Goal: Task Accomplishment & Management: Complete application form

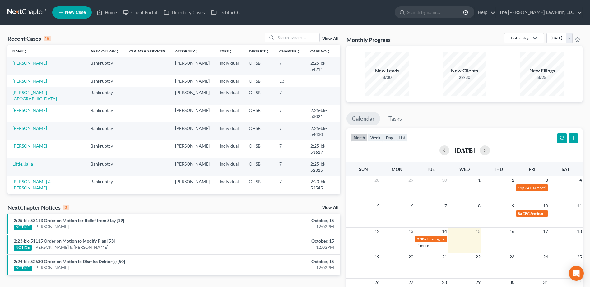
click at [65, 241] on link "2:23-bk-51115 Order on Motion to Modify Plan [53]" at bounding box center [64, 240] width 101 height 5
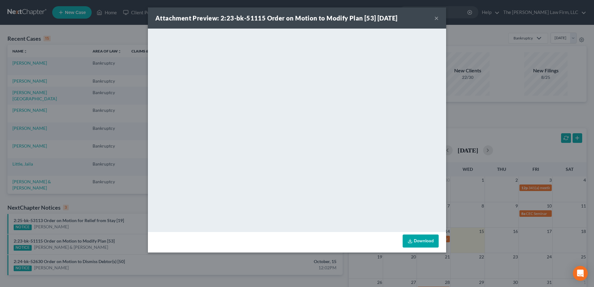
click at [438, 18] on button "×" at bounding box center [437, 17] width 4 height 7
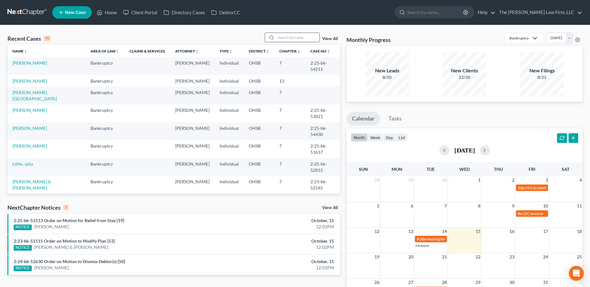
click at [318, 35] on input "search" at bounding box center [298, 37] width 44 height 9
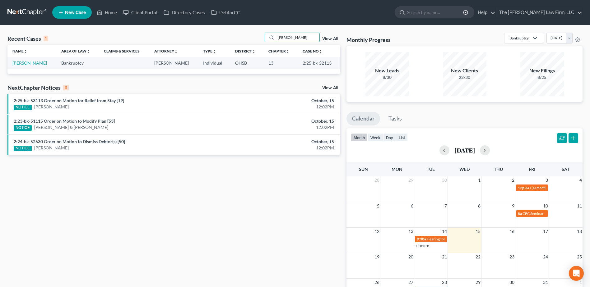
type input "carroll"
click at [18, 60] on td "[PERSON_NAME]" at bounding box center [31, 63] width 49 height 12
click at [20, 62] on link "[PERSON_NAME]" at bounding box center [29, 62] width 35 height 5
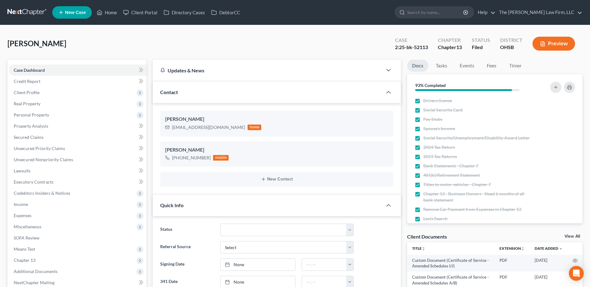
click at [34, 44] on span "[PERSON_NAME]" at bounding box center [36, 43] width 59 height 9
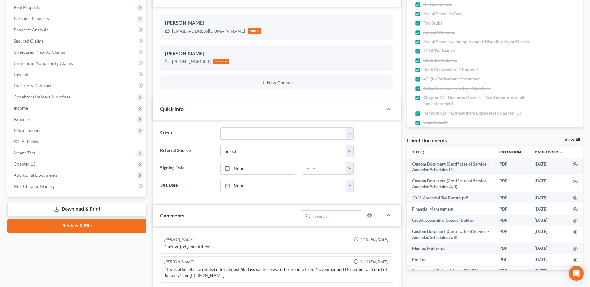
scroll to position [155, 0]
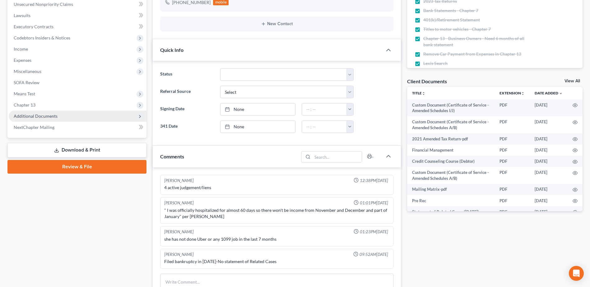
click at [44, 113] on span "Additional Documents" at bounding box center [78, 116] width 138 height 11
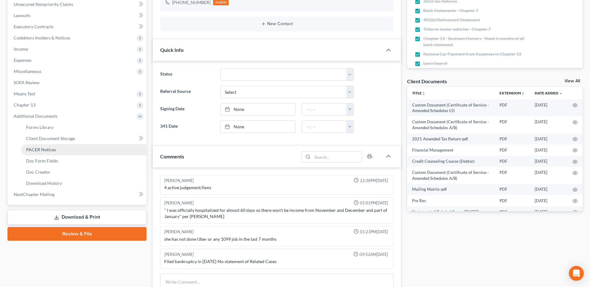
click at [44, 151] on span "PACER Notices" at bounding box center [41, 149] width 30 height 5
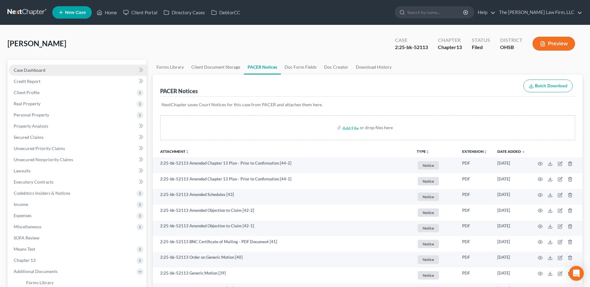
click at [48, 72] on link "Case Dashboard" at bounding box center [78, 70] width 138 height 11
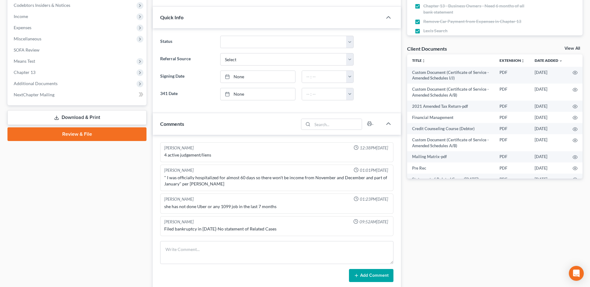
scroll to position [178, 0]
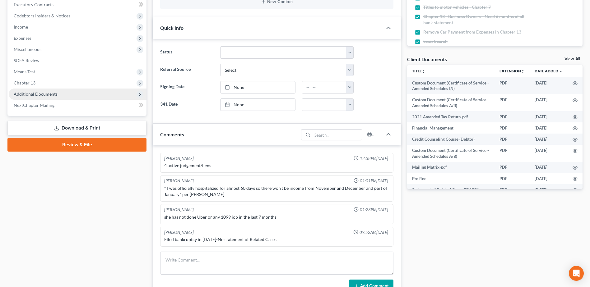
click at [47, 91] on span "Additional Documents" at bounding box center [36, 93] width 44 height 5
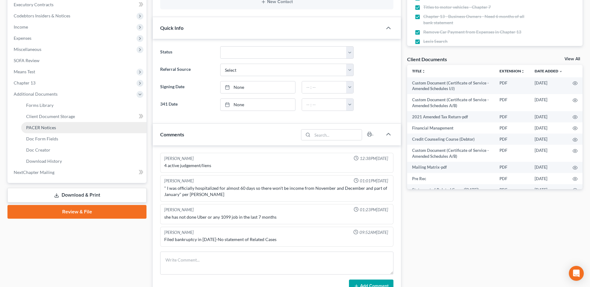
click at [49, 126] on span "PACER Notices" at bounding box center [41, 127] width 30 height 5
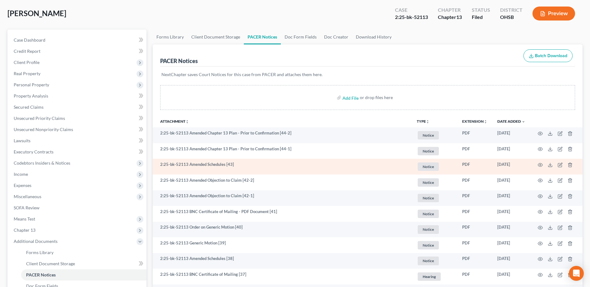
scroll to position [31, 0]
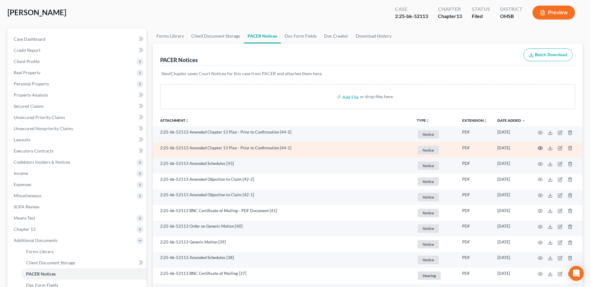
click at [540, 149] on icon "button" at bounding box center [540, 148] width 5 height 5
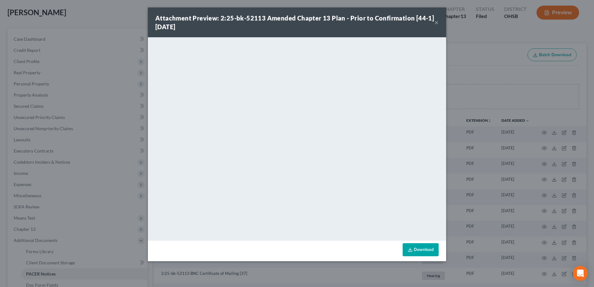
click at [438, 22] on button "×" at bounding box center [437, 22] width 4 height 7
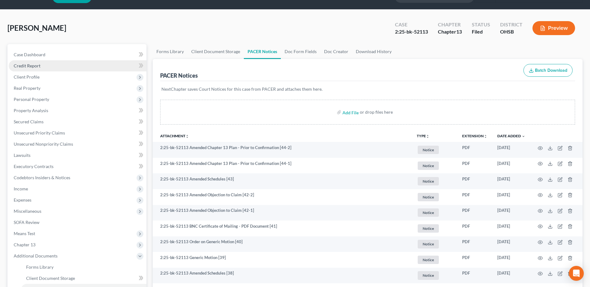
scroll to position [0, 0]
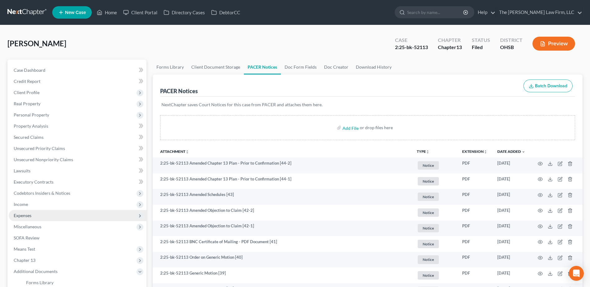
click at [32, 214] on span "Expenses" at bounding box center [78, 215] width 138 height 11
click at [27, 205] on span "Income" at bounding box center [21, 204] width 14 height 5
click at [30, 213] on span "Employment Income" at bounding box center [46, 215] width 40 height 5
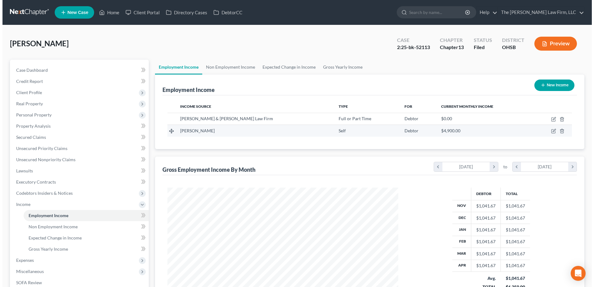
scroll to position [115, 243]
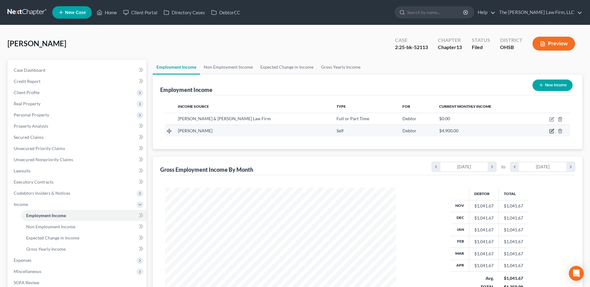
click at [552, 131] on icon "button" at bounding box center [552, 130] width 3 height 3
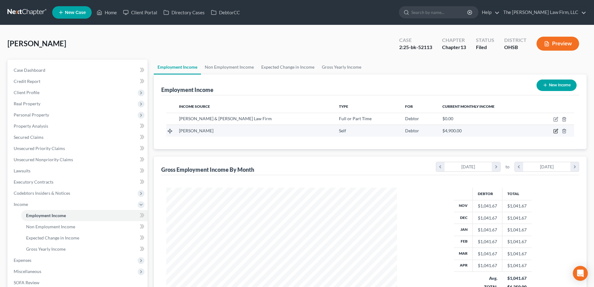
scroll to position [116, 246]
select select "1"
select select "0"
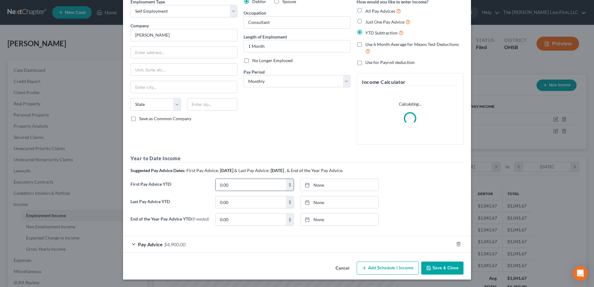
scroll to position [31, 0]
click at [229, 243] on div "Pay Advice $4,900.00" at bounding box center [288, 244] width 331 height 16
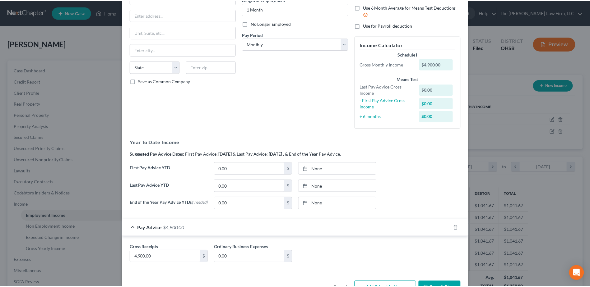
scroll to position [89, 0]
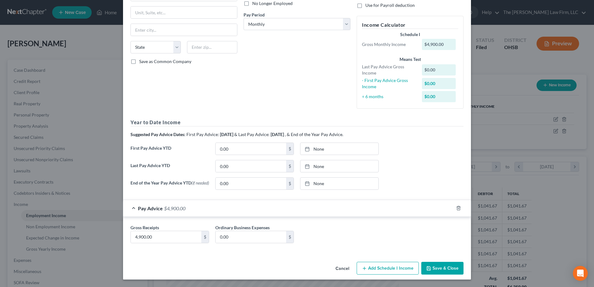
click at [443, 265] on button "Save & Close" at bounding box center [443, 268] width 42 height 13
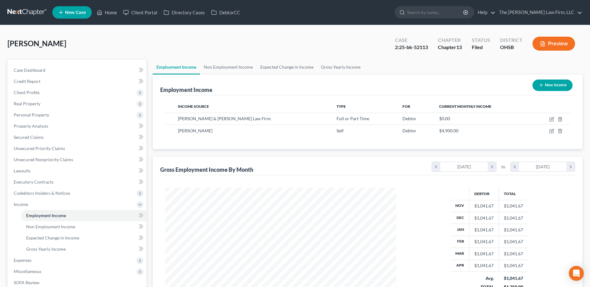
scroll to position [110, 0]
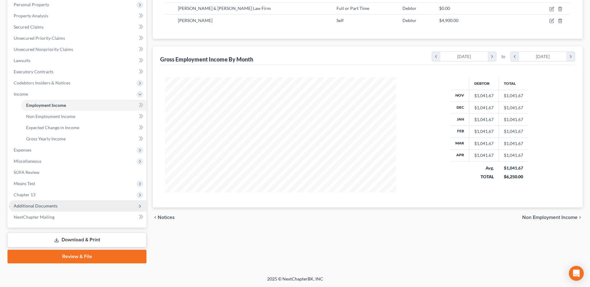
click at [48, 207] on span "Additional Documents" at bounding box center [36, 205] width 44 height 5
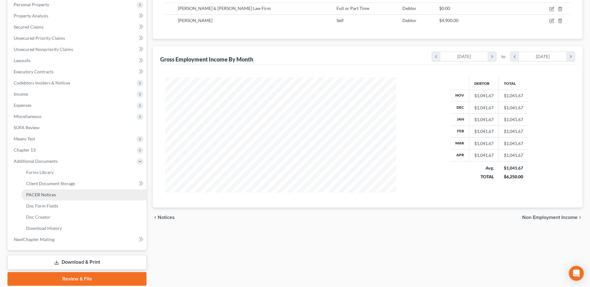
click at [44, 195] on span "PACER Notices" at bounding box center [41, 194] width 30 height 5
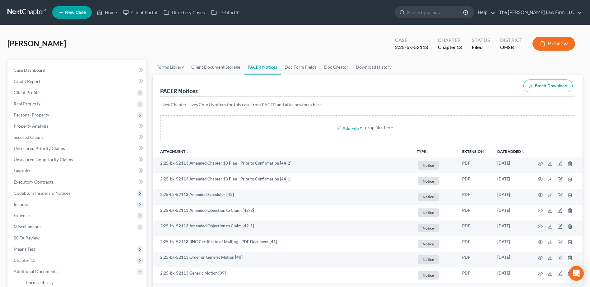
click at [12, 12] on link at bounding box center [27, 12] width 40 height 11
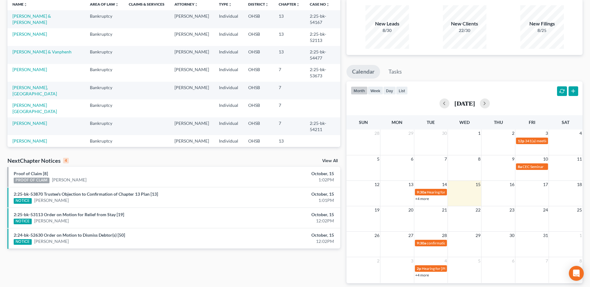
scroll to position [62, 0]
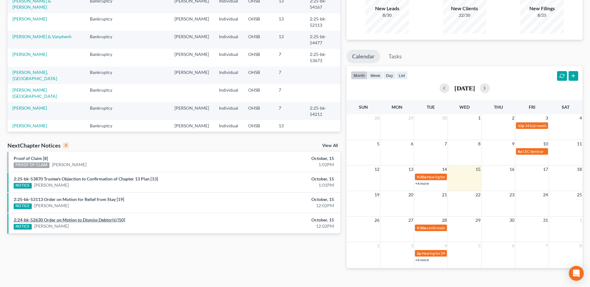
click at [65, 219] on link "2:24-bk-52630 Order on Motion to Dismiss Debtor(s) [50]" at bounding box center [69, 219] width 111 height 5
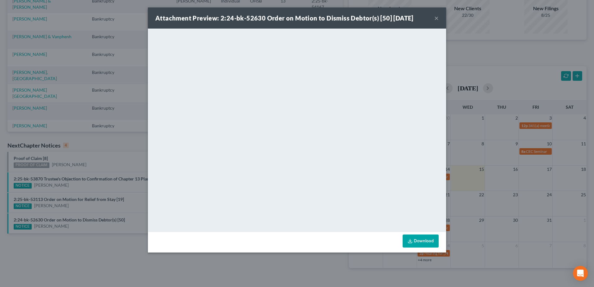
click at [436, 17] on button "×" at bounding box center [437, 17] width 4 height 7
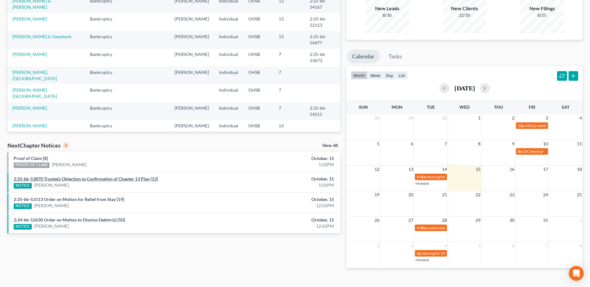
click at [61, 179] on link "2:25-bk-53870 Trustee's Objection to Confirmation of Chapter 13 Plan [13]" at bounding box center [86, 178] width 144 height 5
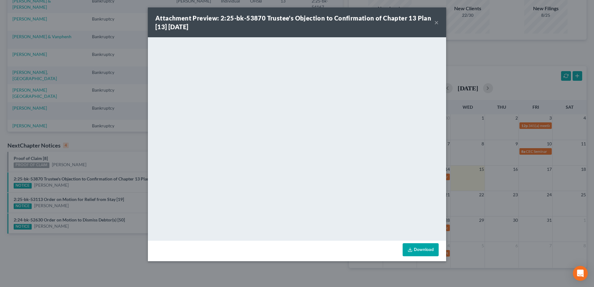
click at [438, 22] on button "×" at bounding box center [437, 22] width 4 height 7
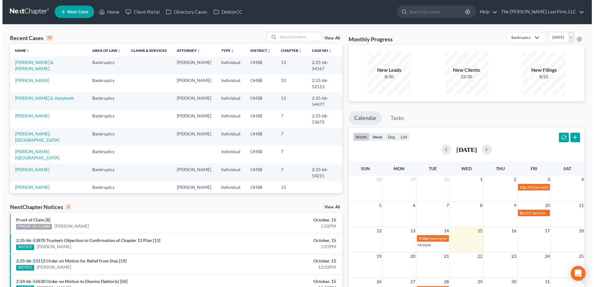
scroll to position [0, 0]
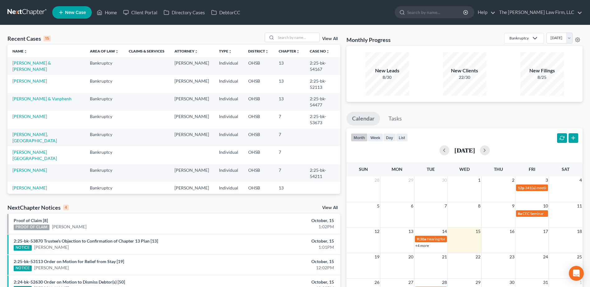
click at [326, 206] on link "View All" at bounding box center [330, 208] width 16 height 4
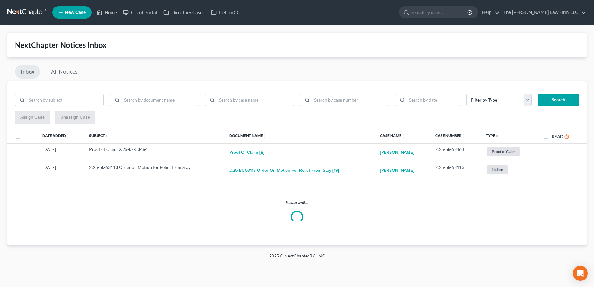
click at [552, 136] on label "Read" at bounding box center [560, 136] width 17 height 7
click at [555, 136] on input "Read" at bounding box center [557, 135] width 4 height 4
checkbox input "true"
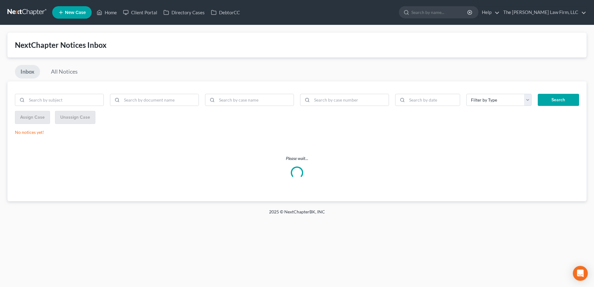
click at [25, 4] on nav "Home New Case Client Portal Directory Cases DebtorCC The Jones Law Firm, LLC mj…" at bounding box center [297, 12] width 594 height 25
click at [17, 12] on link at bounding box center [27, 12] width 40 height 11
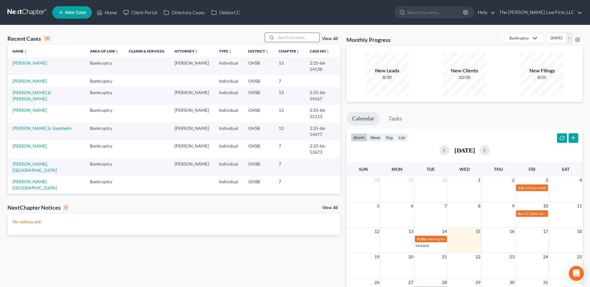
click at [299, 39] on input "search" at bounding box center [298, 37] width 44 height 9
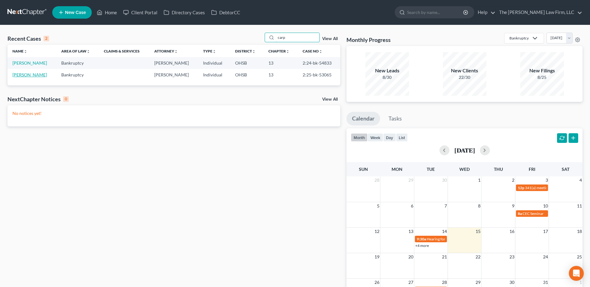
type input "carp"
click at [30, 73] on link "[PERSON_NAME]" at bounding box center [29, 74] width 35 height 5
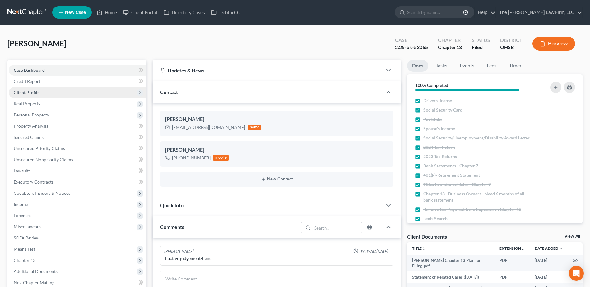
click at [28, 89] on span "Client Profile" at bounding box center [78, 92] width 138 height 11
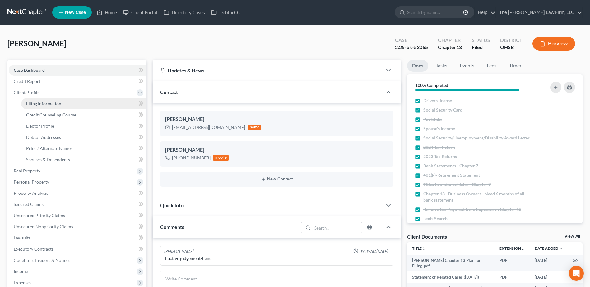
click at [39, 107] on link "Filing Information" at bounding box center [83, 103] width 125 height 11
select select "1"
select select "0"
select select "3"
select select "36"
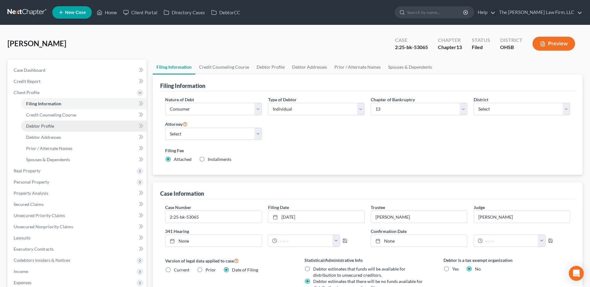
click at [40, 124] on span "Debtor Profile" at bounding box center [40, 125] width 28 height 5
select select "1"
select select "2"
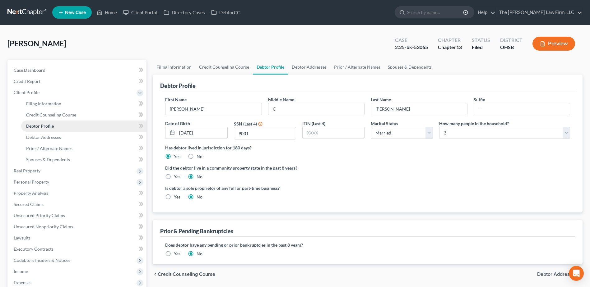
radio input "true"
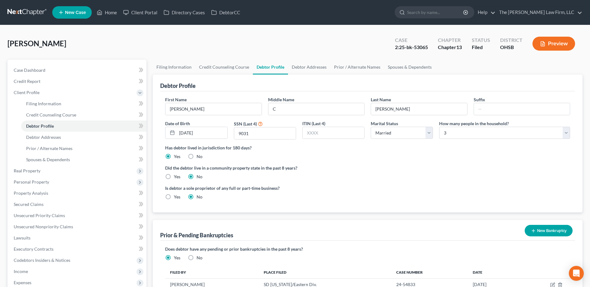
scroll to position [133, 0]
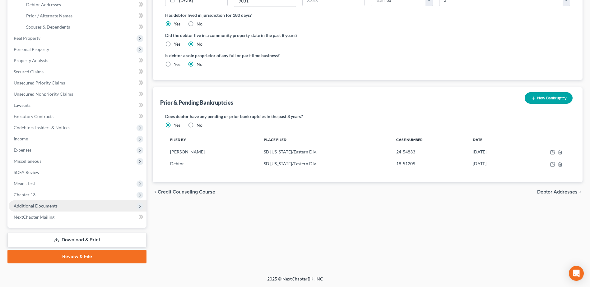
click at [50, 205] on span "Additional Documents" at bounding box center [36, 205] width 44 height 5
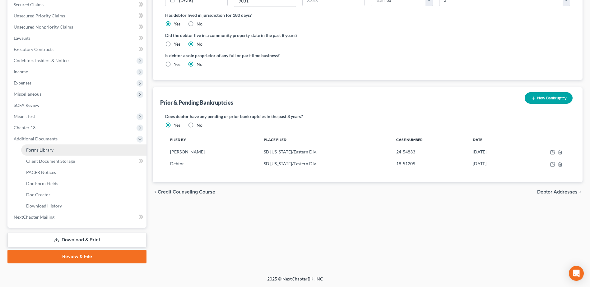
click at [41, 149] on span "Forms Library" at bounding box center [39, 149] width 27 height 5
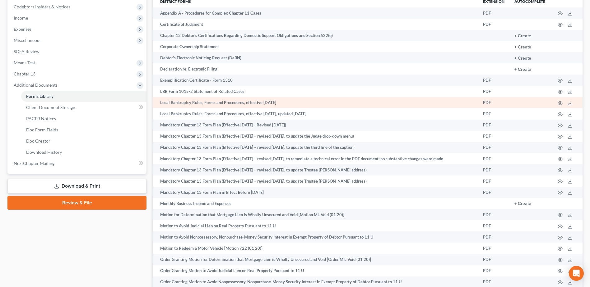
scroll to position [321, 0]
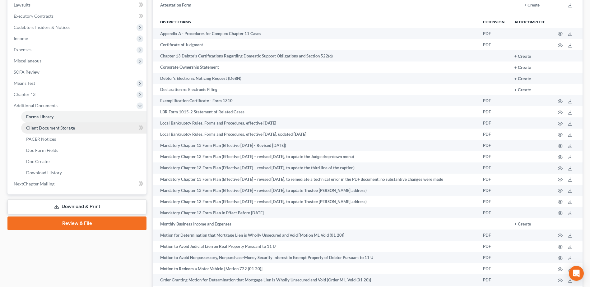
click at [42, 127] on span "Client Document Storage" at bounding box center [50, 127] width 49 height 5
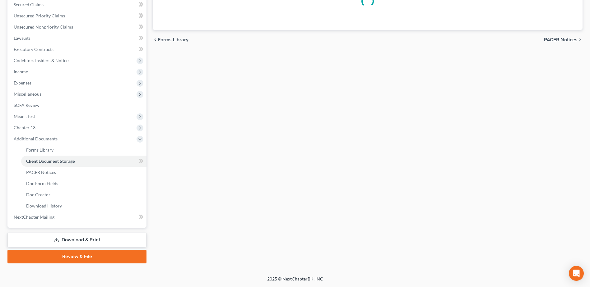
scroll to position [118, 0]
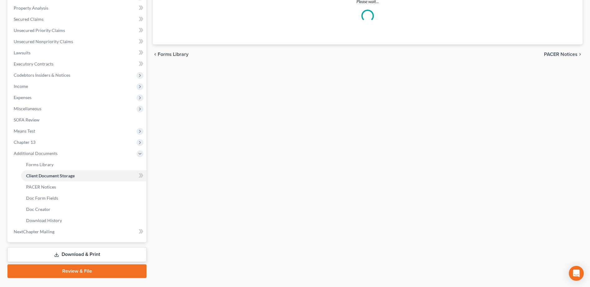
select select "61"
select select "7"
select select "53"
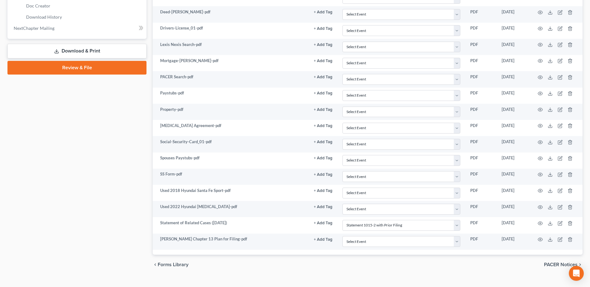
scroll to position [333, 0]
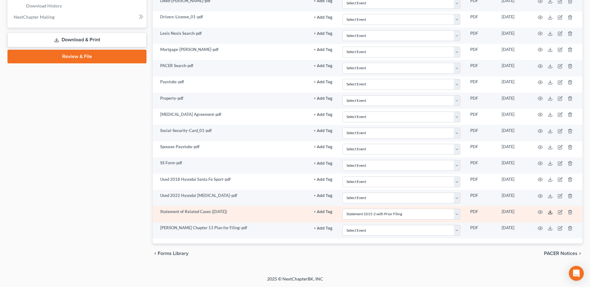
click at [551, 213] on icon at bounding box center [550, 212] width 5 height 5
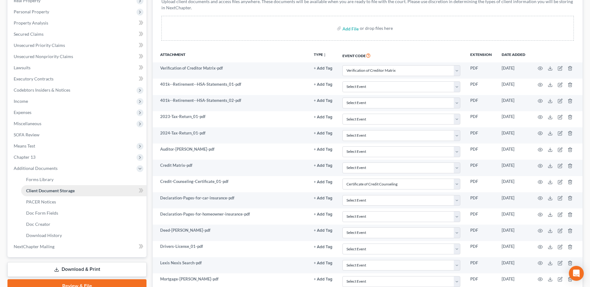
scroll to position [22, 0]
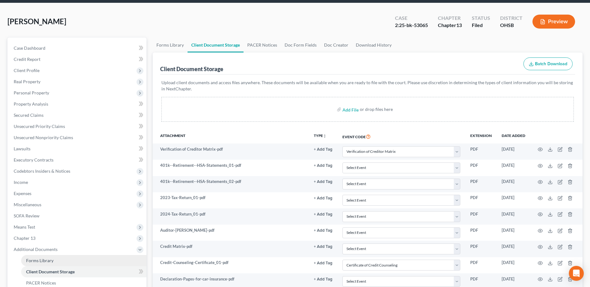
click at [42, 258] on span "Forms Library" at bounding box center [39, 260] width 27 height 5
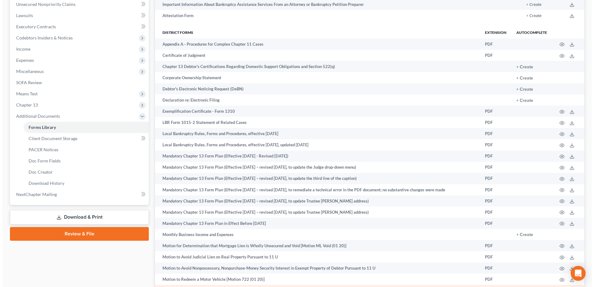
scroll to position [321, 0]
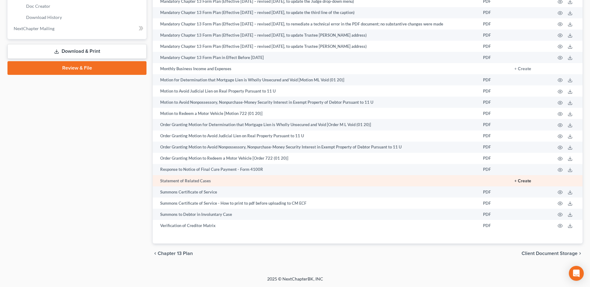
click at [525, 179] on button "+ Create" at bounding box center [522, 181] width 17 height 4
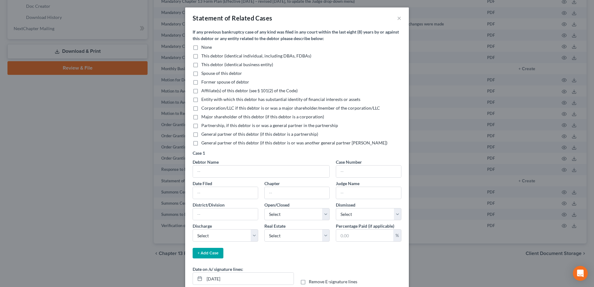
click at [201, 57] on label "This debtor (identical individual, including DBAs, FDBAs)" at bounding box center [256, 56] width 110 height 6
click at [204, 57] on input "This debtor (identical individual, including DBAs, FDBAs)" at bounding box center [206, 55] width 4 height 4
checkbox input "true"
click at [208, 169] on input "text" at bounding box center [261, 172] width 136 height 12
type input "Robert Carpenter"
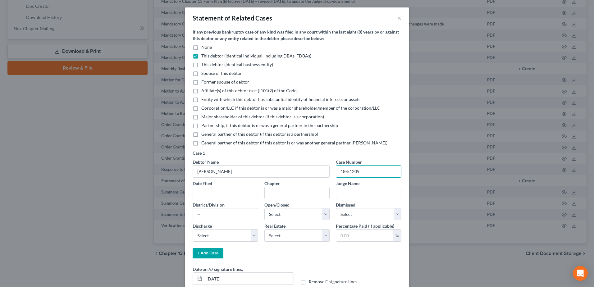
type input "18-51209"
type input "03/07/2018"
type input "7"
type input "Caldwell"
type input "S.D. Ohio/Eastern Division"
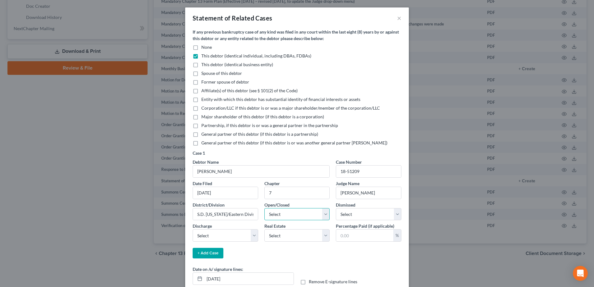
select select "1"
select select "0"
select select "1"
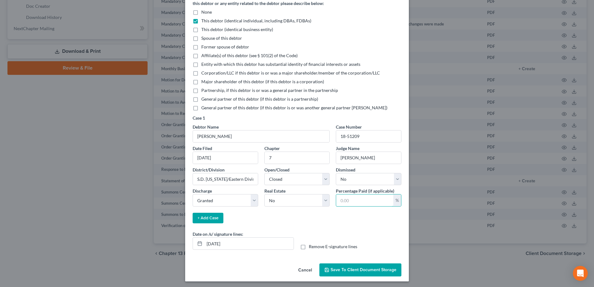
scroll to position [37, 0]
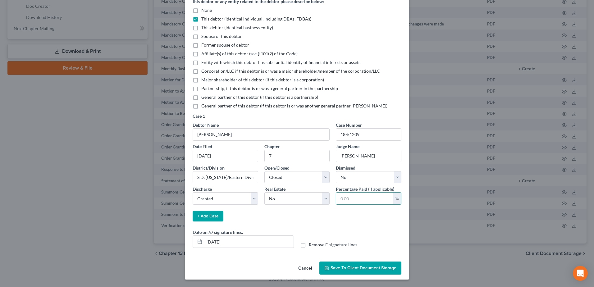
click at [207, 214] on button "+ Add Case" at bounding box center [208, 216] width 31 height 11
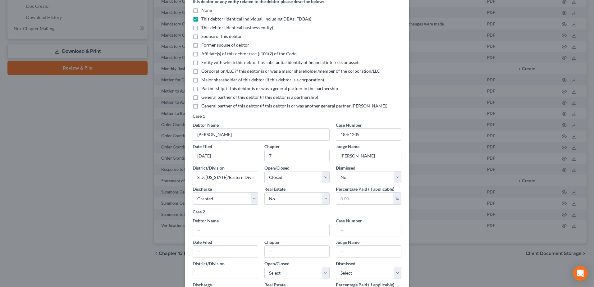
click at [201, 36] on label "Spouse of this debtor" at bounding box center [221, 36] width 41 height 6
click at [204, 36] on input "Spouse of this debtor" at bounding box center [206, 35] width 4 height 4
checkbox input "true"
click at [213, 234] on input "text" at bounding box center [261, 230] width 136 height 12
type input "Sasha Carpenter"
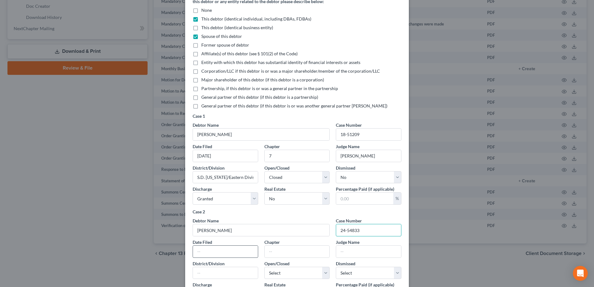
type input "24-54833"
click at [224, 253] on input "text" at bounding box center [225, 252] width 65 height 12
type input "11/26/2024"
type input "13"
type input "Nami Khorrami"
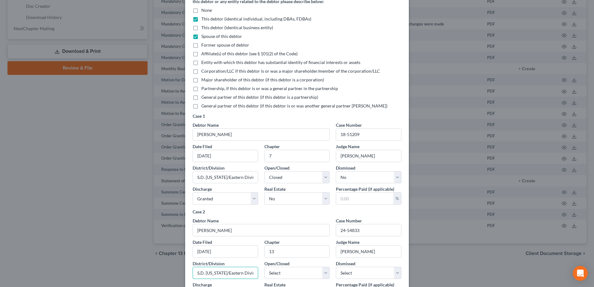
type input "S.D. Ohio/Eastern Division"
select select "0"
select select "1"
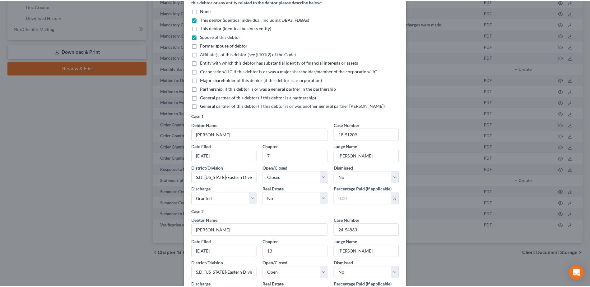
scroll to position [133, 0]
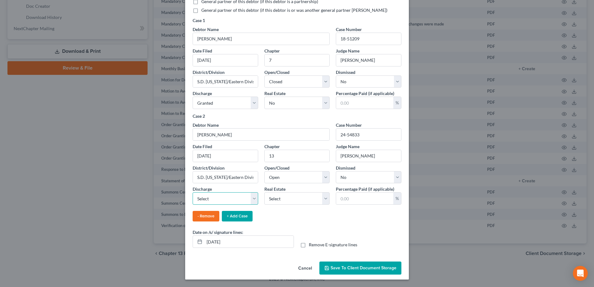
select select "3"
drag, startPoint x: 298, startPoint y: 199, endPoint x: 289, endPoint y: 204, distance: 10.2
click at [298, 199] on select "Select Yes No" at bounding box center [298, 198] width 66 height 12
select select "0"
click at [265, 192] on select "Select Yes No" at bounding box center [298, 198] width 66 height 12
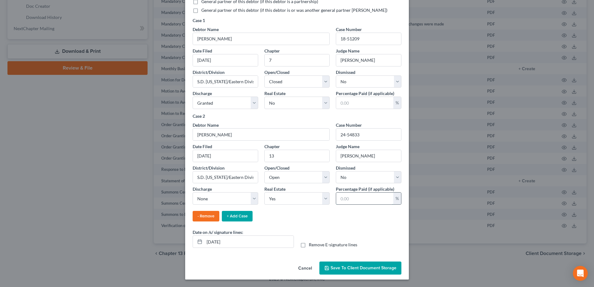
click at [388, 202] on input "text" at bounding box center [364, 199] width 57 height 12
type input "0.00"
click at [343, 270] on span "Save to Client Document Storage" at bounding box center [364, 268] width 66 height 5
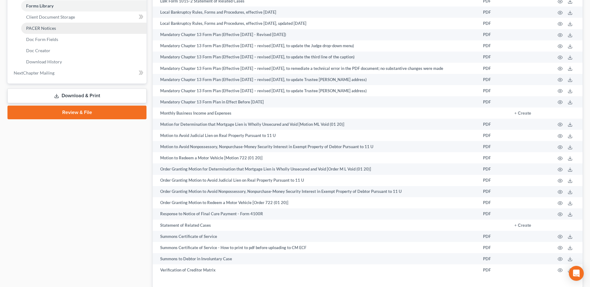
scroll to position [197, 0]
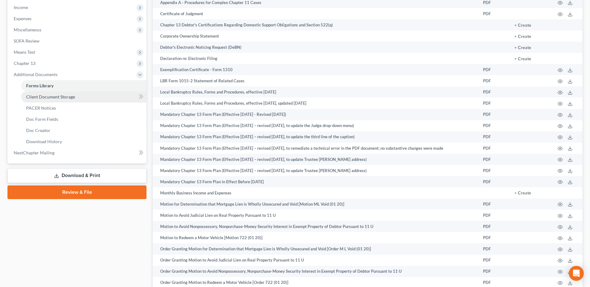
click at [82, 95] on link "Client Document Storage" at bounding box center [83, 96] width 125 height 11
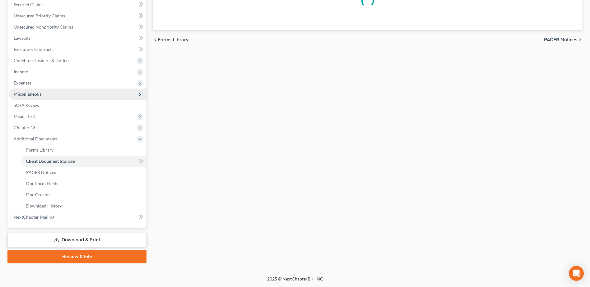
scroll to position [133, 0]
select select "61"
select select "7"
select select "53"
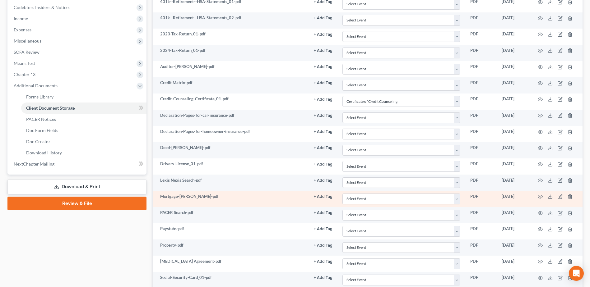
scroll to position [187, 0]
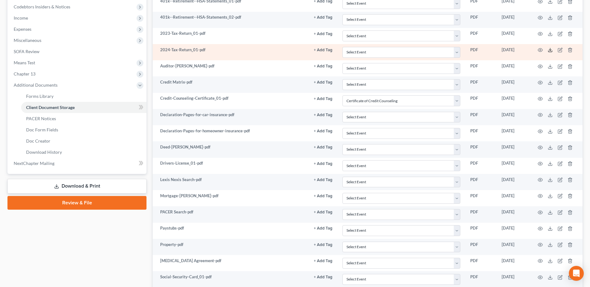
click at [550, 48] on icon at bounding box center [550, 50] width 5 height 5
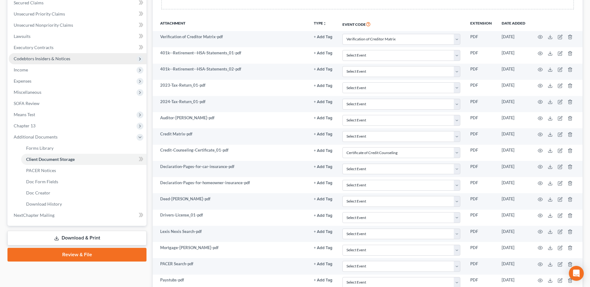
scroll to position [31, 0]
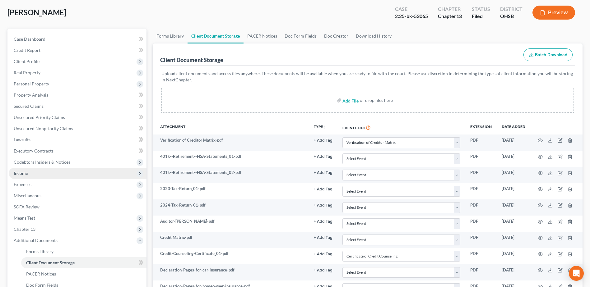
click at [27, 172] on span "Income" at bounding box center [21, 173] width 14 height 5
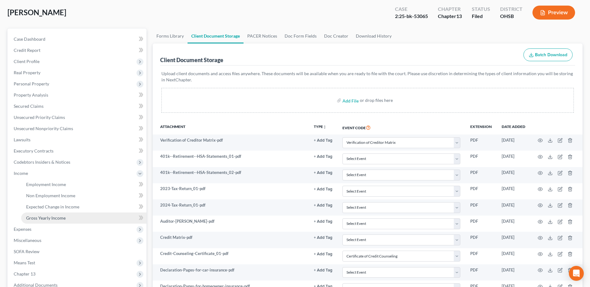
click at [66, 216] on link "Gross Yearly Income" at bounding box center [83, 218] width 125 height 11
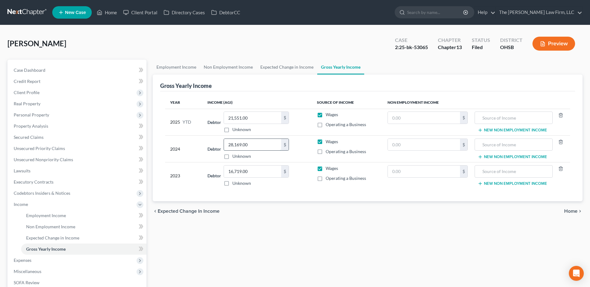
click at [263, 148] on input "28,169.00" at bounding box center [252, 145] width 57 height 12
type input "31,419.00"
click at [326, 152] on label "Operating a Business" at bounding box center [346, 152] width 40 height 6
click at [328, 152] on input "Operating a Business" at bounding box center [330, 151] width 4 height 4
checkbox input "true"
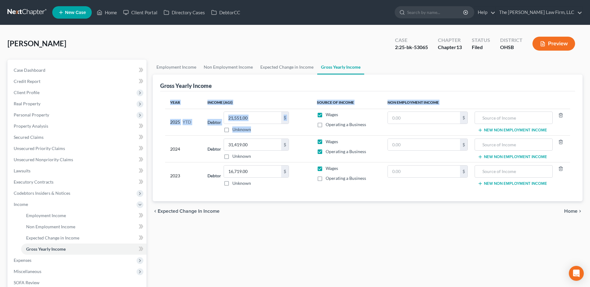
drag, startPoint x: 232, startPoint y: 101, endPoint x: 258, endPoint y: 136, distance: 43.7
click at [256, 135] on div "Gross Yearly Income Year Income (AGI) Source of Income Non Employment Income 20…" at bounding box center [368, 138] width 430 height 127
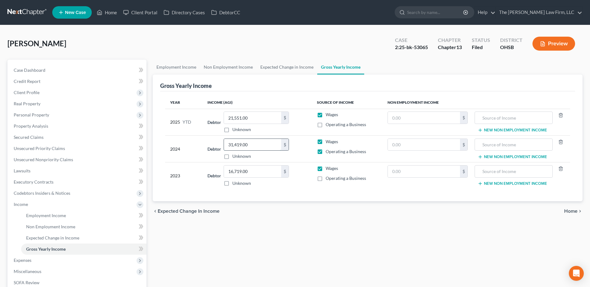
click at [256, 147] on input "31,419.00" at bounding box center [252, 145] width 57 height 12
click at [255, 147] on input "31,419.00" at bounding box center [252, 145] width 57 height 12
click at [254, 145] on input "31,419.00" at bounding box center [252, 145] width 57 height 12
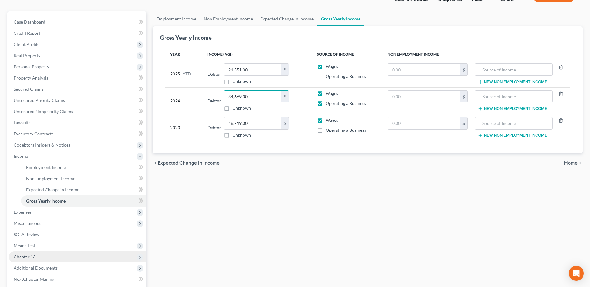
scroll to position [93, 0]
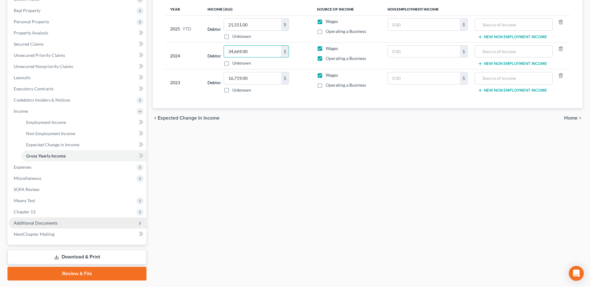
type input "34,669.00"
click at [53, 225] on span "Additional Documents" at bounding box center [36, 222] width 44 height 5
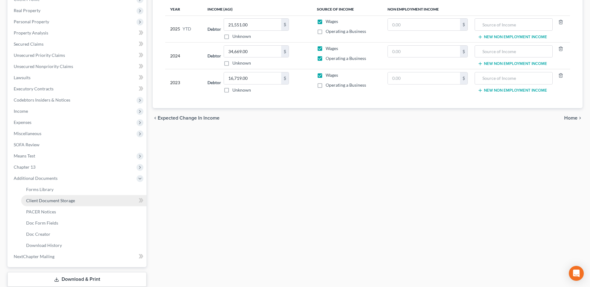
click at [69, 201] on span "Client Document Storage" at bounding box center [50, 200] width 49 height 5
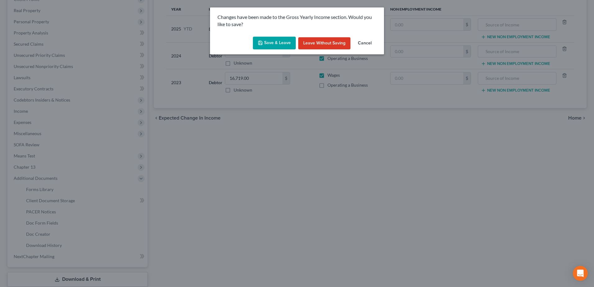
click at [276, 47] on button "Save & Leave" at bounding box center [274, 43] width 43 height 13
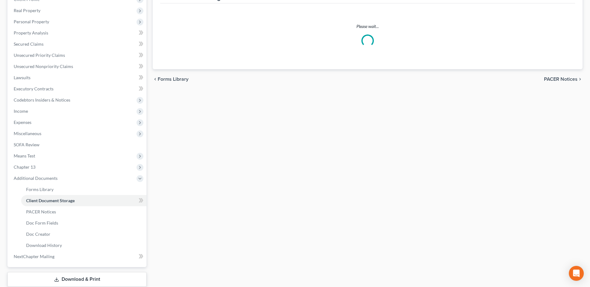
select select "61"
select select "7"
select select "53"
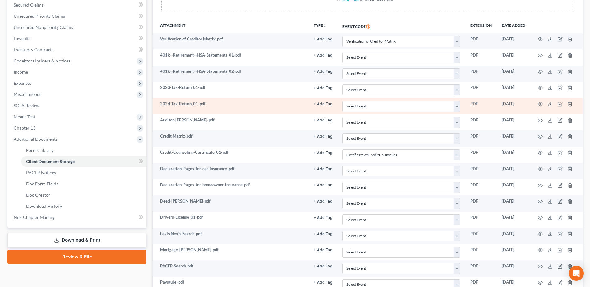
scroll to position [132, 0]
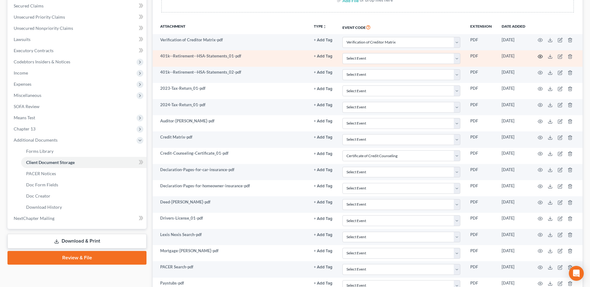
click at [538, 56] on icon "button" at bounding box center [540, 56] width 5 height 5
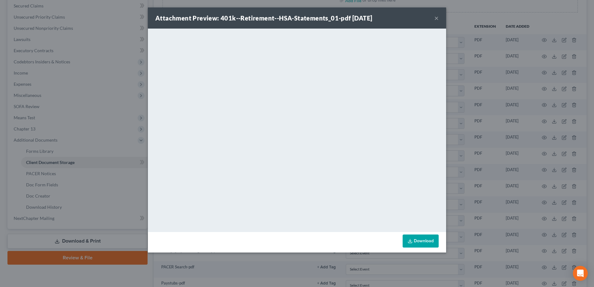
click at [438, 17] on button "×" at bounding box center [437, 17] width 4 height 7
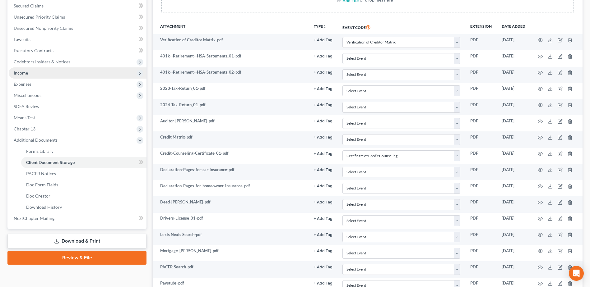
click at [39, 71] on span "Income" at bounding box center [78, 72] width 138 height 11
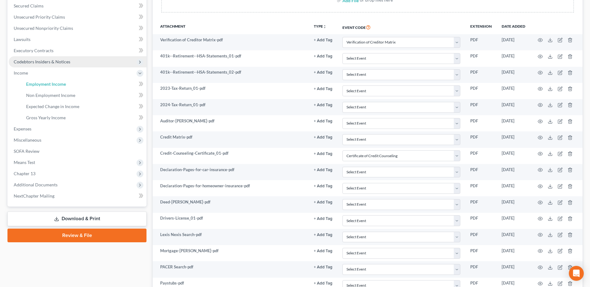
drag, startPoint x: 49, startPoint y: 84, endPoint x: 53, endPoint y: 85, distance: 3.5
click at [49, 85] on span "Employment Income" at bounding box center [46, 83] width 40 height 5
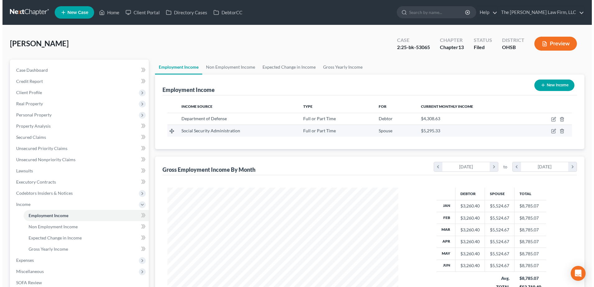
scroll to position [115, 243]
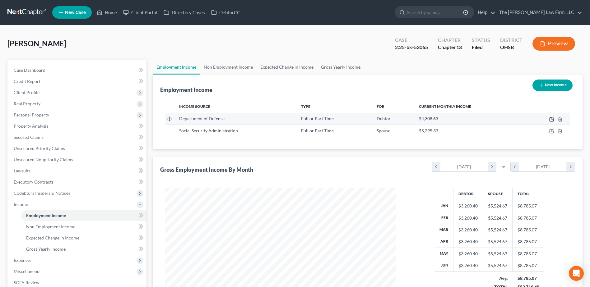
click at [551, 118] on icon "button" at bounding box center [551, 119] width 5 height 5
select select "0"
select select "36"
select select "2"
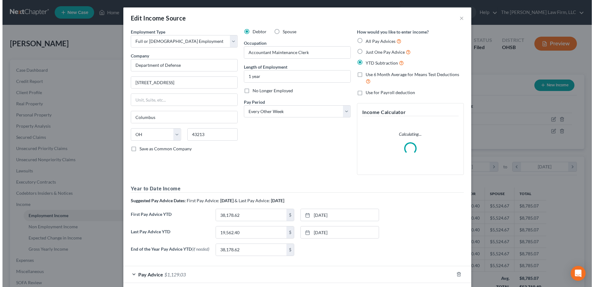
scroll to position [116, 246]
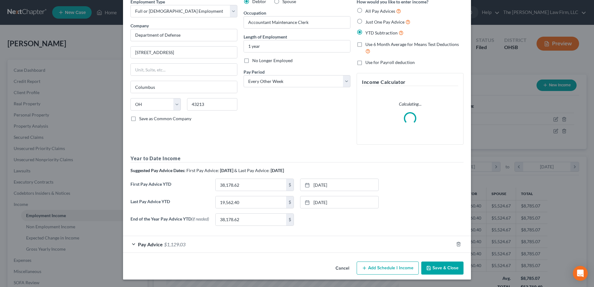
click at [303, 247] on div "Pay Advice $1,129.03" at bounding box center [288, 244] width 331 height 16
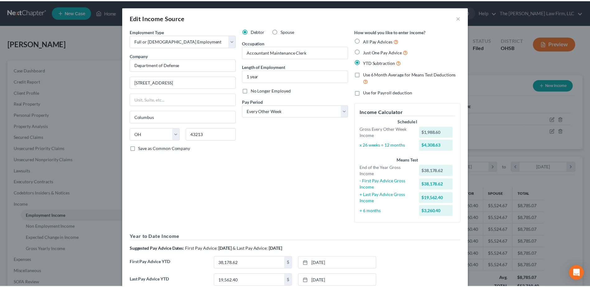
scroll to position [0, 0]
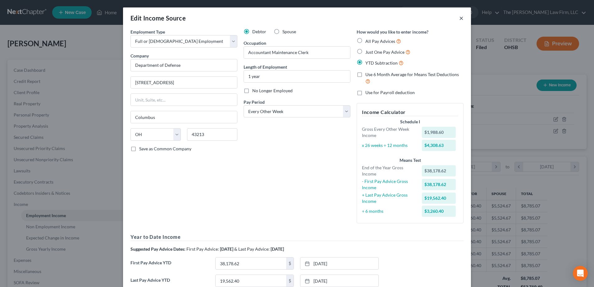
click at [460, 19] on button "×" at bounding box center [462, 17] width 4 height 7
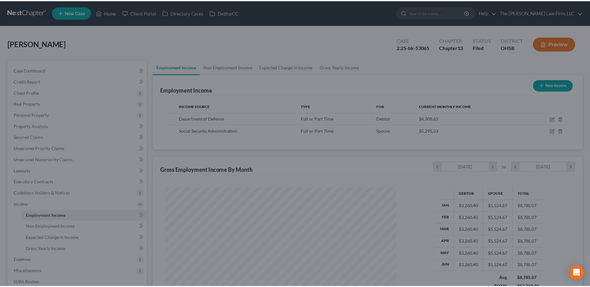
scroll to position [310796, 310668]
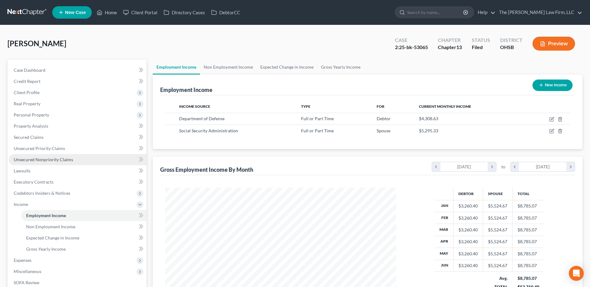
click at [54, 162] on span "Unsecured Nonpriority Claims" at bounding box center [43, 159] width 59 height 5
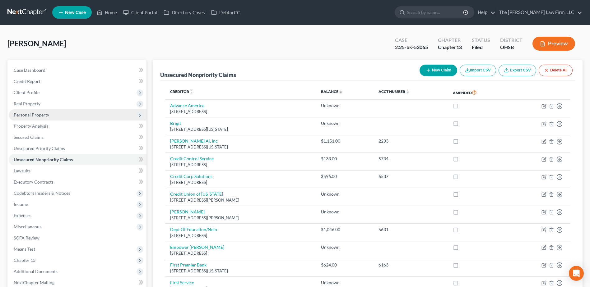
click at [36, 114] on span "Personal Property" at bounding box center [31, 114] width 35 height 5
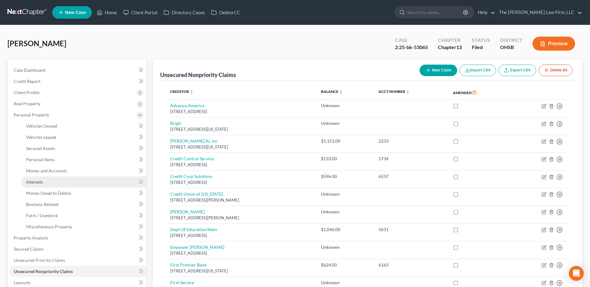
click at [44, 179] on link "Interests" at bounding box center [83, 182] width 125 height 11
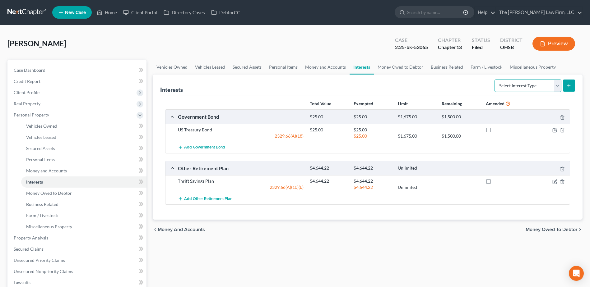
click at [513, 87] on select "Select Interest Type 401K Annuity Bond Education IRA Government Bond Government…" at bounding box center [527, 86] width 67 height 12
select select "other_retirement_plan"
click at [495, 80] on select "Select Interest Type 401K Annuity Bond Education IRA Government Bond Government…" at bounding box center [527, 86] width 67 height 12
click at [566, 85] on icon "submit" at bounding box center [568, 85] width 5 height 5
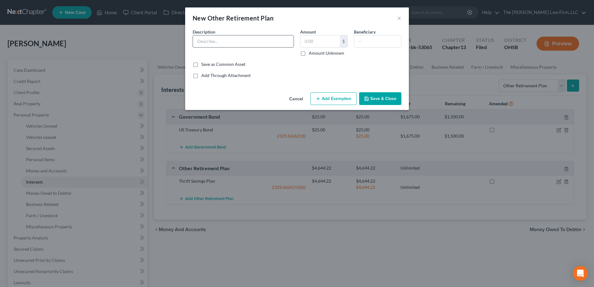
click at [229, 42] on input "text" at bounding box center [243, 41] width 101 height 12
type input "FERS"
click at [309, 54] on label "Amount Unknown" at bounding box center [326, 53] width 35 height 6
click at [312, 54] on input "Amount Unknown" at bounding box center [314, 52] width 4 height 4
checkbox input "true"
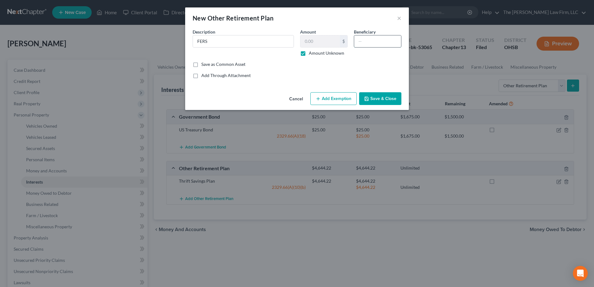
click at [366, 42] on input "text" at bounding box center [377, 41] width 47 height 12
type input "Wife"
click at [331, 97] on button "Add Exemption" at bounding box center [334, 98] width 46 height 13
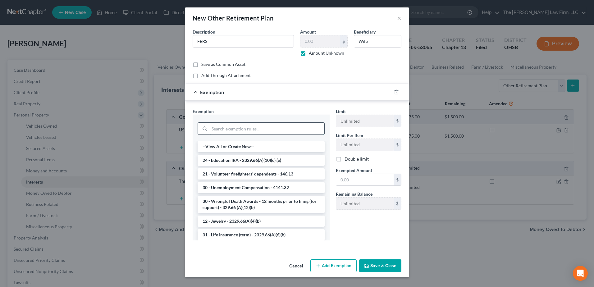
click at [218, 128] on input "search" at bounding box center [267, 129] width 115 height 12
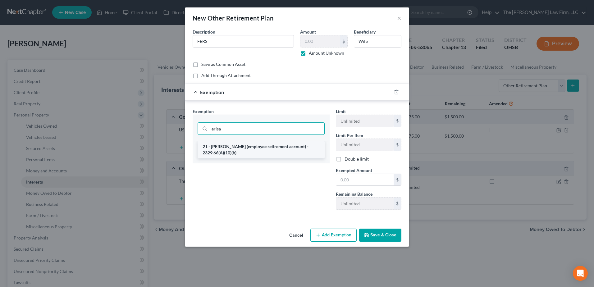
type input "erisa"
drag, startPoint x: 226, startPoint y: 152, endPoint x: 288, endPoint y: 145, distance: 62.2
click at [226, 151] on li "21 - ERISA (employee retirement account) - 2329.66(A)(10)(b)" at bounding box center [261, 149] width 127 height 17
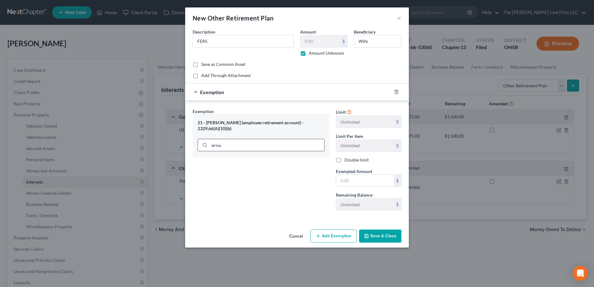
click at [227, 142] on input "erisa" at bounding box center [267, 145] width 115 height 12
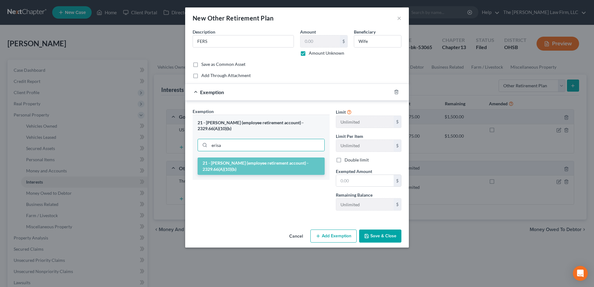
click at [235, 161] on li "21 - ERISA (employee retirement account) - 2329.66(A)(10)(b)" at bounding box center [261, 166] width 127 height 17
click at [232, 143] on input "erisa" at bounding box center [267, 145] width 115 height 12
drag, startPoint x: 278, startPoint y: 228, endPoint x: 278, endPoint y: 224, distance: 4.4
click at [278, 228] on div "Cancel Add Exemption Save & Close" at bounding box center [297, 237] width 224 height 21
drag, startPoint x: 303, startPoint y: 198, endPoint x: 308, endPoint y: 198, distance: 4.7
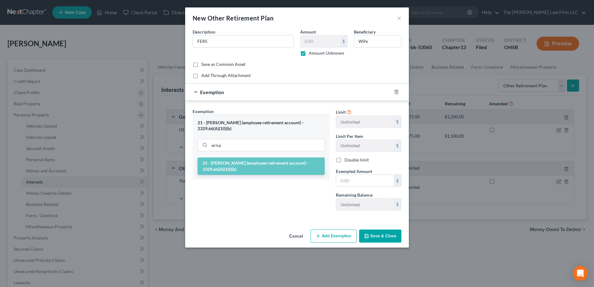
click at [303, 198] on div "Exemption Set must be selected for CA. Exemption * 21 - ERISA (employee retirem…" at bounding box center [261, 162] width 143 height 108
click at [359, 180] on input "text" at bounding box center [365, 181] width 58 height 12
type input "1.00"
click at [378, 240] on button "Save & Close" at bounding box center [380, 236] width 42 height 13
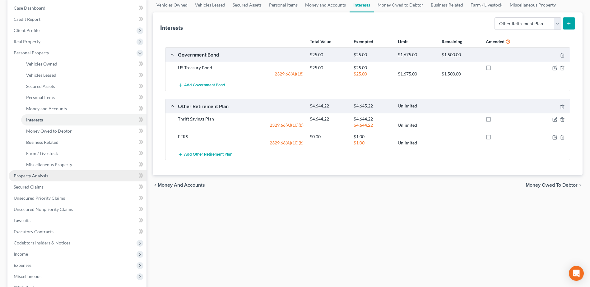
click at [32, 176] on span "Property Analysis" at bounding box center [31, 175] width 35 height 5
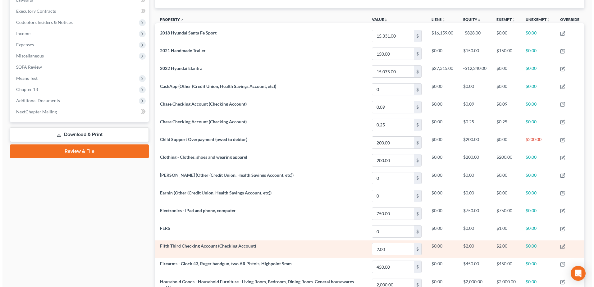
scroll to position [187, 0]
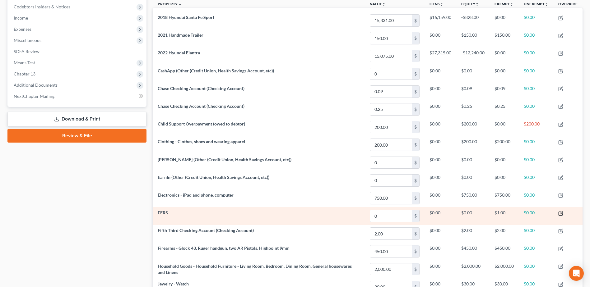
click at [559, 213] on icon "button" at bounding box center [560, 214] width 4 height 4
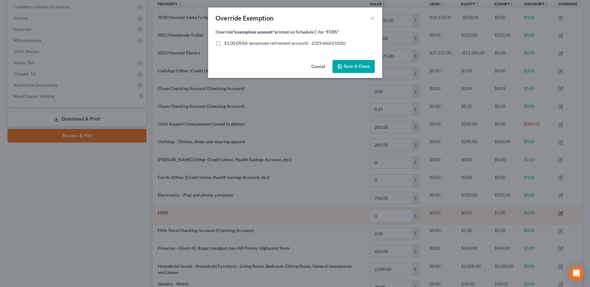
scroll to position [120, 433]
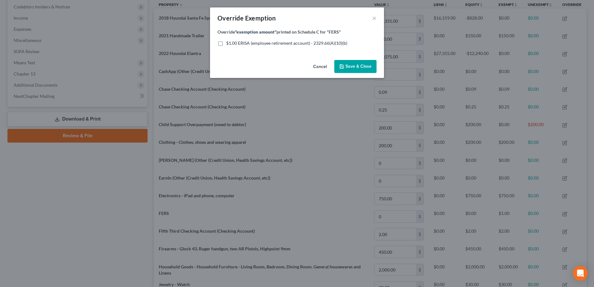
click at [226, 45] on label "$1.00 ERISA (employee retirement account) - 2329.66(A)(10)(b)" at bounding box center [286, 43] width 121 height 6
click at [229, 44] on input "$1.00 ERISA (employee retirement account) - 2329.66(A)(10)(b)" at bounding box center [231, 42] width 4 height 4
checkbox input "true"
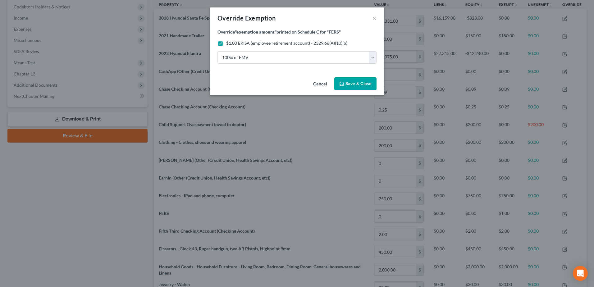
click at [349, 86] on span "Save & Close" at bounding box center [359, 83] width 26 height 5
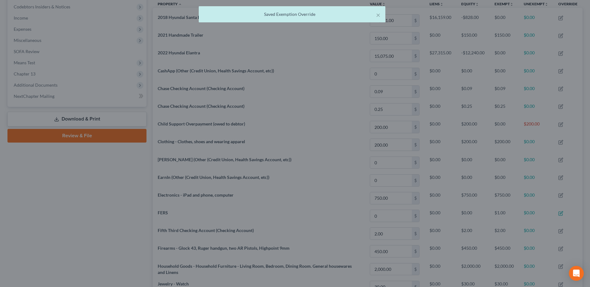
scroll to position [310791, 310481]
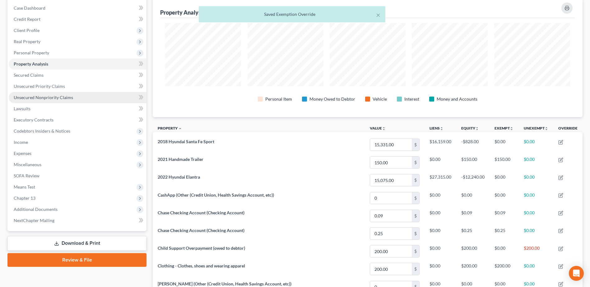
click at [51, 96] on span "Unsecured Nonpriority Claims" at bounding box center [43, 97] width 59 height 5
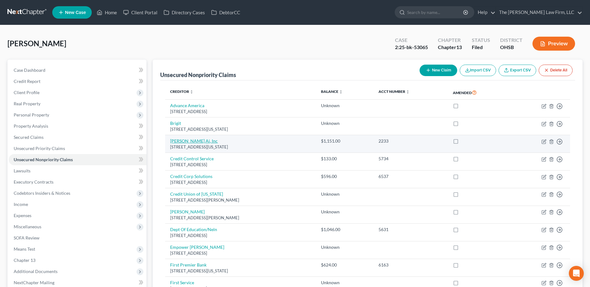
click at [181, 143] on link "Cleo Ai, Inc" at bounding box center [194, 140] width 48 height 5
select select "35"
select select "0"
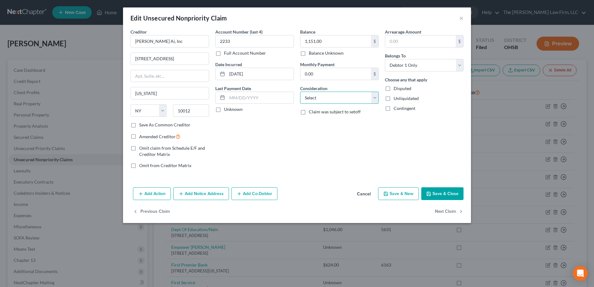
click at [343, 100] on select "Select Cable / Satellite Services Collection Agency Credit Card Debt Debt Couns…" at bounding box center [339, 98] width 79 height 12
select select "10"
click at [300, 92] on select "Select Cable / Satellite Services Collection Agency Credit Card Debt Debt Couns…" at bounding box center [339, 98] width 79 height 12
click at [224, 111] on label "Unknown" at bounding box center [233, 109] width 19 height 6
click at [227, 110] on input "Unknown" at bounding box center [229, 108] width 4 height 4
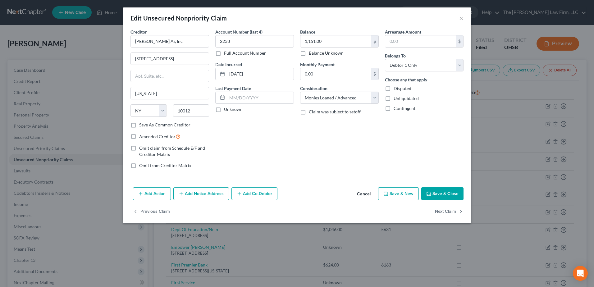
checkbox input "true"
click at [436, 191] on button "Save & Close" at bounding box center [443, 193] width 42 height 13
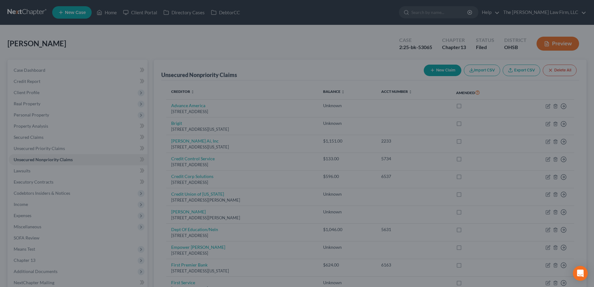
type input "0"
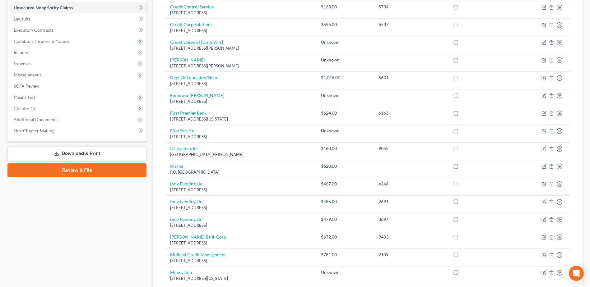
scroll to position [62, 0]
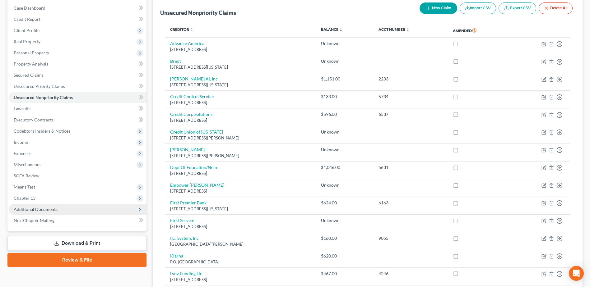
click at [53, 206] on span "Additional Documents" at bounding box center [78, 209] width 138 height 11
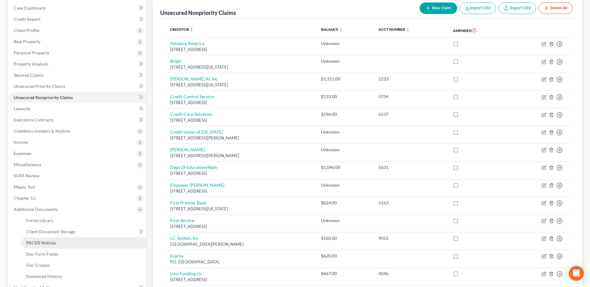
click at [66, 242] on link "PACER Notices" at bounding box center [83, 243] width 125 height 11
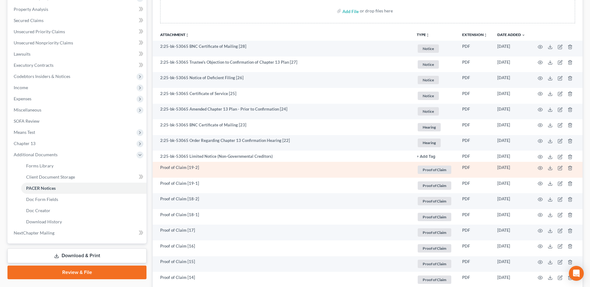
scroll to position [124, 0]
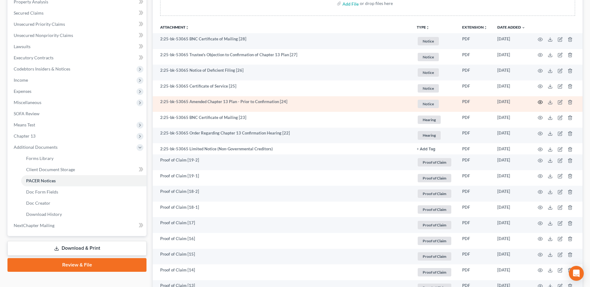
click at [541, 103] on icon "button" at bounding box center [540, 102] width 5 height 5
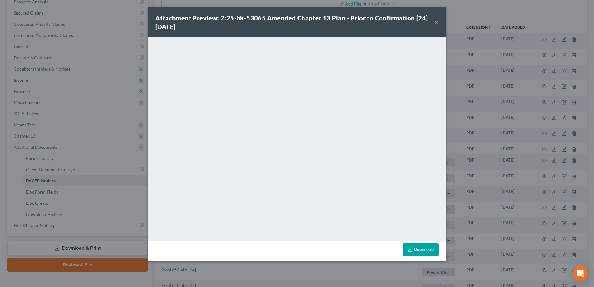
click at [438, 23] on button "×" at bounding box center [437, 22] width 4 height 7
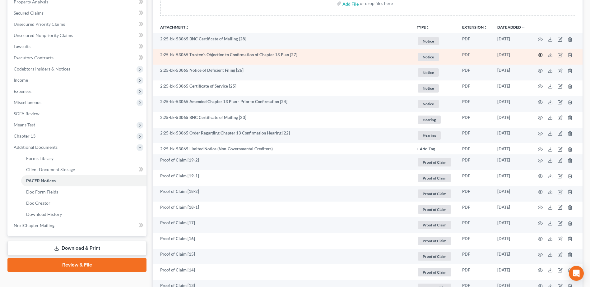
click at [542, 54] on icon "button" at bounding box center [540, 55] width 5 height 5
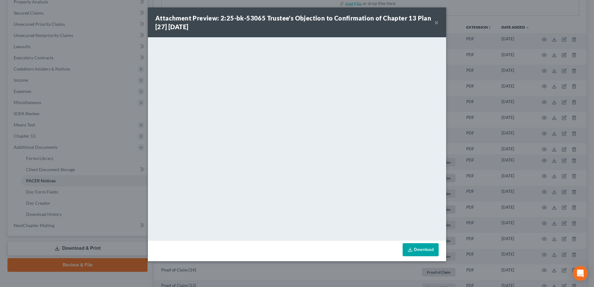
click at [437, 21] on button "×" at bounding box center [437, 22] width 4 height 7
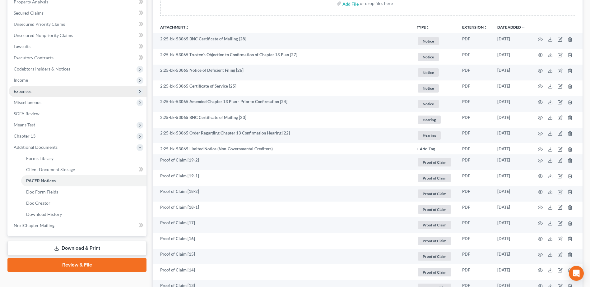
click at [24, 88] on span "Expenses" at bounding box center [78, 91] width 138 height 11
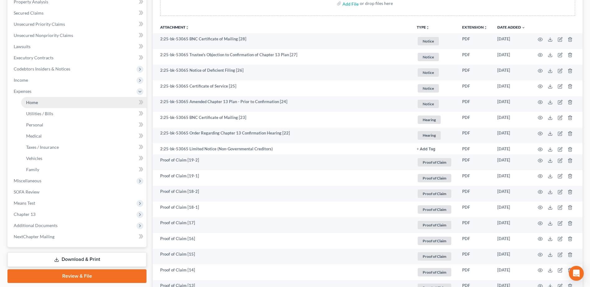
click at [29, 103] on span "Home" at bounding box center [32, 102] width 12 height 5
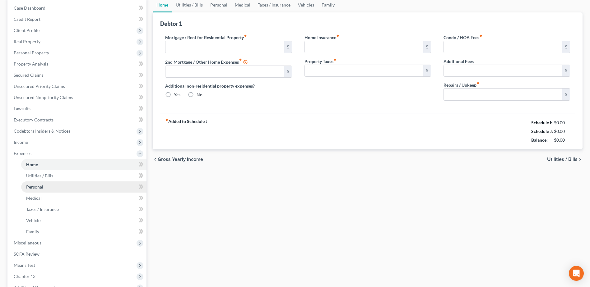
type input "0.00"
radio input "true"
type input "0.00"
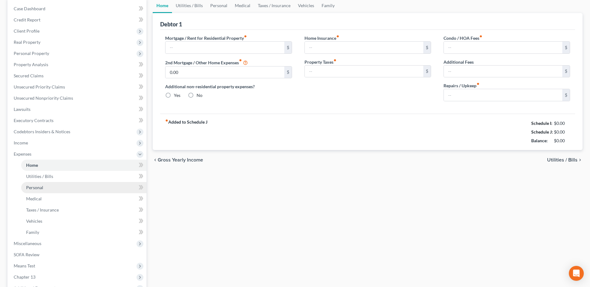
type input "0.00"
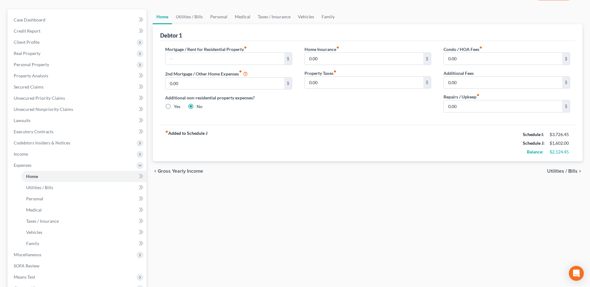
scroll to position [124, 0]
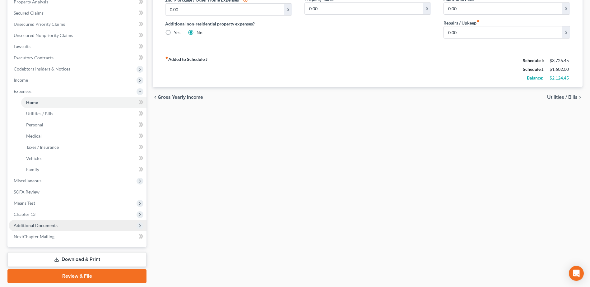
drag, startPoint x: 48, startPoint y: 221, endPoint x: 53, endPoint y: 230, distance: 10.7
click at [48, 221] on span "Additional Documents" at bounding box center [78, 225] width 138 height 11
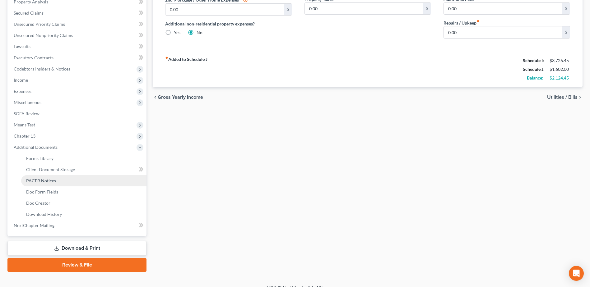
click at [38, 180] on span "PACER Notices" at bounding box center [41, 180] width 30 height 5
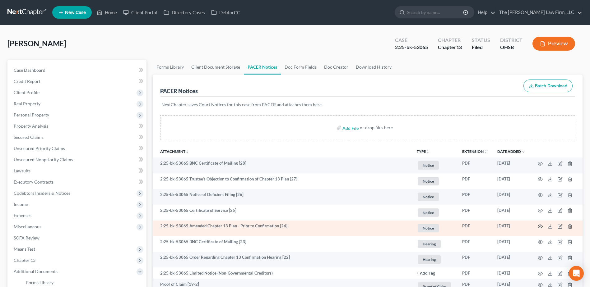
click at [541, 227] on icon "button" at bounding box center [540, 226] width 5 height 5
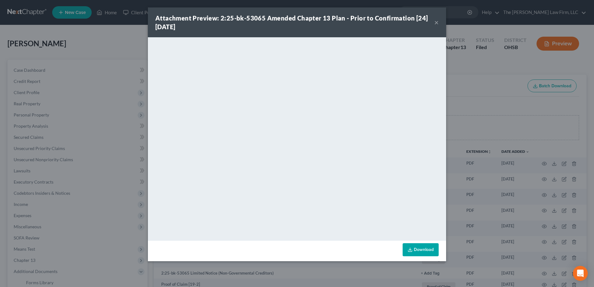
click at [438, 23] on button "×" at bounding box center [437, 22] width 4 height 7
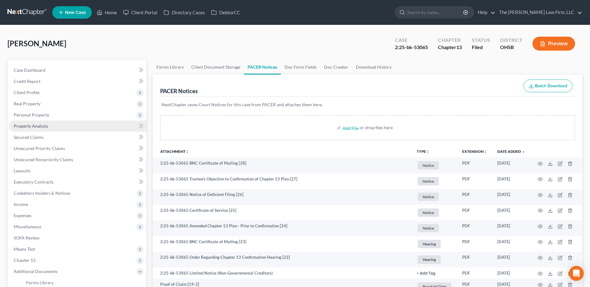
click at [27, 126] on span "Property Analysis" at bounding box center [31, 125] width 35 height 5
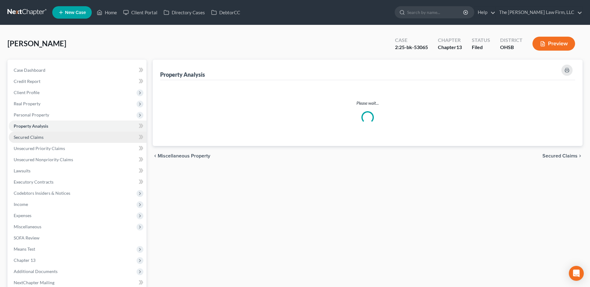
click at [31, 138] on span "Secured Claims" at bounding box center [29, 137] width 30 height 5
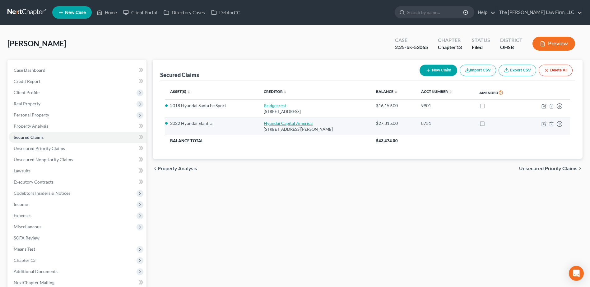
click at [278, 123] on link "Hyundai Capital America" at bounding box center [288, 123] width 49 height 5
select select "4"
select select "2"
select select "0"
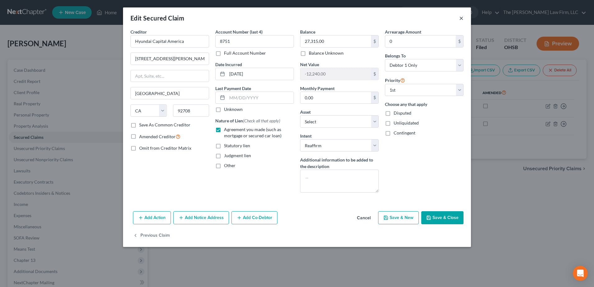
click at [460, 16] on button "×" at bounding box center [462, 17] width 4 height 7
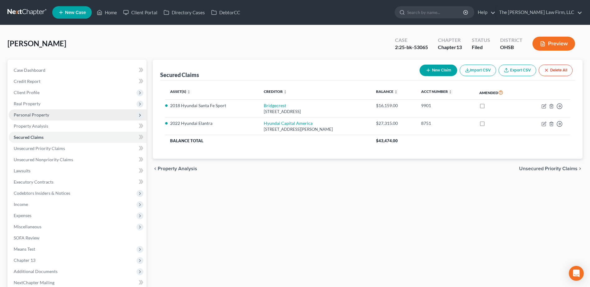
click at [43, 117] on span "Personal Property" at bounding box center [31, 114] width 35 height 5
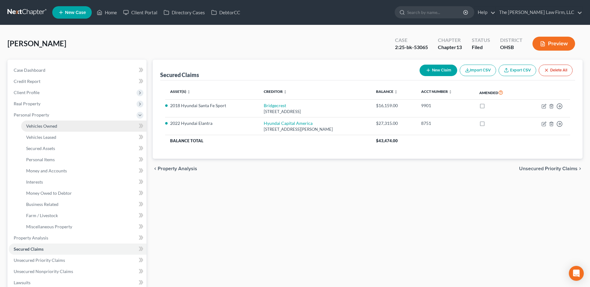
click at [50, 127] on span "Vehicles Owned" at bounding box center [41, 125] width 31 height 5
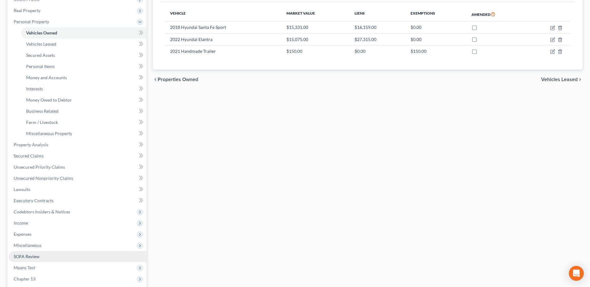
scroll to position [178, 0]
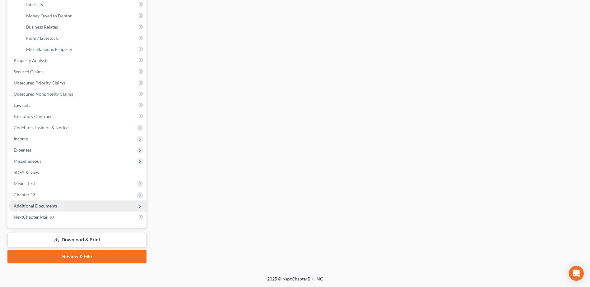
click at [38, 207] on span "Additional Documents" at bounding box center [36, 205] width 44 height 5
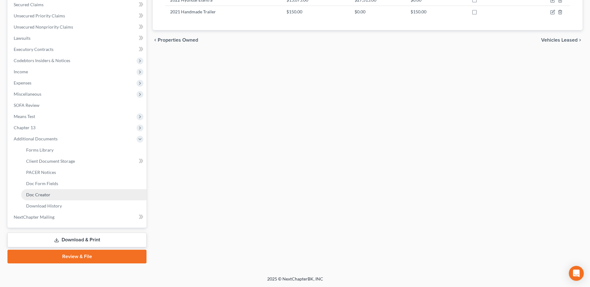
scroll to position [133, 0]
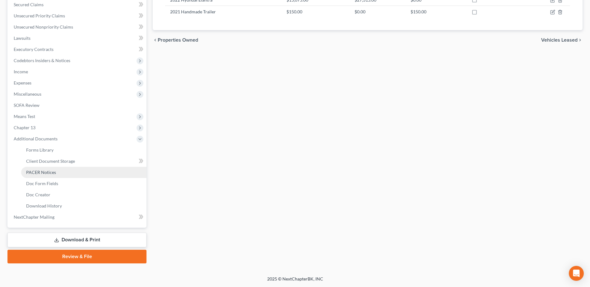
click at [46, 171] on span "PACER Notices" at bounding box center [41, 172] width 30 height 5
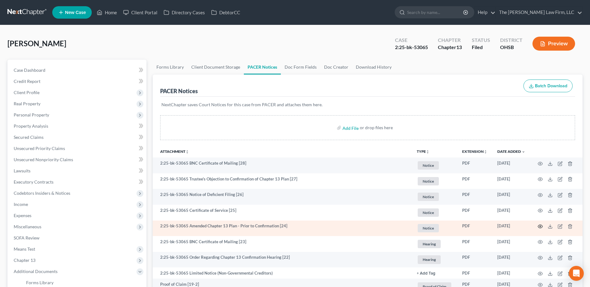
click at [539, 225] on icon "button" at bounding box center [540, 226] width 5 height 3
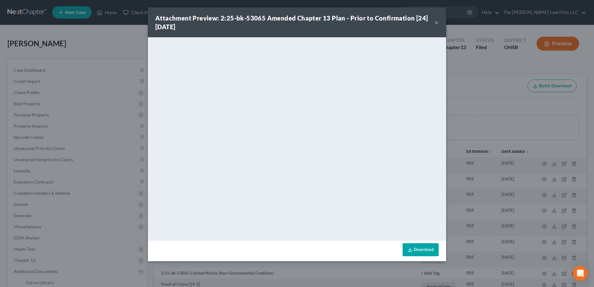
click at [437, 21] on button "×" at bounding box center [437, 22] width 4 height 7
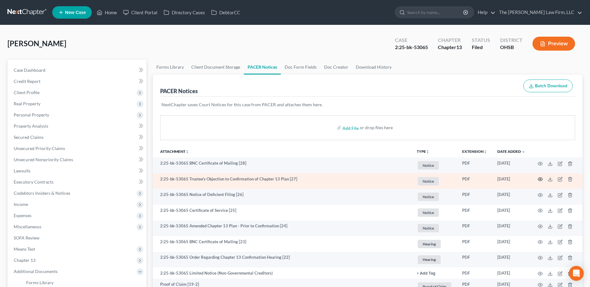
click at [542, 178] on icon "button" at bounding box center [540, 179] width 5 height 5
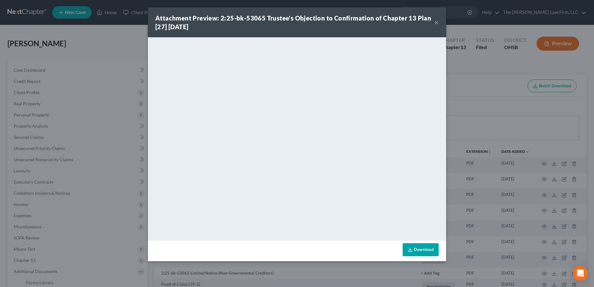
click at [436, 22] on button "×" at bounding box center [437, 22] width 4 height 7
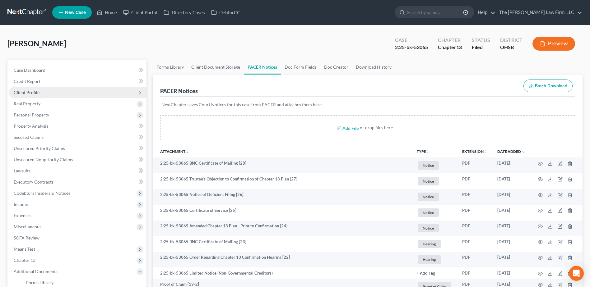
click at [26, 92] on span "Client Profile" at bounding box center [27, 92] width 26 height 5
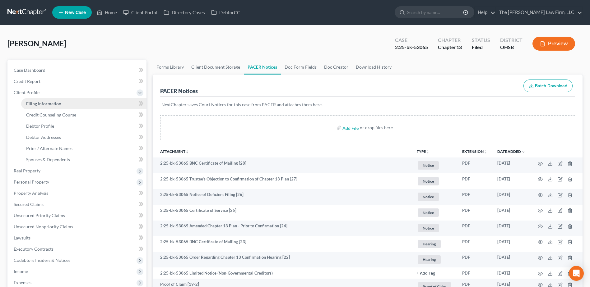
click at [28, 103] on span "Filing Information" at bounding box center [43, 103] width 35 height 5
select select "1"
select select "0"
select select "3"
select select "62"
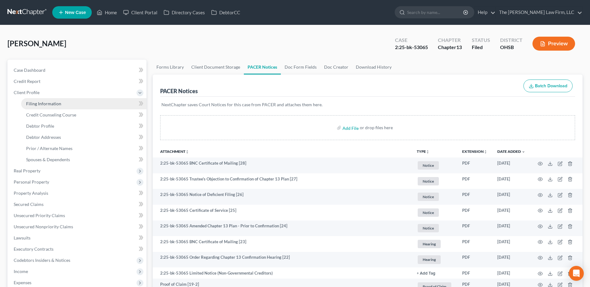
select select "2"
select select "36"
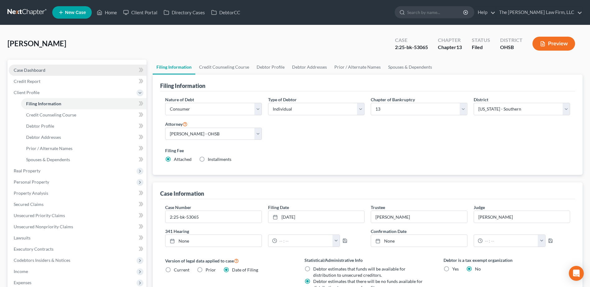
click at [34, 67] on span "Case Dashboard" at bounding box center [30, 69] width 32 height 5
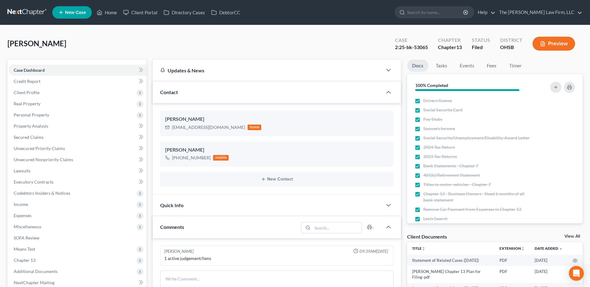
scroll to position [143, 0]
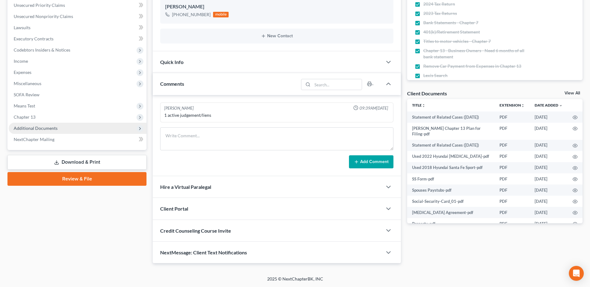
click at [37, 129] on span "Additional Documents" at bounding box center [36, 128] width 44 height 5
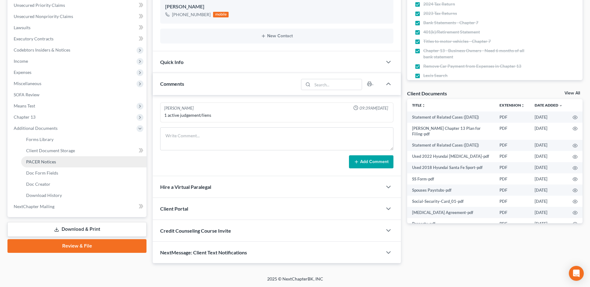
click at [43, 162] on span "PACER Notices" at bounding box center [41, 161] width 30 height 5
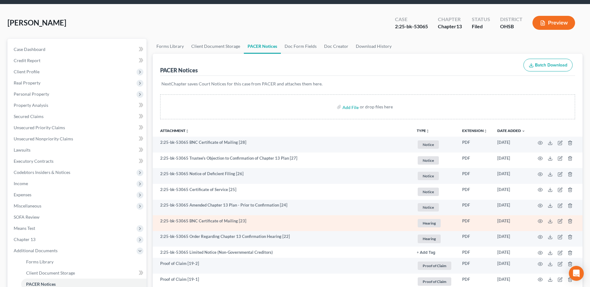
scroll to position [31, 0]
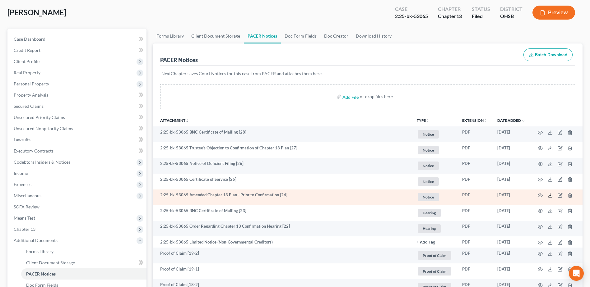
click at [550, 196] on line at bounding box center [550, 195] width 0 height 2
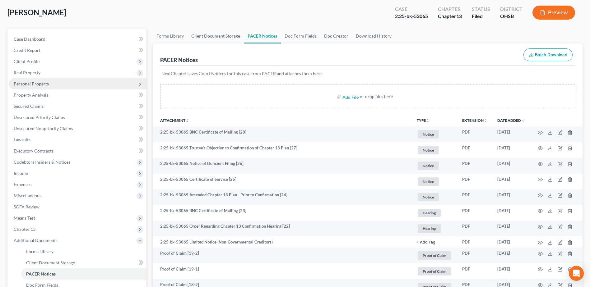
click at [33, 85] on span "Personal Property" at bounding box center [31, 83] width 35 height 5
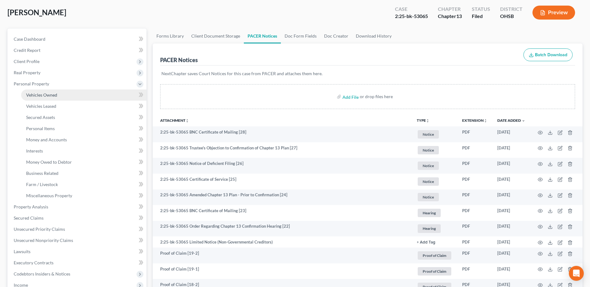
click at [41, 95] on span "Vehicles Owned" at bounding box center [41, 94] width 31 height 5
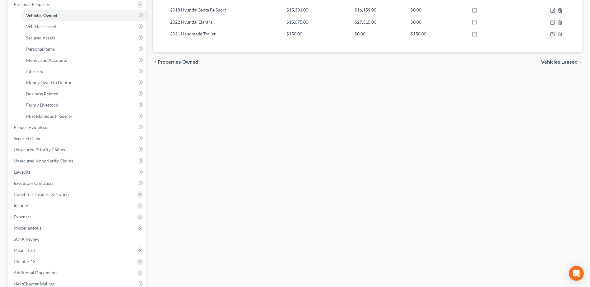
scroll to position [53, 0]
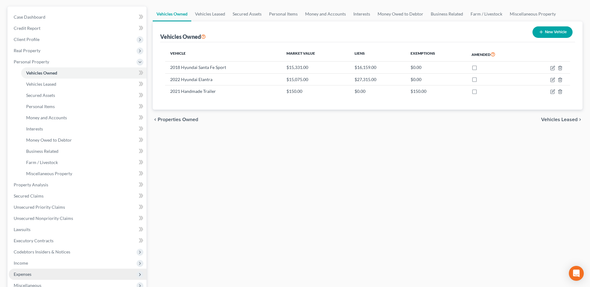
click at [28, 273] on span "Expenses" at bounding box center [23, 274] width 18 height 5
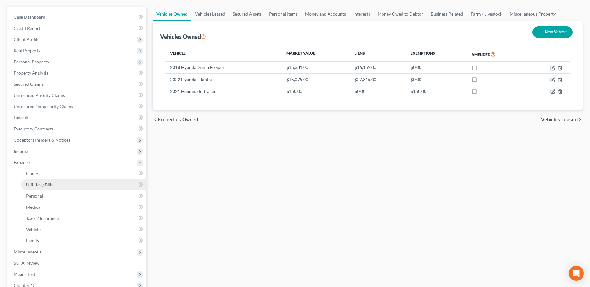
click at [35, 185] on span "Utilities / Bills" at bounding box center [39, 184] width 27 height 5
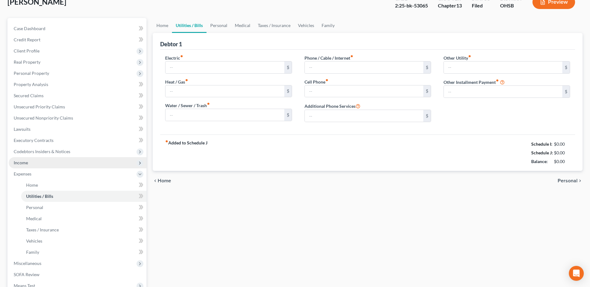
type input "0.00"
type input "75.00"
type input "70.00"
type input "80.00"
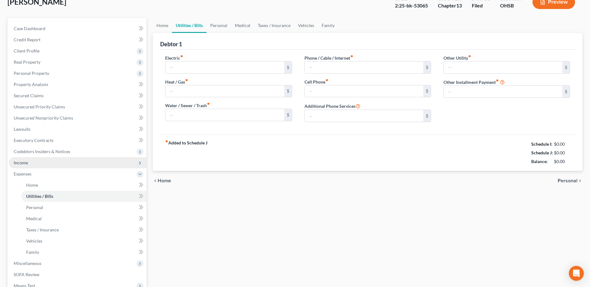
type input "0.00"
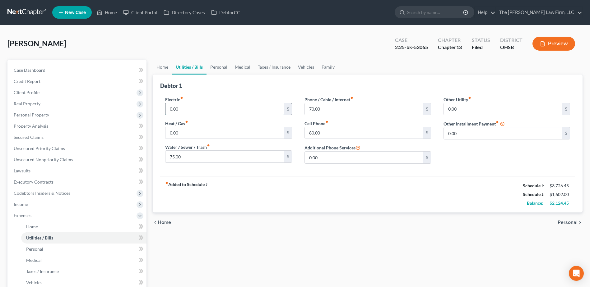
click at [182, 110] on input "0.00" at bounding box center [224, 109] width 118 height 12
type input "120.00"
type input "80.00"
click at [27, 69] on span "Case Dashboard" at bounding box center [30, 69] width 32 height 5
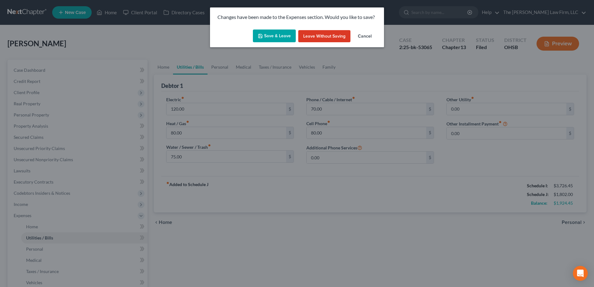
click at [280, 36] on button "Save & Leave" at bounding box center [274, 36] width 43 height 13
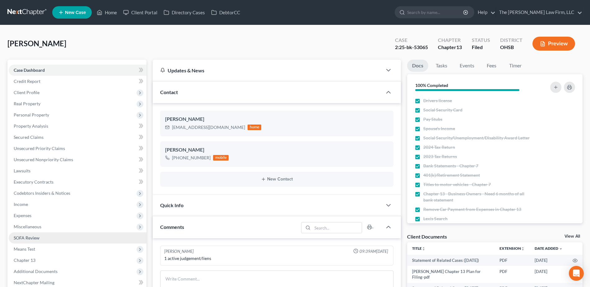
scroll to position [143, 0]
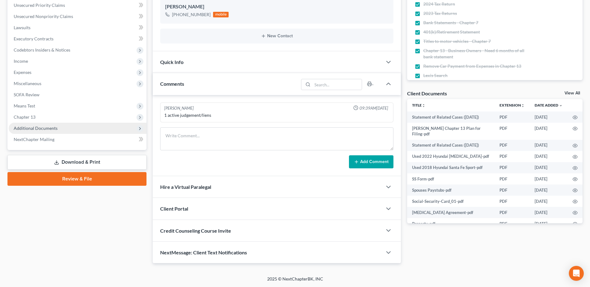
click at [67, 129] on span "Additional Documents" at bounding box center [78, 128] width 138 height 11
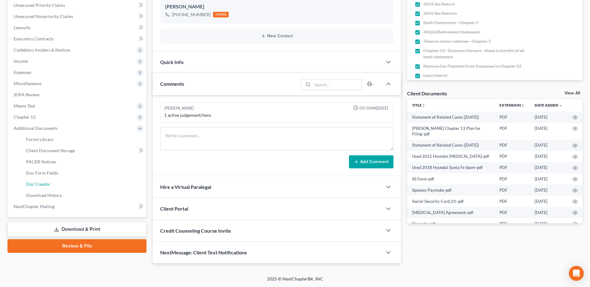
drag, startPoint x: 43, startPoint y: 182, endPoint x: 152, endPoint y: 183, distance: 109.1
click at [43, 182] on span "Doc Creator" at bounding box center [38, 184] width 24 height 5
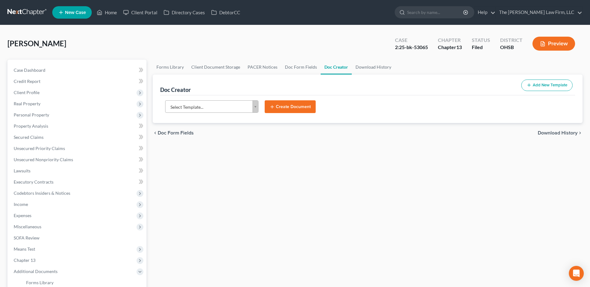
click at [201, 102] on body "Home New Case Client Portal Directory Cases DebtorCC The Jones Law Firm, LLC mj…" at bounding box center [295, 210] width 590 height 420
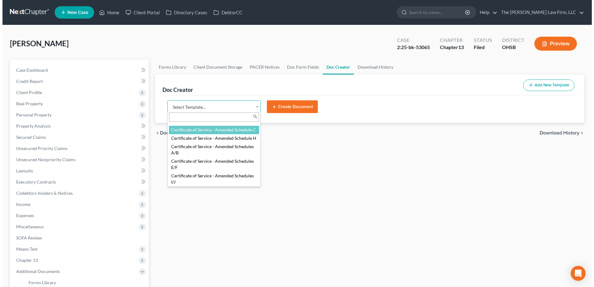
scroll to position [155, 0]
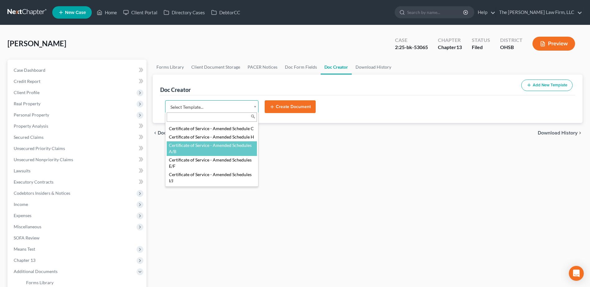
select select "107085"
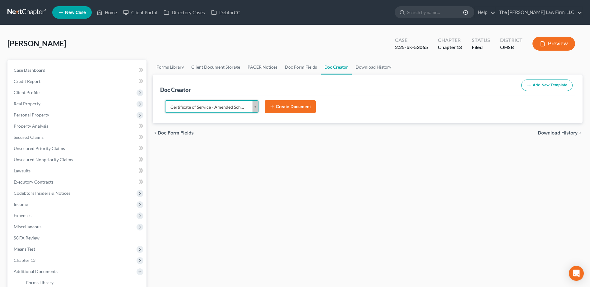
click at [280, 103] on button "Create Document" at bounding box center [290, 106] width 51 height 13
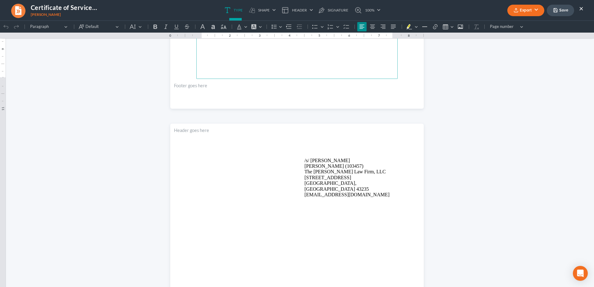
scroll to position [280, 0]
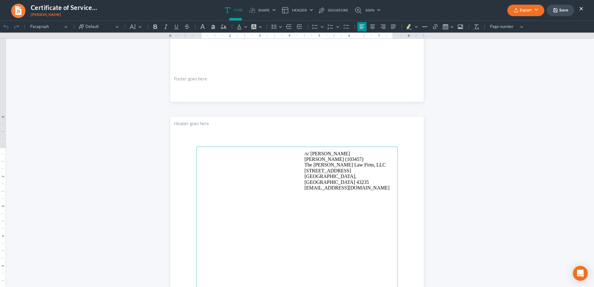
click at [313, 153] on p "/s/ Michael Kraig Michael Kraig (103457) The Jones Law Firm, LLC 134 Northwoods…" at bounding box center [350, 171] width 90 height 40
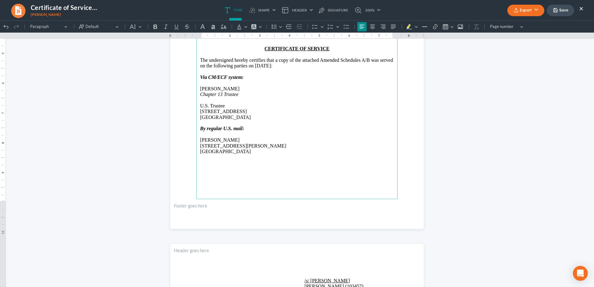
scroll to position [124, 0]
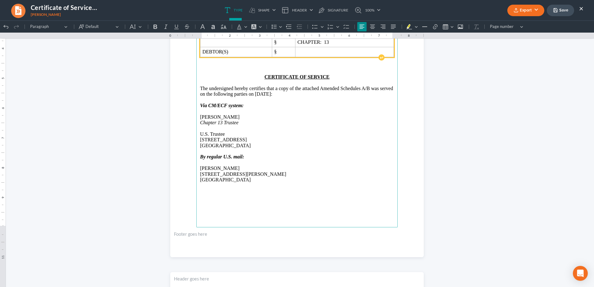
click at [257, 183] on p "Rich Text Editor, page-0-main" at bounding box center [297, 186] width 194 height 6
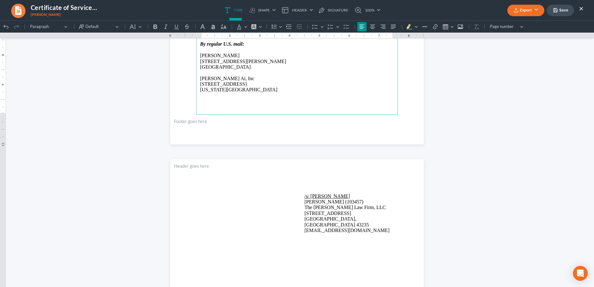
scroll to position [249, 0]
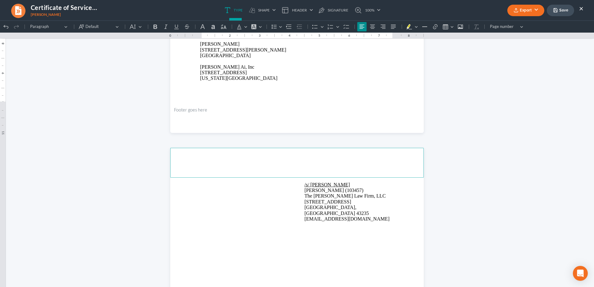
click at [318, 174] on header "Rich Text Editor, page-1-header" at bounding box center [297, 163] width 254 height 30
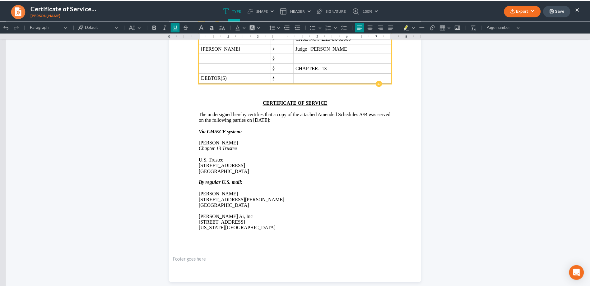
scroll to position [93, 0]
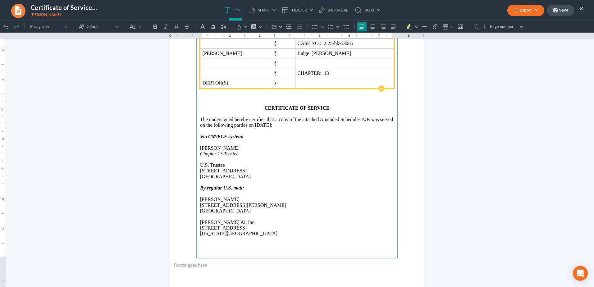
click at [367, 119] on p "The undersigned hereby certifies that a copy of the attached Amended Schedules …" at bounding box center [297, 123] width 194 height 12
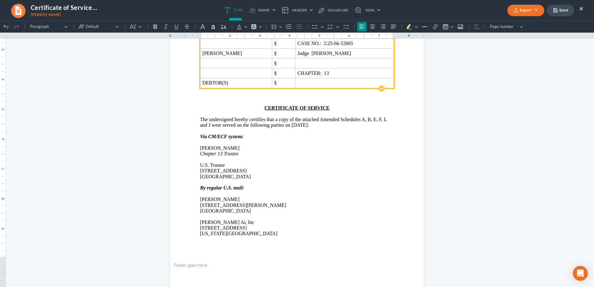
click at [524, 12] on button "Export" at bounding box center [526, 11] width 37 height 12
click at [515, 23] on link "PDF" at bounding box center [525, 25] width 48 height 11
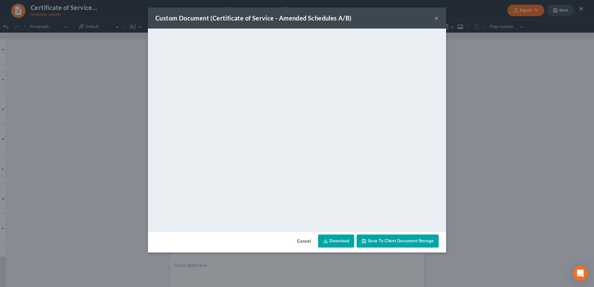
click at [388, 241] on span "Save to Client Document Storage" at bounding box center [401, 240] width 66 height 5
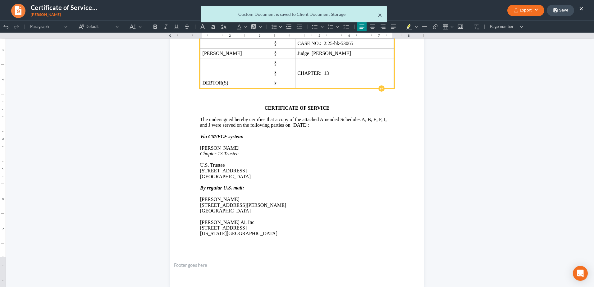
click at [381, 16] on button "×" at bounding box center [380, 14] width 4 height 7
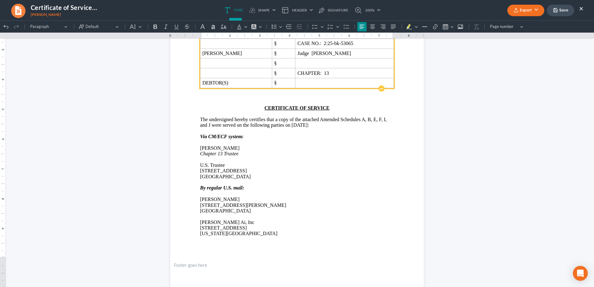
click at [581, 9] on button "×" at bounding box center [582, 8] width 4 height 7
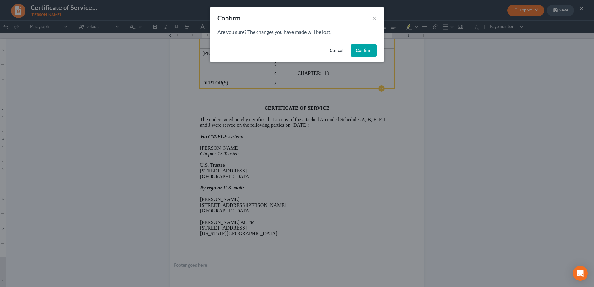
click at [368, 47] on button "Confirm" at bounding box center [364, 50] width 26 height 12
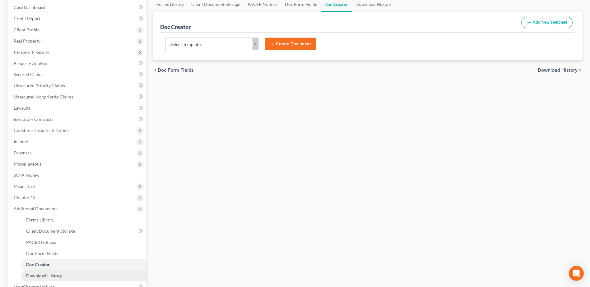
scroll to position [133, 0]
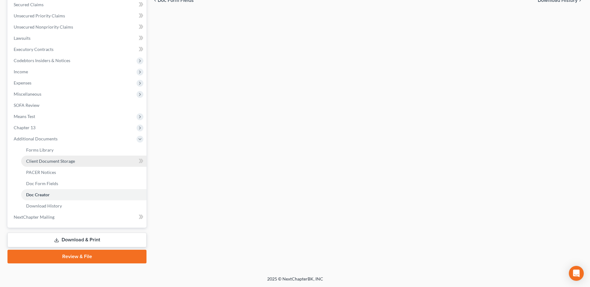
click at [62, 163] on span "Client Document Storage" at bounding box center [50, 161] width 49 height 5
select select "61"
select select "7"
select select "53"
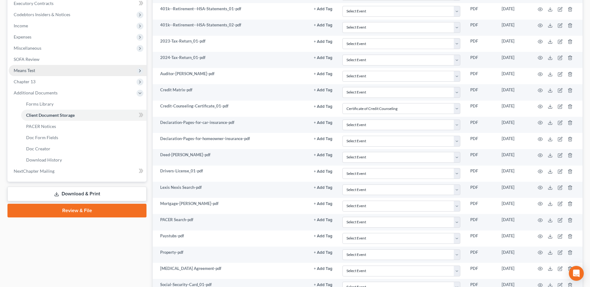
scroll to position [23, 0]
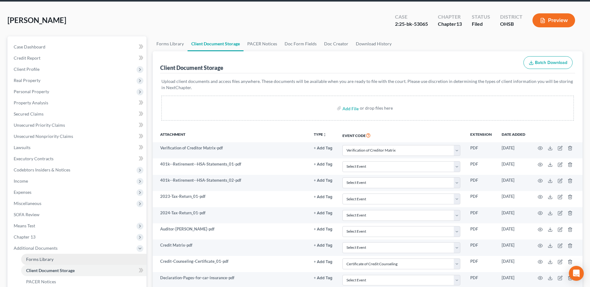
click at [32, 257] on span "Forms Library" at bounding box center [39, 259] width 27 height 5
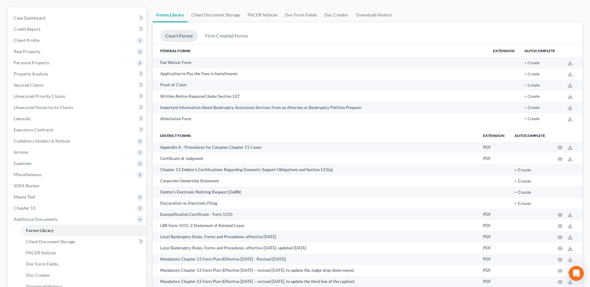
scroll to position [187, 0]
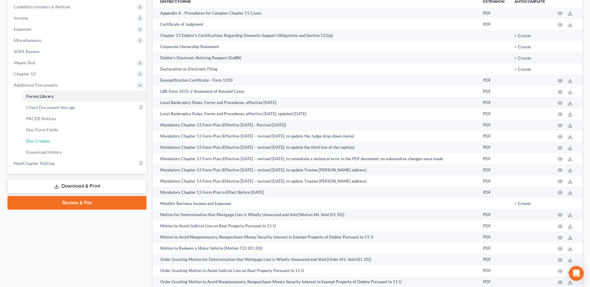
drag, startPoint x: 49, startPoint y: 141, endPoint x: 197, endPoint y: 142, distance: 148.3
click at [49, 141] on span "Doc Creator" at bounding box center [38, 140] width 24 height 5
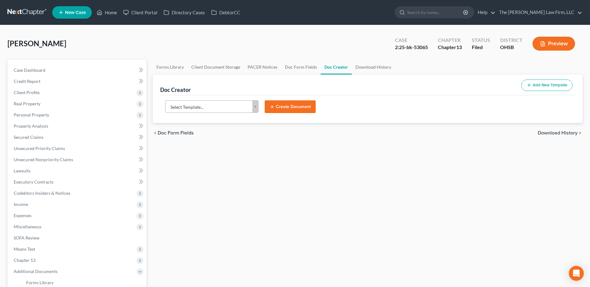
click at [208, 111] on body "Home New Case Client Portal Directory Cases DebtorCC The Jones Law Firm, LLC mj…" at bounding box center [295, 210] width 590 height 420
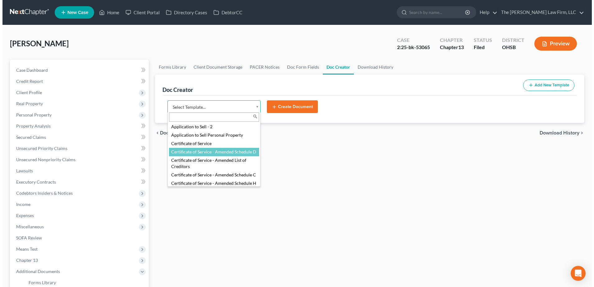
scroll to position [124, 0]
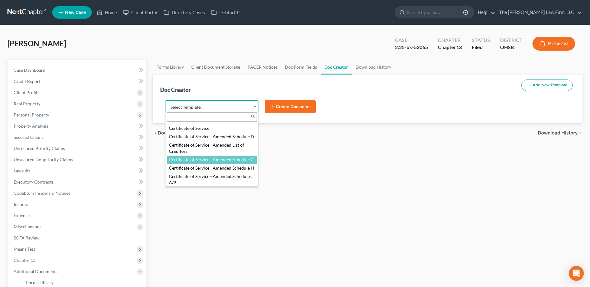
select select "107086"
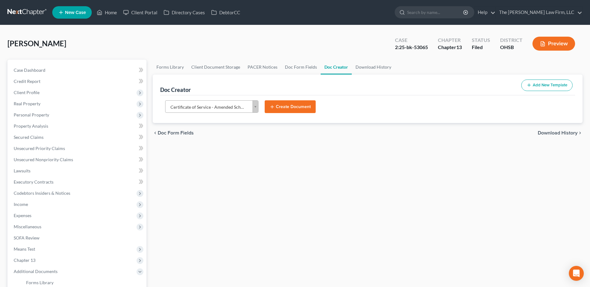
click at [294, 104] on button "Create Document" at bounding box center [290, 106] width 51 height 13
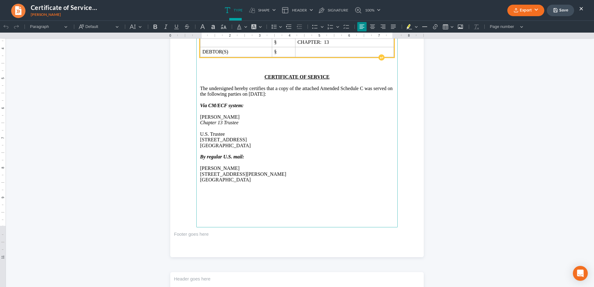
drag, startPoint x: 247, startPoint y: 182, endPoint x: 201, endPoint y: 171, distance: 47.0
click at [198, 169] on main "UNITED STATES BANKRUPTCY COURT SOUTHERN DISTRICT OF OHIO EASTERN DIVISION IN RE…" at bounding box center [296, 93] width 201 height 269
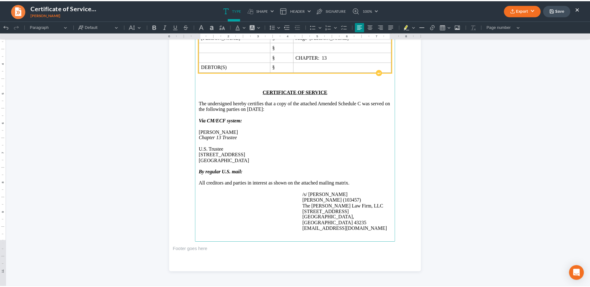
scroll to position [109, 0]
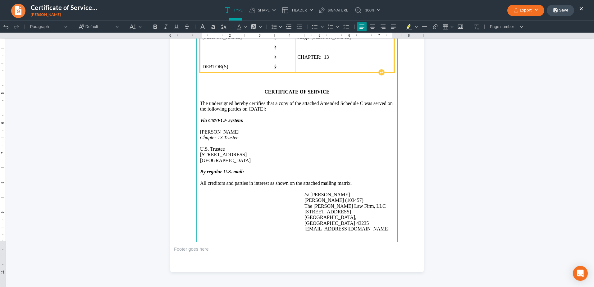
click at [313, 194] on p "/s/ Michael Kraig Michael Kraig (103457) The Jones Law Firm, LLC 134 Northwoods…" at bounding box center [350, 212] width 90 height 40
click at [532, 76] on html "1.00 10.00 0 1 1 2 2 3 3 4 4 5 5 6 6 7 7 8 8 9 9 10 10 11 11 Undo (Ctrl+Z) Undo…" at bounding box center [297, 99] width 594 height 376
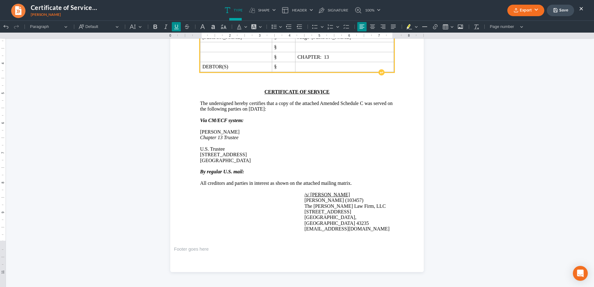
drag, startPoint x: 537, startPoint y: 10, endPoint x: 536, endPoint y: 15, distance: 5.7
click at [537, 10] on button "Export" at bounding box center [526, 11] width 37 height 12
click at [511, 25] on link "PDF" at bounding box center [525, 25] width 48 height 11
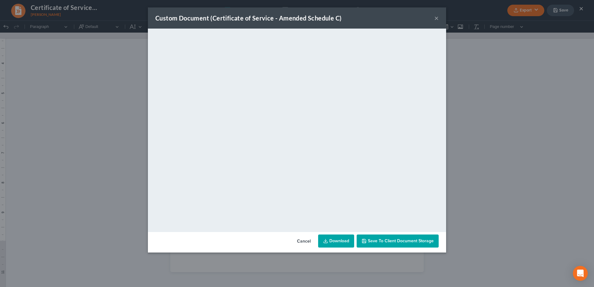
click at [386, 243] on span "Save to Client Document Storage" at bounding box center [401, 240] width 66 height 5
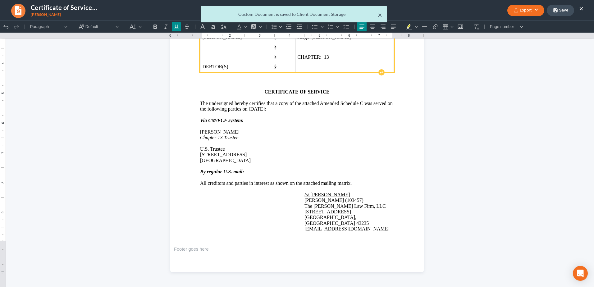
click at [380, 16] on button "×" at bounding box center [380, 14] width 4 height 7
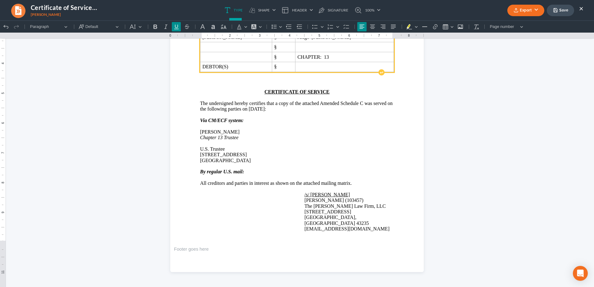
drag, startPoint x: 564, startPoint y: 10, endPoint x: 532, endPoint y: 9, distance: 32.0
click at [564, 11] on button "Save" at bounding box center [560, 11] width 27 height 12
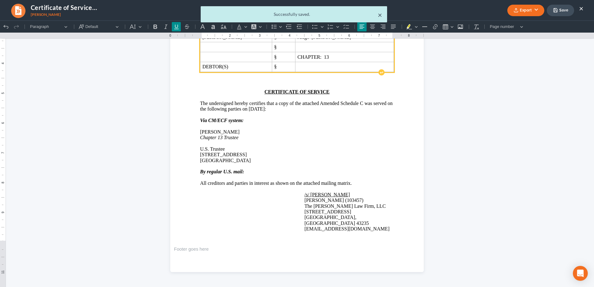
click at [381, 14] on button "×" at bounding box center [380, 14] width 4 height 7
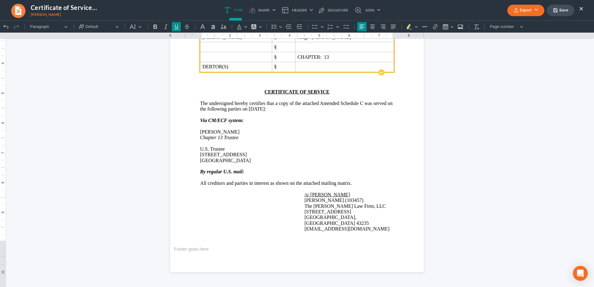
click at [581, 8] on button "×" at bounding box center [582, 8] width 4 height 7
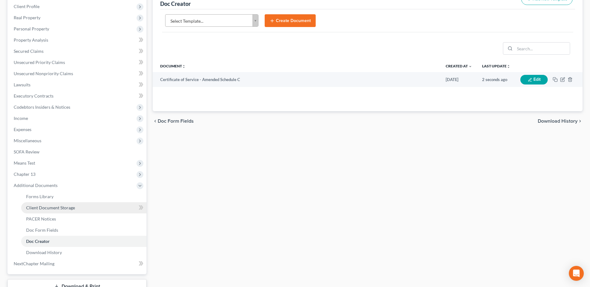
scroll to position [93, 0]
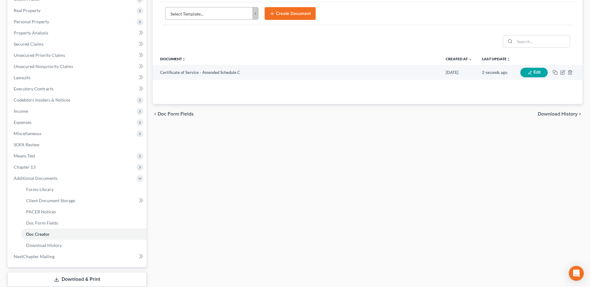
click at [208, 15] on body "Home New Case Client Portal Directory Cases DebtorCC The Jones Law Firm, LLC mj…" at bounding box center [295, 117] width 590 height 420
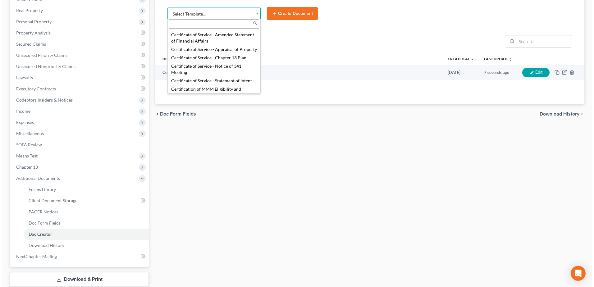
scroll to position [218, 0]
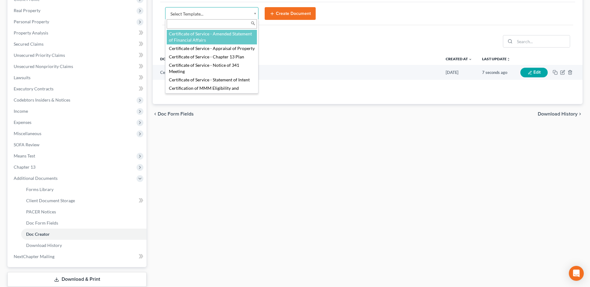
select select "113832"
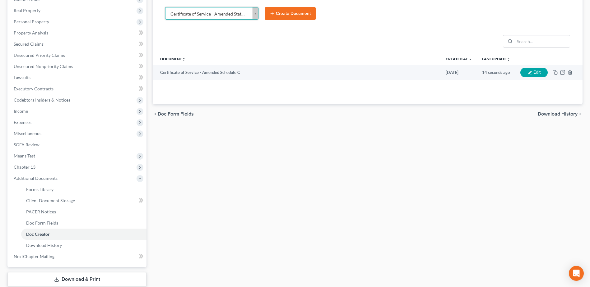
click at [280, 16] on button "Create Document" at bounding box center [290, 13] width 51 height 13
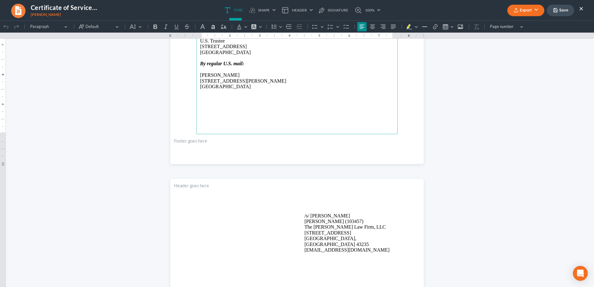
click at [317, 214] on p "/s/ Michael Kraig Michael Kraig (103457) The Jones Law Firm, LLC 134 Northwoods…" at bounding box center [350, 233] width 90 height 40
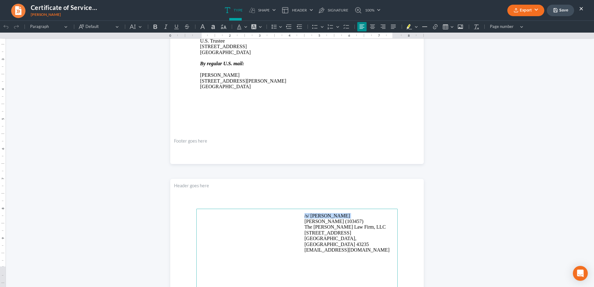
click at [317, 214] on p "/s/ Michael Kraig Michael Kraig (103457) The Jones Law Firm, LLC 134 Northwoods…" at bounding box center [350, 233] width 90 height 40
click at [311, 90] on p "Rich Text Editor, page-0-main" at bounding box center [297, 93] width 194 height 6
click at [535, 10] on button "Export" at bounding box center [526, 11] width 37 height 12
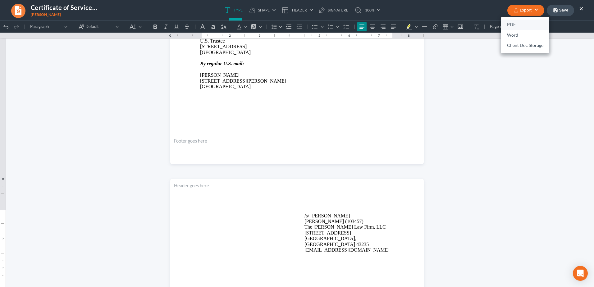
click at [530, 20] on link "PDF" at bounding box center [525, 25] width 48 height 11
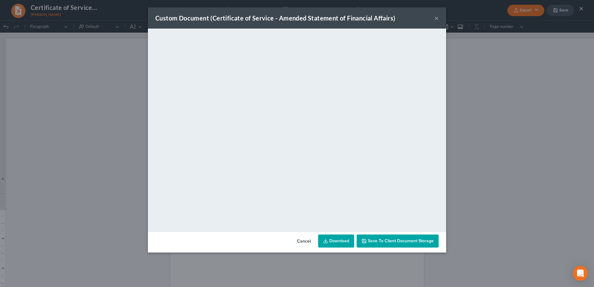
click at [387, 239] on span "Save to Client Document Storage" at bounding box center [401, 240] width 66 height 5
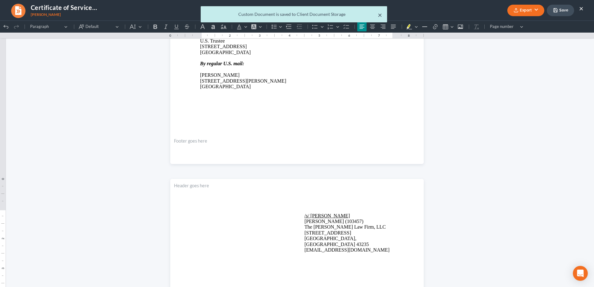
click at [379, 15] on button "×" at bounding box center [380, 14] width 4 height 7
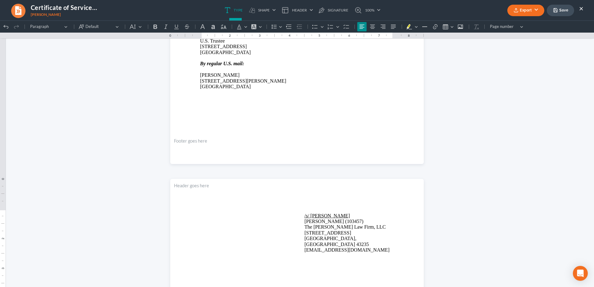
click at [570, 10] on button "Save" at bounding box center [560, 11] width 27 height 12
click at [380, 15] on link "100%" at bounding box center [366, 10] width 29 height 21
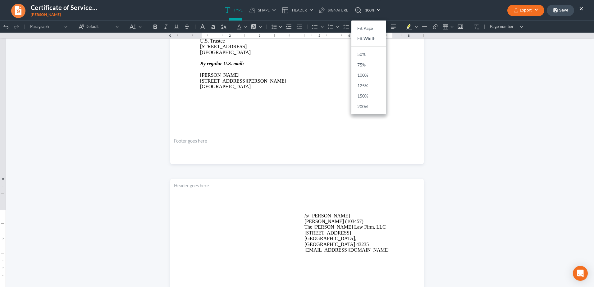
click at [412, 12] on ul "Type shapes Shape Line Check Arrow Circle Rectangle Header Show on first page S…" at bounding box center [303, 10] width 374 height 21
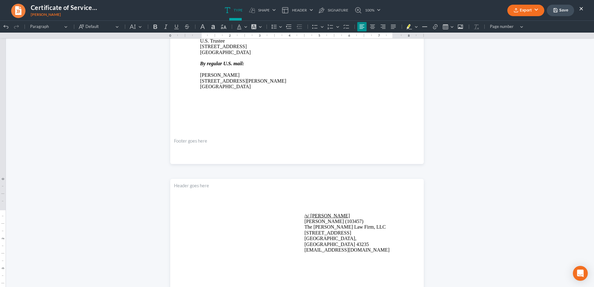
click at [583, 7] on button "×" at bounding box center [582, 8] width 4 height 7
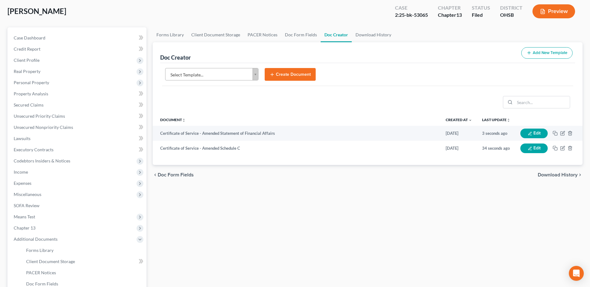
scroll to position [31, 0]
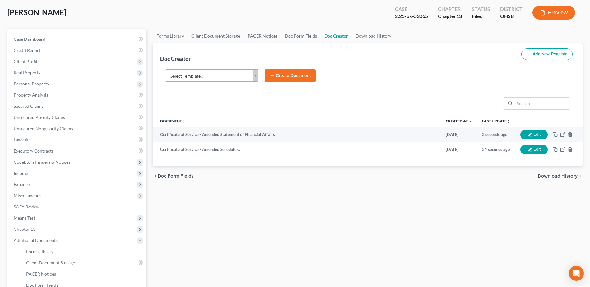
click at [211, 77] on body "Home New Case Client Portal Directory Cases DebtorCC The Jones Law Firm, LLC mj…" at bounding box center [295, 179] width 590 height 420
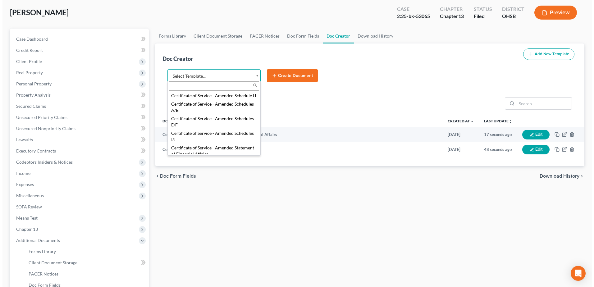
scroll to position [173, 0]
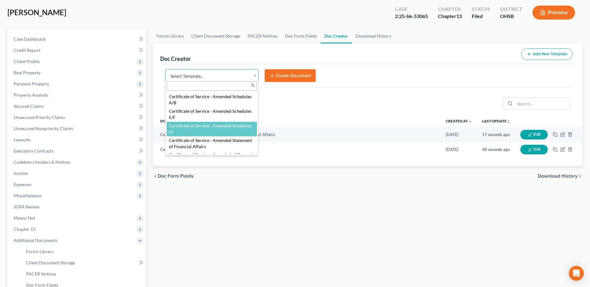
select select "107098"
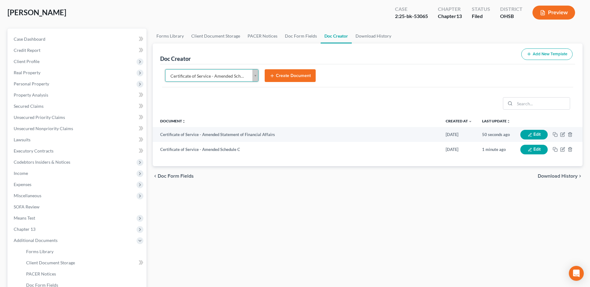
click at [286, 79] on button "Create Document" at bounding box center [290, 75] width 51 height 13
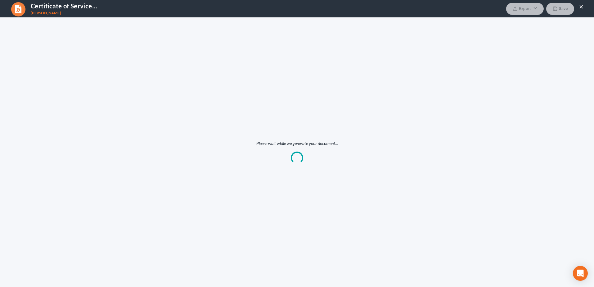
scroll to position [0, 0]
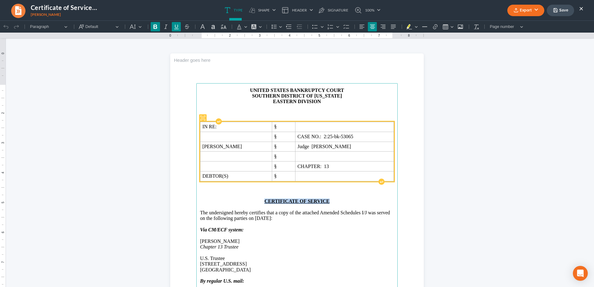
drag, startPoint x: 263, startPoint y: 200, endPoint x: 327, endPoint y: 202, distance: 63.8
click at [327, 202] on u "CERTIFICATE OF SERVICE" at bounding box center [297, 201] width 65 height 5
drag, startPoint x: 245, startPoint y: 202, endPoint x: 343, endPoint y: 202, distance: 97.9
click at [344, 201] on p "AMENDED STATEMENT OF RELATED CASES" at bounding box center [297, 202] width 194 height 6
click at [346, 230] on p "Via CM/ECF system:" at bounding box center [297, 230] width 194 height 6
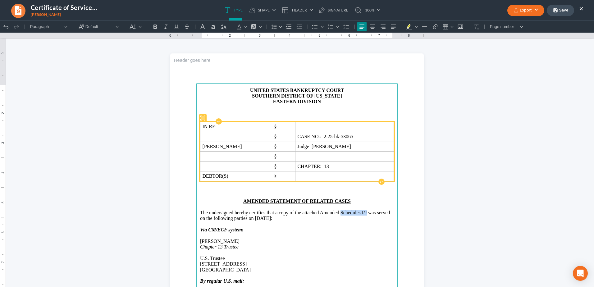
drag, startPoint x: 339, startPoint y: 214, endPoint x: 363, endPoint y: 215, distance: 23.6
click at [365, 215] on p "The undersigned hereby certifies that a copy of the attached Amended Schedules …" at bounding box center [297, 216] width 194 height 12
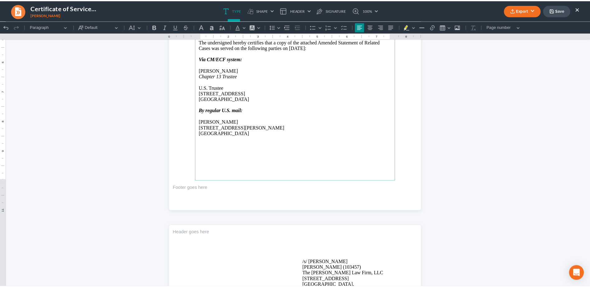
scroll to position [187, 0]
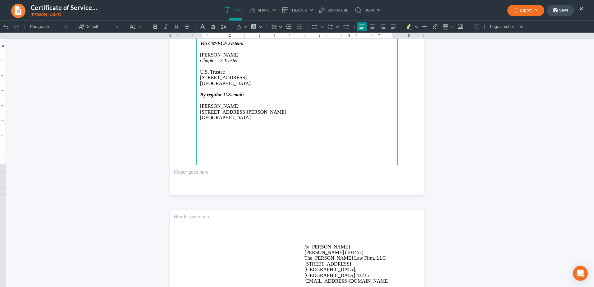
click at [312, 246] on p "/s/ Michael Kraig Michael Kraig (103457) The Jones Law Firm, LLC 134 Northwoods…" at bounding box center [350, 264] width 90 height 40
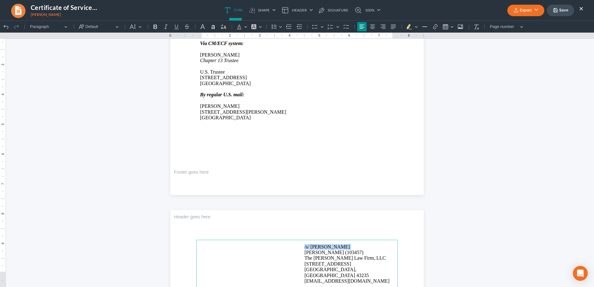
click at [312, 246] on p "/s/ Michael Kraig Michael Kraig (103457) The Jones Law Firm, LLC 134 Northwoods…" at bounding box center [350, 264] width 90 height 40
click at [298, 123] on p "Rich Text Editor, page-0-main" at bounding box center [297, 124] width 194 height 6
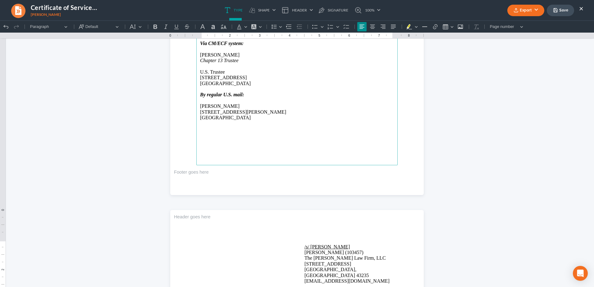
click at [527, 13] on button "Export" at bounding box center [526, 11] width 37 height 12
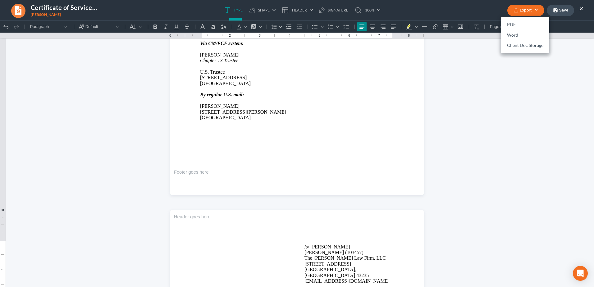
click at [526, 16] on ul "Export PDF Word Client Doc Storage Save ×" at bounding box center [546, 10] width 76 height 13
click at [525, 7] on button "Export" at bounding box center [526, 11] width 37 height 12
click at [517, 25] on link "PDF" at bounding box center [525, 25] width 48 height 11
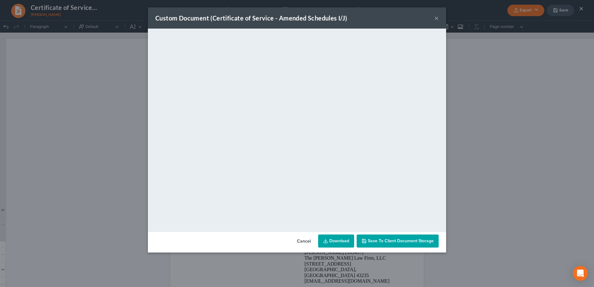
click at [400, 242] on span "Save to Client Document Storage" at bounding box center [401, 240] width 66 height 5
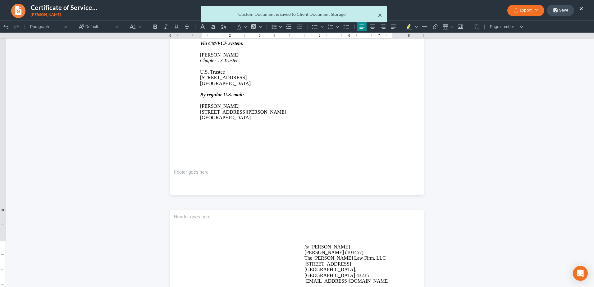
click at [380, 15] on button "×" at bounding box center [380, 14] width 4 height 7
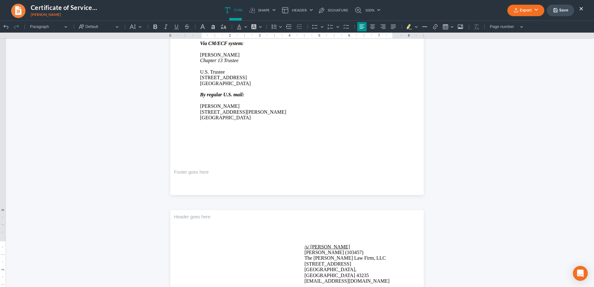
click at [559, 10] on button "Save" at bounding box center [560, 11] width 27 height 12
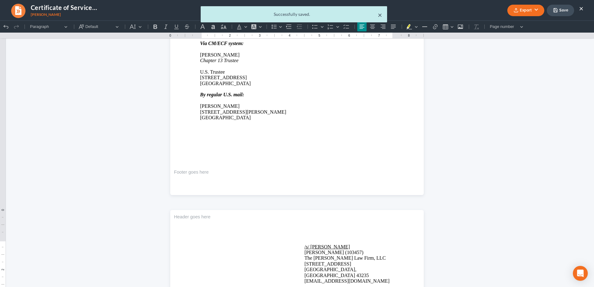
drag, startPoint x: 380, startPoint y: 15, endPoint x: 471, endPoint y: 13, distance: 90.8
click at [380, 15] on button "×" at bounding box center [380, 14] width 4 height 7
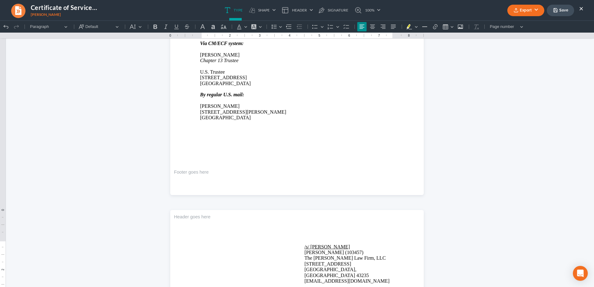
click at [582, 10] on button "×" at bounding box center [582, 8] width 4 height 7
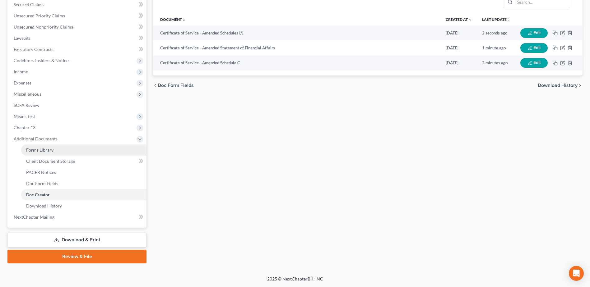
click at [49, 148] on span "Forms Library" at bounding box center [39, 149] width 27 height 5
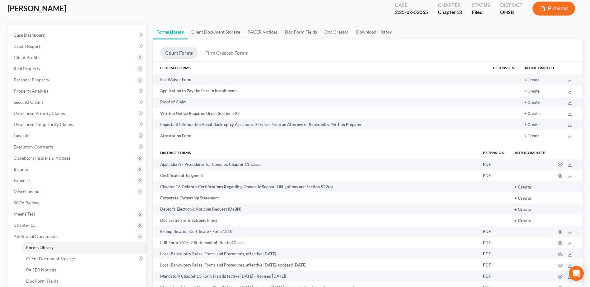
scroll to position [124, 0]
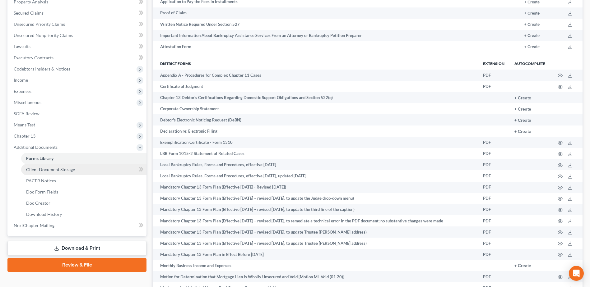
click at [79, 171] on link "Client Document Storage" at bounding box center [83, 169] width 125 height 11
select select "61"
select select "7"
select select "53"
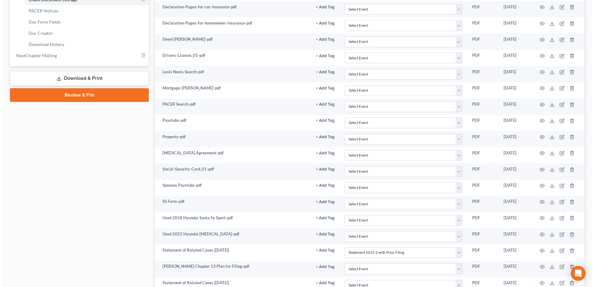
scroll to position [415, 0]
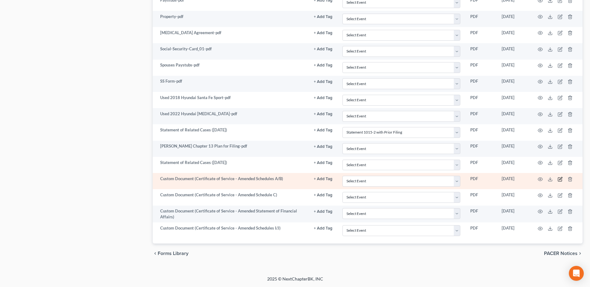
click at [562, 178] on icon "button" at bounding box center [560, 178] width 3 height 3
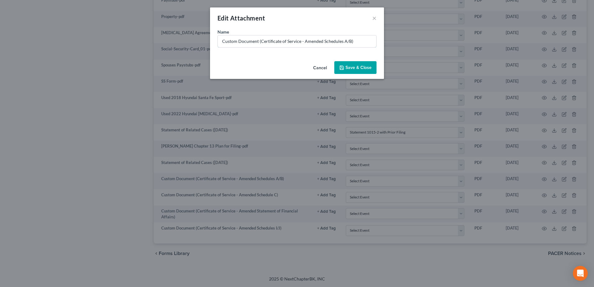
click at [349, 41] on input "Custom Document (Certificate of Service - Amended Schedules A/B)" at bounding box center [297, 41] width 159 height 12
type input "Custom Document (Certificate of Service - Amended Schedules ABEFIJ)"
click at [362, 71] on button "Save & Close" at bounding box center [356, 67] width 42 height 13
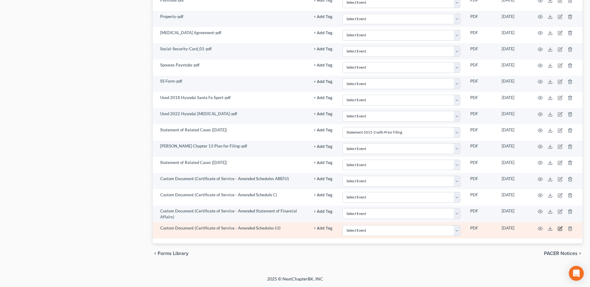
click at [559, 229] on icon "button" at bounding box center [560, 228] width 3 height 3
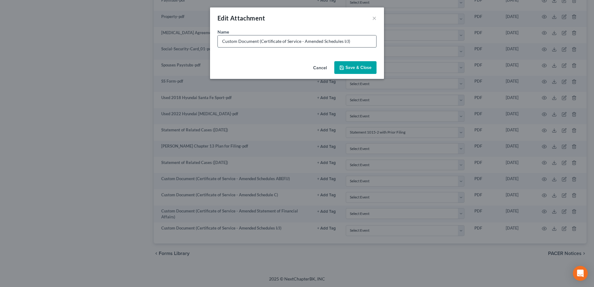
drag, startPoint x: 323, startPoint y: 42, endPoint x: 347, endPoint y: 42, distance: 23.6
click at [347, 42] on input "Custom Document (Certificate of Service - Amended Schedules I/J)" at bounding box center [297, 41] width 159 height 12
type input "Custom Document (Certificate of Service - Amended Statement of Related Cases)"
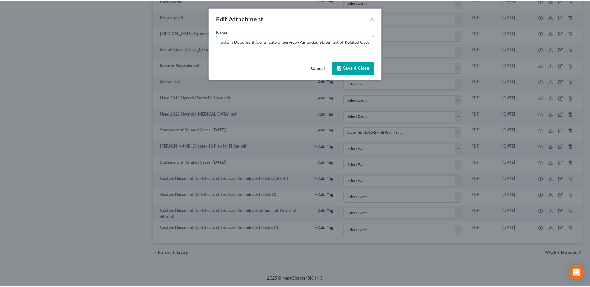
scroll to position [0, 0]
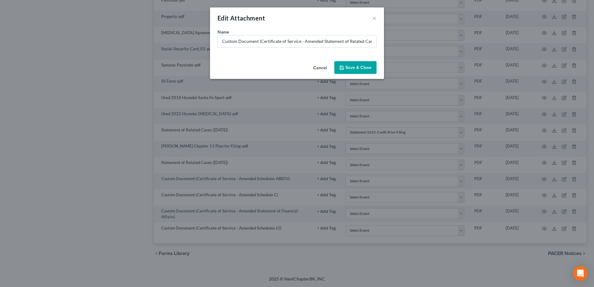
click at [370, 68] on span "Save & Close" at bounding box center [359, 67] width 26 height 5
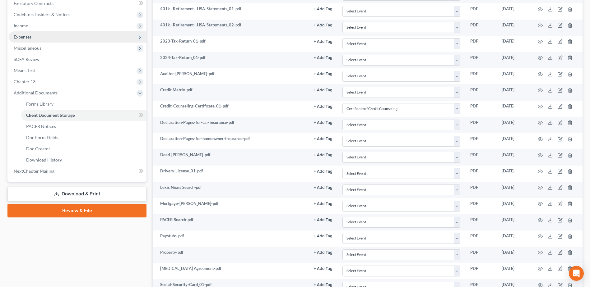
scroll to position [104, 0]
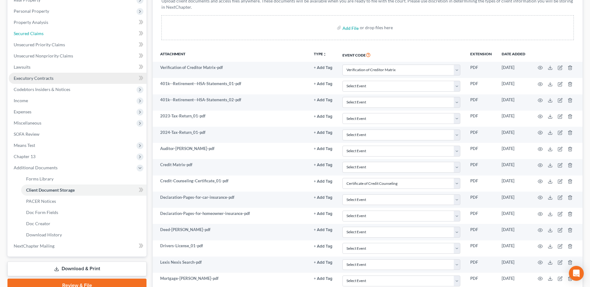
drag, startPoint x: 29, startPoint y: 34, endPoint x: 65, endPoint y: 75, distance: 54.5
click at [29, 34] on span "Secured Claims" at bounding box center [29, 33] width 30 height 5
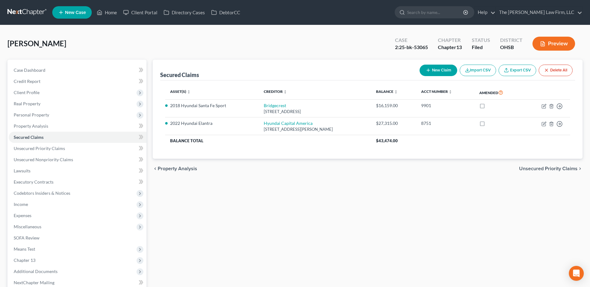
click at [29, 12] on link at bounding box center [27, 12] width 40 height 11
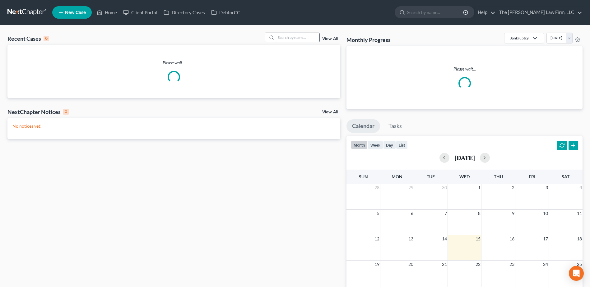
click at [294, 39] on input "search" at bounding box center [298, 37] width 44 height 9
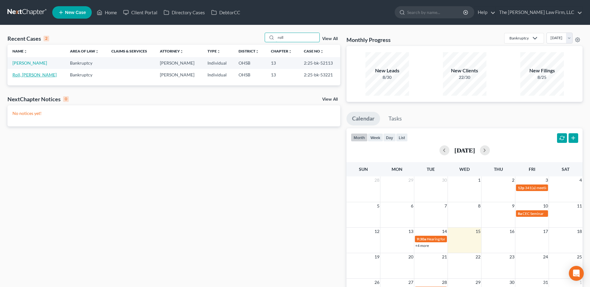
type input "roll"
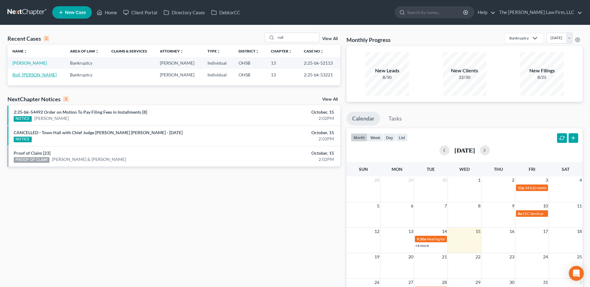
click at [21, 74] on link "Roll, [PERSON_NAME]" at bounding box center [34, 74] width 44 height 5
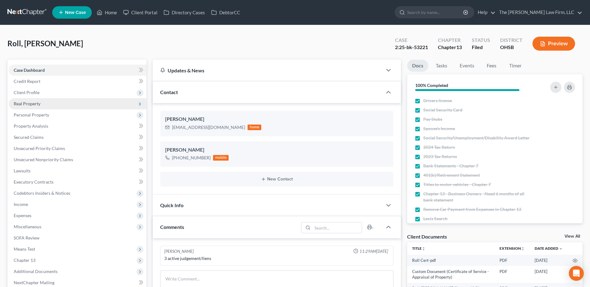
click at [31, 101] on span "Real Property" at bounding box center [27, 103] width 27 height 5
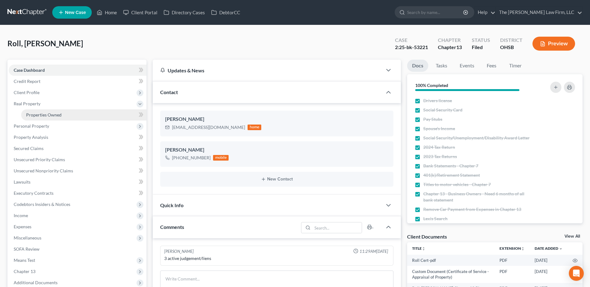
click at [41, 113] on span "Properties Owned" at bounding box center [43, 114] width 35 height 5
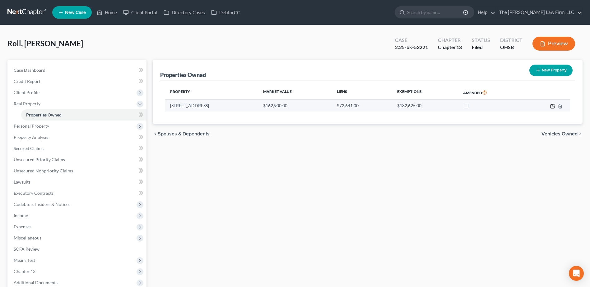
drag, startPoint x: 552, startPoint y: 106, endPoint x: 549, endPoint y: 104, distance: 3.8
click at [552, 106] on icon "button" at bounding box center [553, 105] width 3 height 3
select select "36"
select select "0"
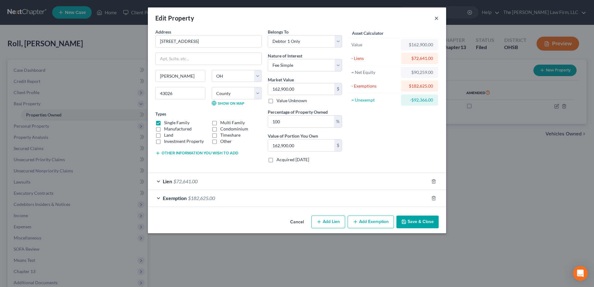
click at [437, 21] on button "×" at bounding box center [437, 17] width 4 height 7
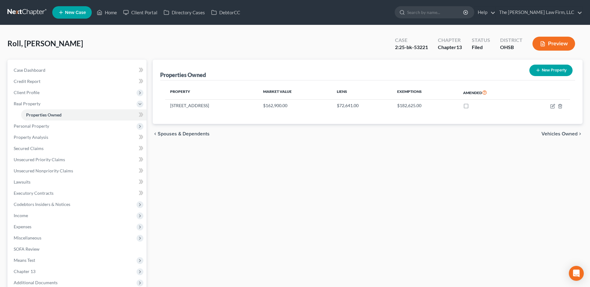
click at [29, 13] on link at bounding box center [27, 12] width 40 height 11
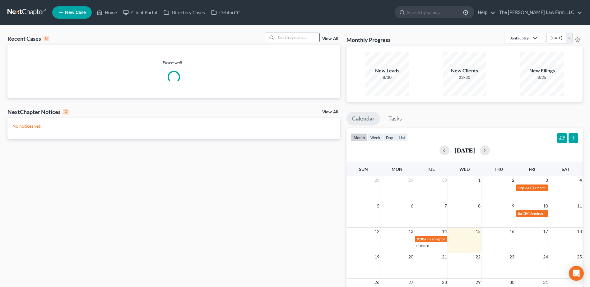
click at [296, 39] on input "search" at bounding box center [298, 37] width 44 height 9
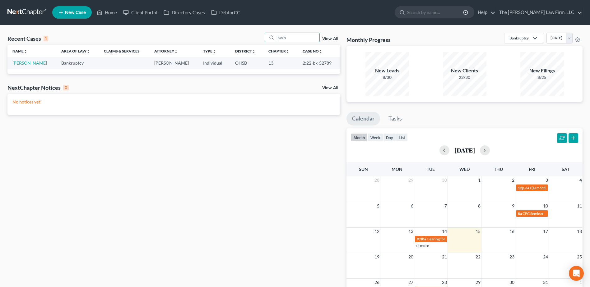
type input "keely"
click at [25, 65] on link "[PERSON_NAME]" at bounding box center [29, 62] width 35 height 5
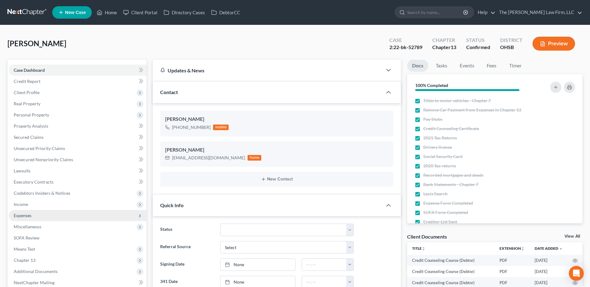
click at [25, 214] on span "Expenses" at bounding box center [23, 215] width 18 height 5
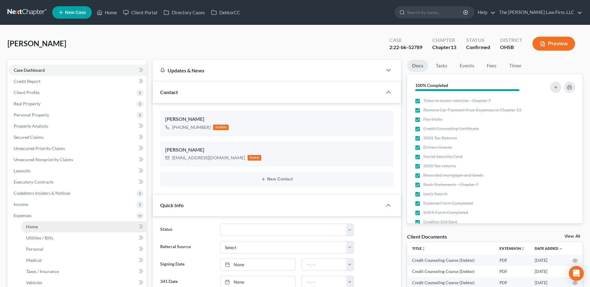
scroll to position [645, 0]
click at [33, 225] on span "Home" at bounding box center [32, 226] width 12 height 5
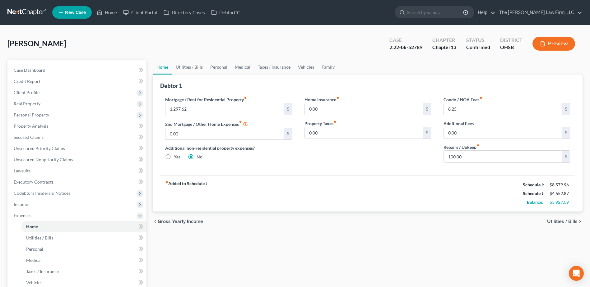
click at [22, 9] on link at bounding box center [27, 12] width 40 height 11
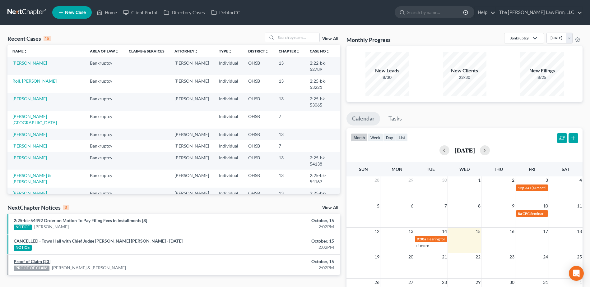
click at [28, 261] on link "Proof of Claim [23]" at bounding box center [32, 261] width 37 height 5
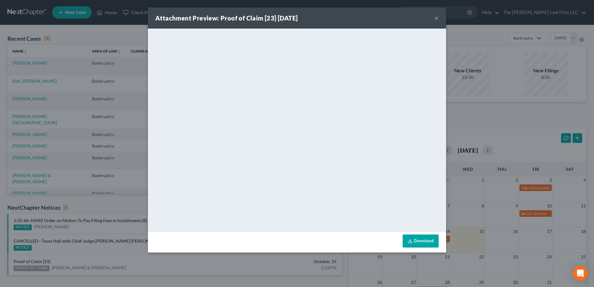
click at [438, 20] on button "×" at bounding box center [437, 17] width 4 height 7
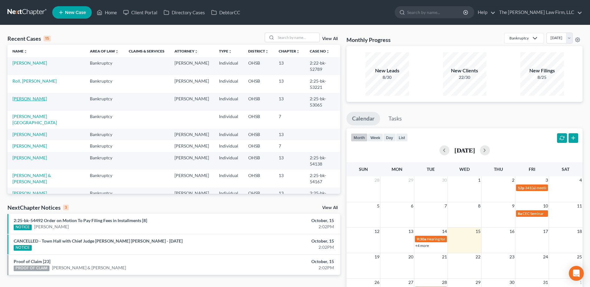
click at [34, 96] on link "[PERSON_NAME]" at bounding box center [29, 98] width 35 height 5
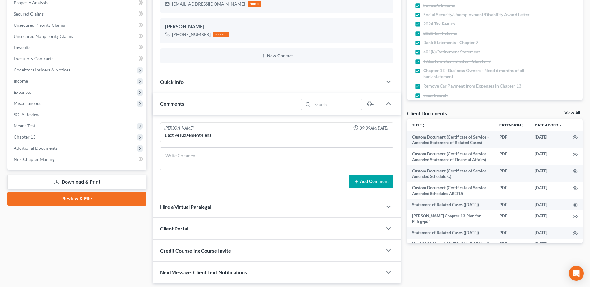
scroll to position [124, 0]
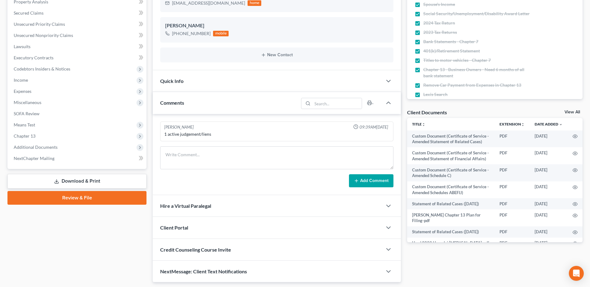
click at [81, 182] on link "Download & Print" at bounding box center [76, 181] width 139 height 15
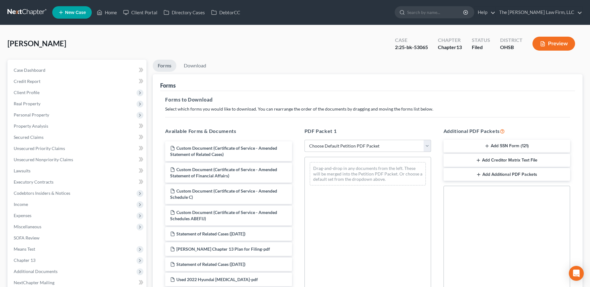
click at [345, 148] on select "Choose Default Petition PDF Packet Complete Bankruptcy Petition (all forms and …" at bounding box center [367, 146] width 127 height 12
select select "2"
click at [304, 140] on select "Choose Default Petition PDF Packet Complete Bankruptcy Petition (all forms and …" at bounding box center [367, 146] width 127 height 12
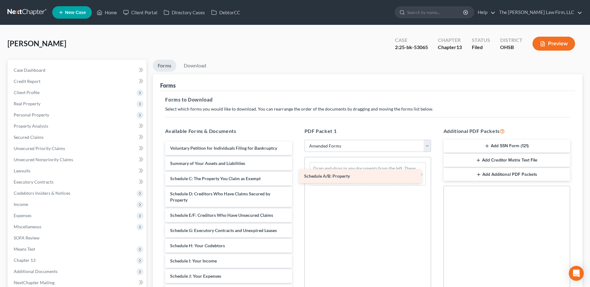
drag, startPoint x: 196, startPoint y: 178, endPoint x: 330, endPoint y: 175, distance: 134.0
click at [297, 175] on div "Schedule A/B: Property Voluntary Petition for Individuals Filing for Bankruptcy…" at bounding box center [228, 279] width 136 height 276
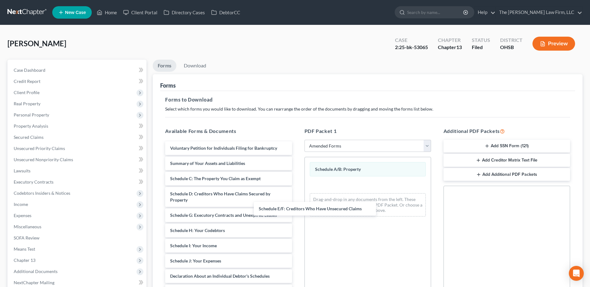
drag, startPoint x: 230, startPoint y: 218, endPoint x: 360, endPoint y: 199, distance: 131.6
click at [297, 200] on div "Schedule E/F: Creditors Who Have Unsecured Claims Voluntary Petition for Indivi…" at bounding box center [228, 271] width 136 height 261
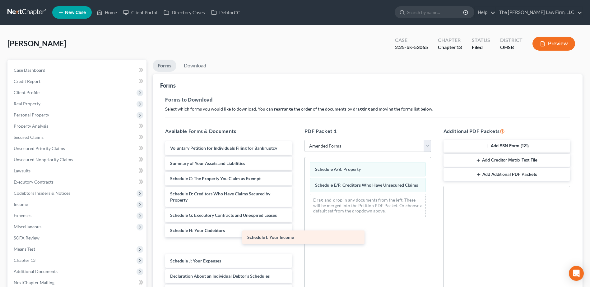
drag, startPoint x: 208, startPoint y: 246, endPoint x: 325, endPoint y: 216, distance: 121.0
click at [297, 217] on div "Schedule I: Your Income Voluntary Petition for Individuals Filing for Bankruptc…" at bounding box center [228, 271] width 136 height 261
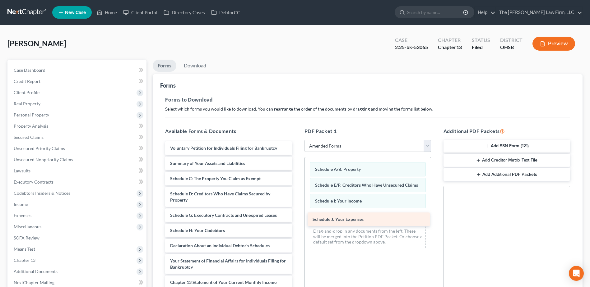
drag, startPoint x: 203, startPoint y: 248, endPoint x: 345, endPoint y: 222, distance: 144.6
click at [297, 222] on div "Schedule J: Your Expenses Voluntary Petition for Individuals Filing for Bankrup…" at bounding box center [228, 256] width 136 height 230
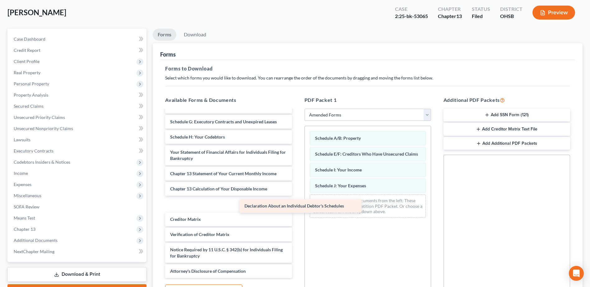
scroll to position [47, 0]
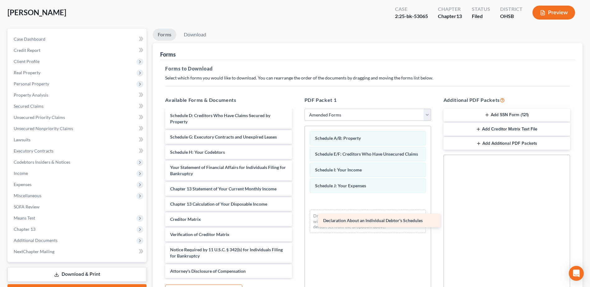
drag, startPoint x: 200, startPoint y: 152, endPoint x: 357, endPoint y: 215, distance: 169.2
click at [297, 215] on div "Declaration About an Individual Debtor's Schedules Voluntary Petition for Indiv…" at bounding box center [228, 170] width 136 height 215
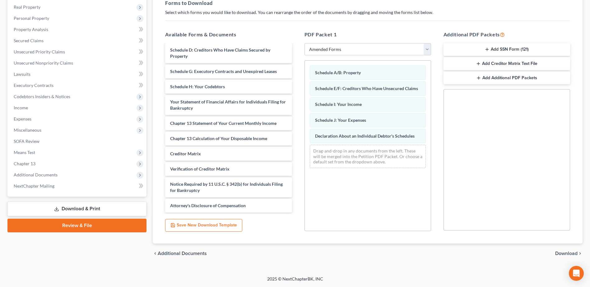
click at [560, 255] on span "Download" at bounding box center [566, 253] width 22 height 5
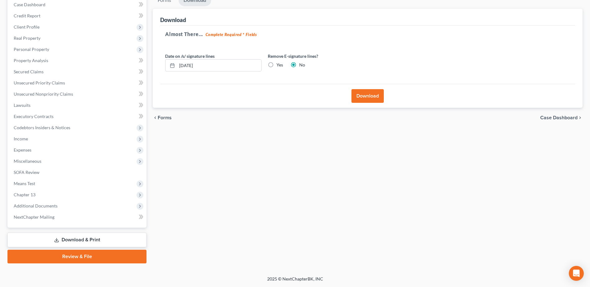
click at [364, 89] on div "Download" at bounding box center [367, 96] width 415 height 24
click at [374, 95] on button "Download" at bounding box center [367, 96] width 32 height 14
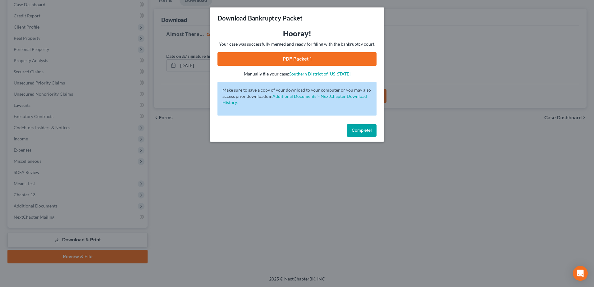
click at [317, 62] on link "PDF Packet 1" at bounding box center [297, 59] width 159 height 14
click at [358, 129] on span "Complete!" at bounding box center [362, 130] width 20 height 5
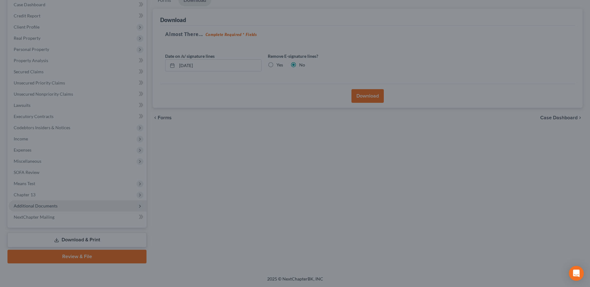
click at [29, 205] on span "Additional Documents" at bounding box center [36, 205] width 44 height 5
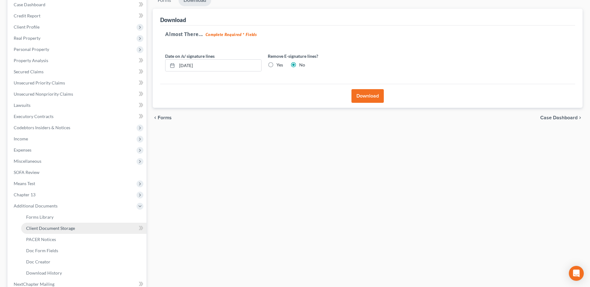
click at [41, 227] on span "Client Document Storage" at bounding box center [50, 228] width 49 height 5
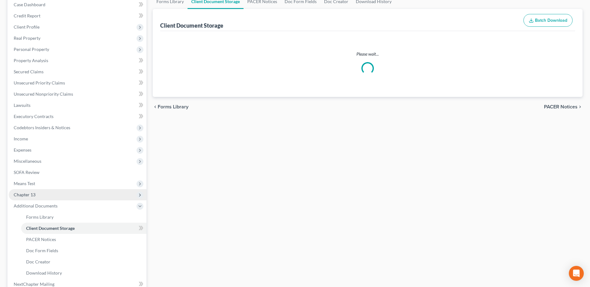
select select "61"
select select "7"
select select "53"
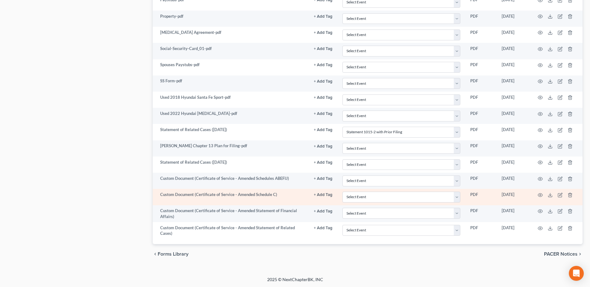
scroll to position [416, 0]
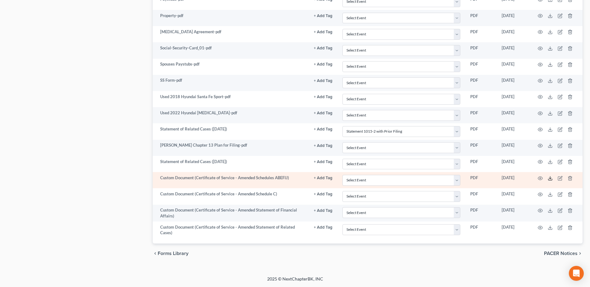
click at [551, 179] on icon at bounding box center [550, 178] width 5 height 5
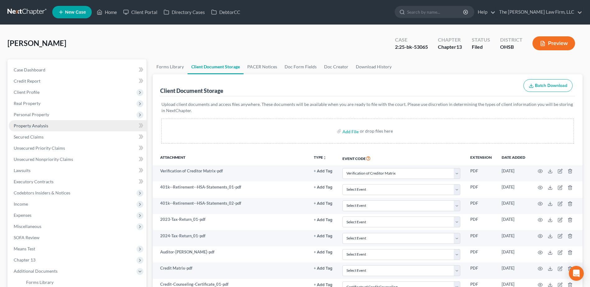
scroll to position [0, 0]
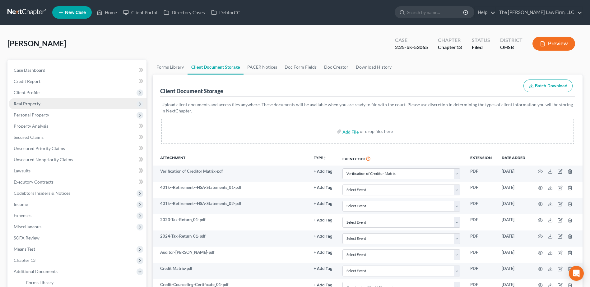
click at [29, 102] on span "Real Property" at bounding box center [27, 103] width 27 height 5
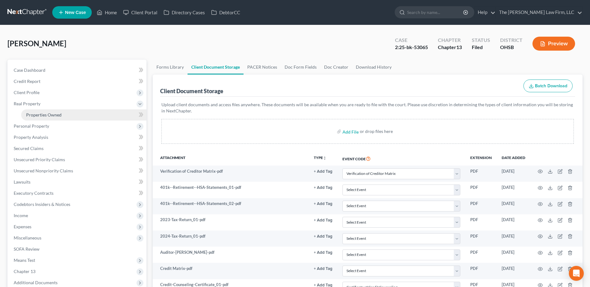
click at [42, 118] on link "Properties Owned" at bounding box center [83, 114] width 125 height 11
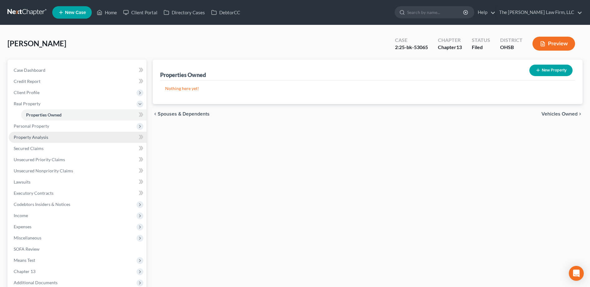
click at [42, 141] on link "Property Analysis" at bounding box center [78, 137] width 138 height 11
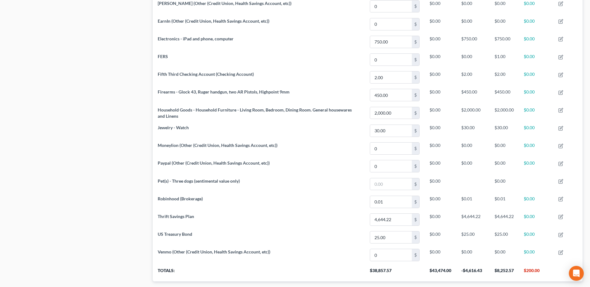
scroll to position [381, 0]
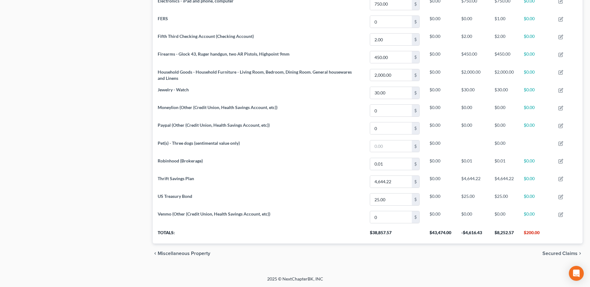
click at [386, 233] on th "$38,857.57" at bounding box center [395, 234] width 60 height 17
click at [385, 233] on th "$38,857.57" at bounding box center [395, 234] width 60 height 17
copy th "38,857.57"
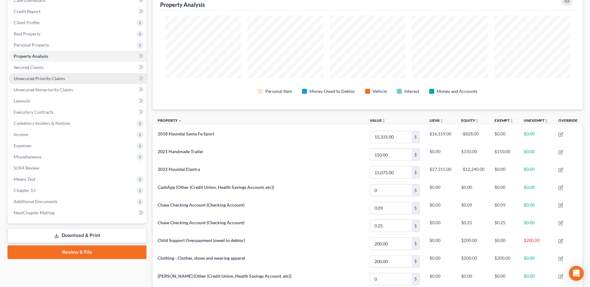
click at [55, 81] on link "Unsecured Priority Claims" at bounding box center [78, 78] width 138 height 11
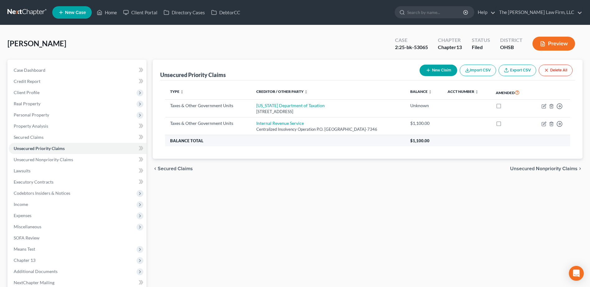
click at [436, 141] on th "$1,100.00" at bounding box center [487, 140] width 165 height 11
click at [428, 141] on span "$1,100.00" at bounding box center [419, 140] width 19 height 5
copy span "1,100.00"
click at [64, 158] on span "Unsecured Nonpriority Claims" at bounding box center [43, 159] width 59 height 5
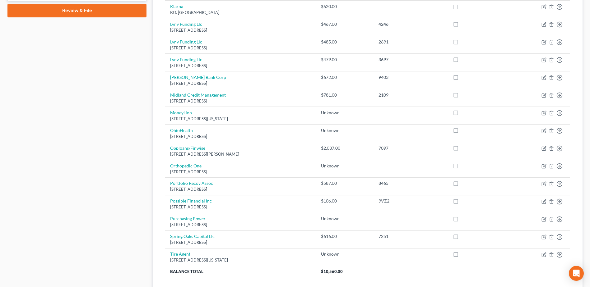
scroll to position [358, 0]
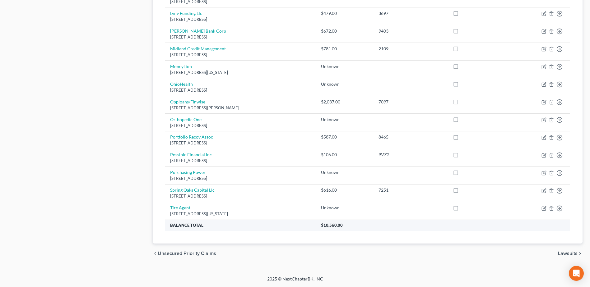
click at [343, 227] on span "$10,560.00" at bounding box center [332, 225] width 22 height 5
copy span "10,560.00"
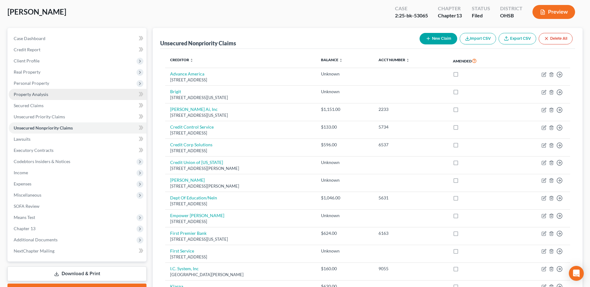
scroll to position [16, 0]
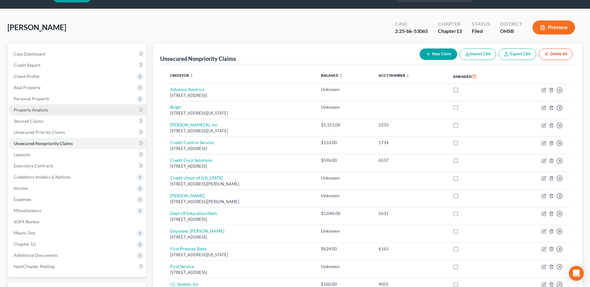
click at [39, 106] on link "Property Analysis" at bounding box center [78, 109] width 138 height 11
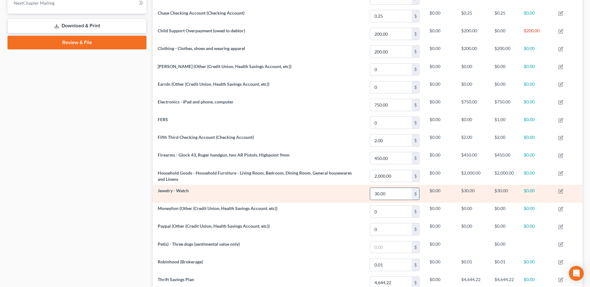
scroll to position [310791, 310481]
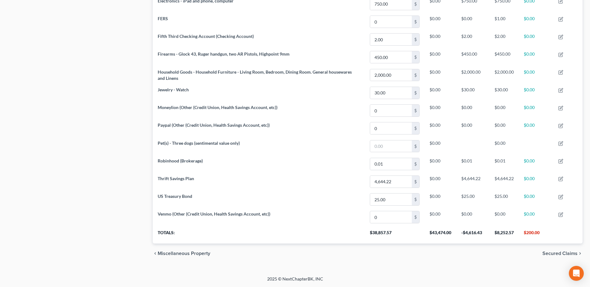
click at [375, 234] on th "$38,857.57" at bounding box center [395, 234] width 60 height 17
copy th "38,857.57"
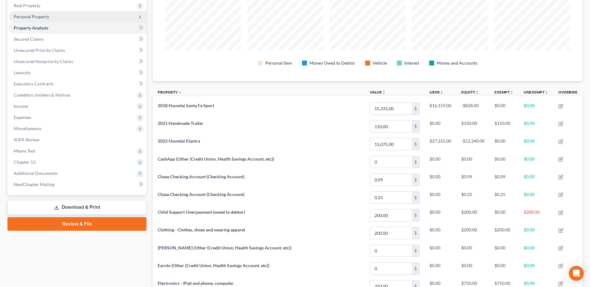
scroll to position [0, 0]
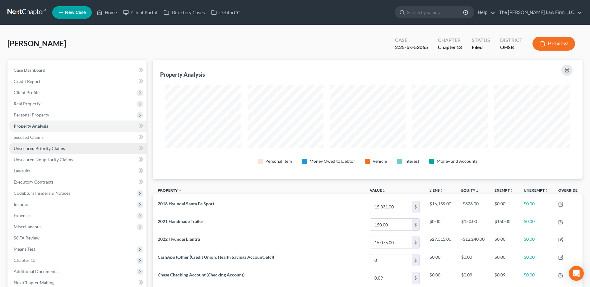
click at [44, 146] on span "Unsecured Priority Claims" at bounding box center [39, 148] width 51 height 5
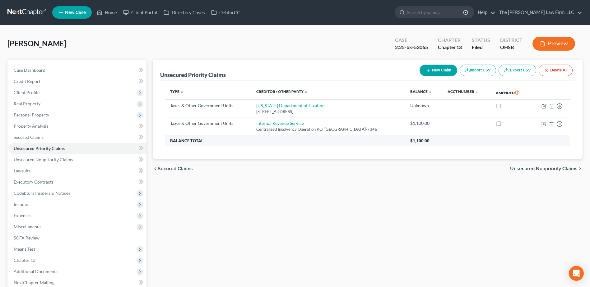
click at [431, 144] on th "$1,100.00" at bounding box center [487, 140] width 165 height 11
copy span "1,100.00"
drag, startPoint x: 50, startPoint y: 158, endPoint x: 138, endPoint y: 168, distance: 88.9
click at [50, 158] on span "Unsecured Nonpriority Claims" at bounding box center [43, 159] width 59 height 5
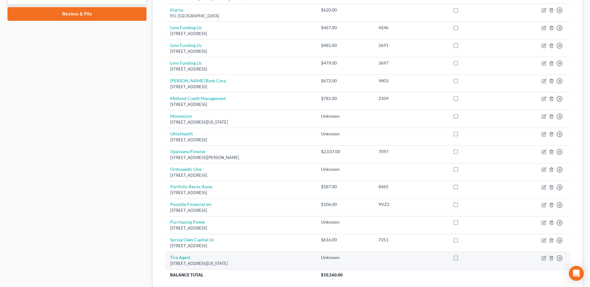
scroll to position [358, 0]
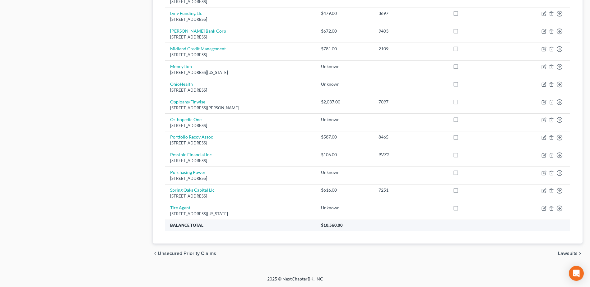
click at [364, 229] on th "$10,560.00" at bounding box center [443, 225] width 254 height 11
copy span "10,560.00"
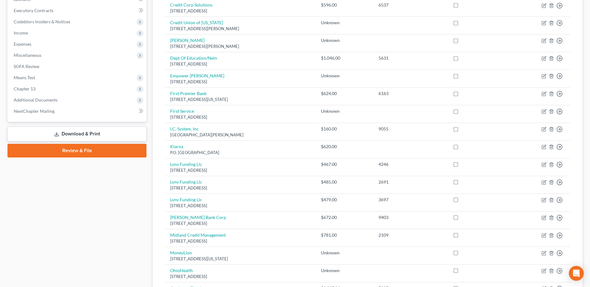
scroll to position [16, 0]
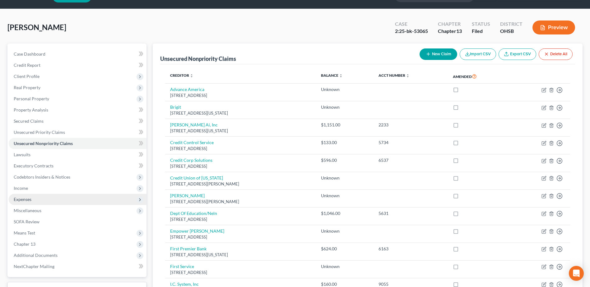
click at [28, 201] on span "Expenses" at bounding box center [23, 199] width 18 height 5
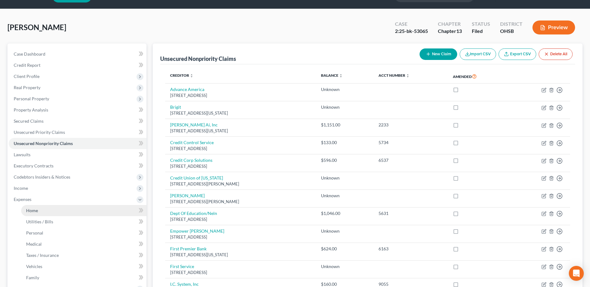
click at [40, 210] on link "Home" at bounding box center [83, 210] width 125 height 11
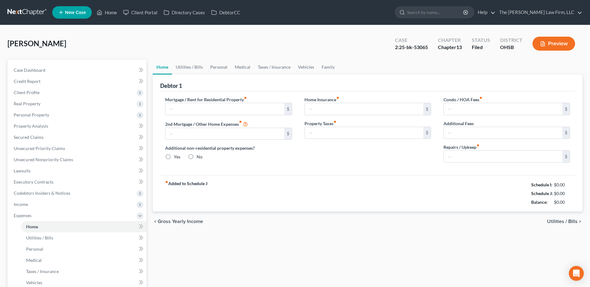
type input "0.00"
radio input "true"
type input "0.00"
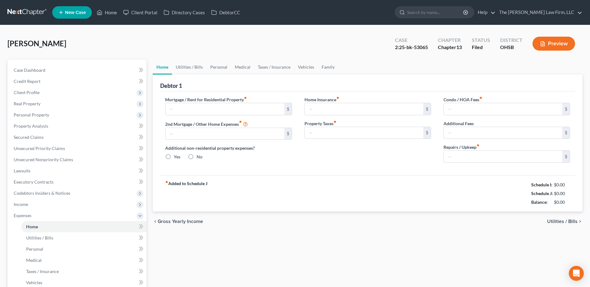
type input "0.00"
click at [562, 186] on div "$3,726.45" at bounding box center [559, 185] width 21 height 6
copy div "3,726.45"
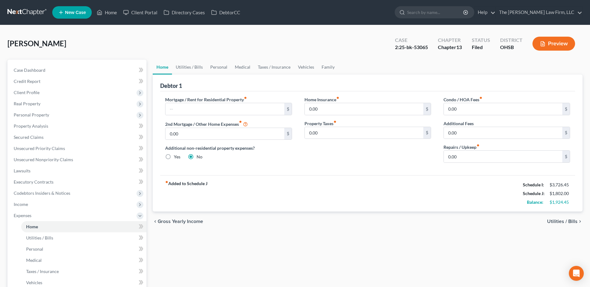
click at [565, 193] on div "$1,802.00" at bounding box center [559, 194] width 21 height 6
click at [566, 193] on div "$1,802.00" at bounding box center [559, 194] width 21 height 6
copy div "1,802.00"
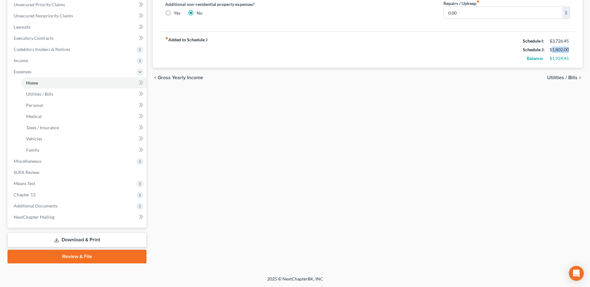
drag, startPoint x: 59, startPoint y: 241, endPoint x: 67, endPoint y: 239, distance: 8.3
click at [59, 241] on icon at bounding box center [56, 240] width 5 height 5
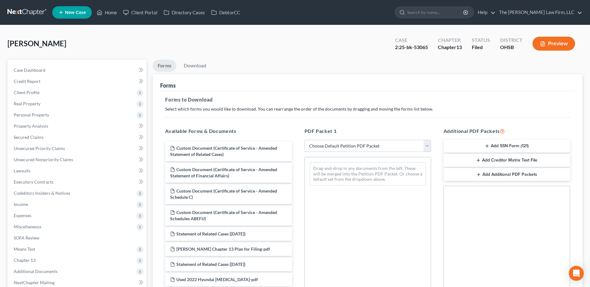
click at [379, 144] on select "Choose Default Petition PDF Packet Complete Bankruptcy Petition (all forms and …" at bounding box center [367, 146] width 127 height 12
select select "2"
click at [304, 140] on select "Choose Default Petition PDF Packet Complete Bankruptcy Petition (all forms and …" at bounding box center [367, 146] width 127 height 12
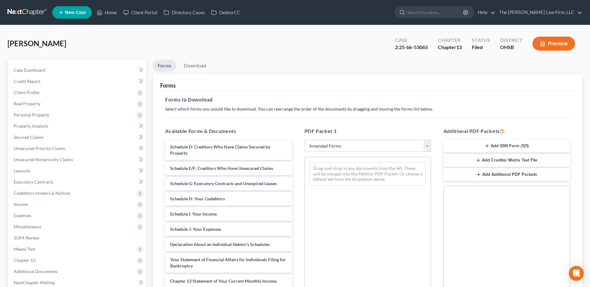
scroll to position [31, 0]
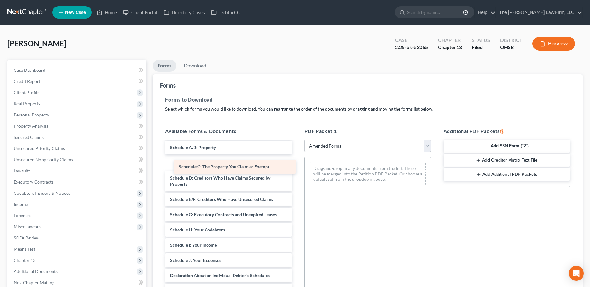
drag, startPoint x: 201, startPoint y: 162, endPoint x: 352, endPoint y: 173, distance: 150.9
click at [297, 174] on div "Schedule C: The Property You Claim as Exempt Voluntary Petition for Individuals…" at bounding box center [228, 255] width 136 height 291
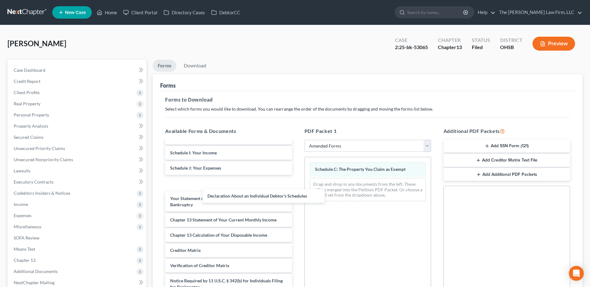
drag, startPoint x: 207, startPoint y: 184, endPoint x: 359, endPoint y: 209, distance: 154.0
click at [297, 204] on div "Declaration About an Individual Debtor's Schedules Voluntary Petition for Indiv…" at bounding box center [228, 171] width 136 height 276
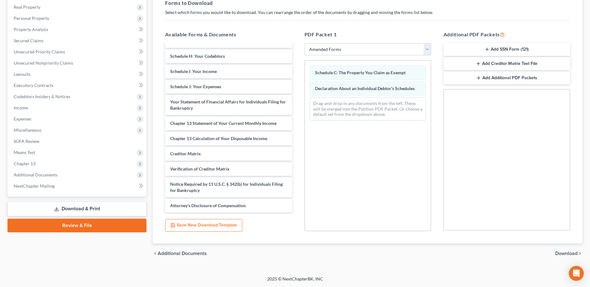
click at [562, 252] on span "Download" at bounding box center [566, 253] width 22 height 5
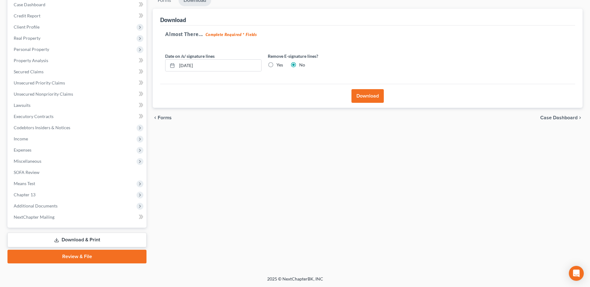
click at [358, 93] on button "Download" at bounding box center [367, 96] width 32 height 14
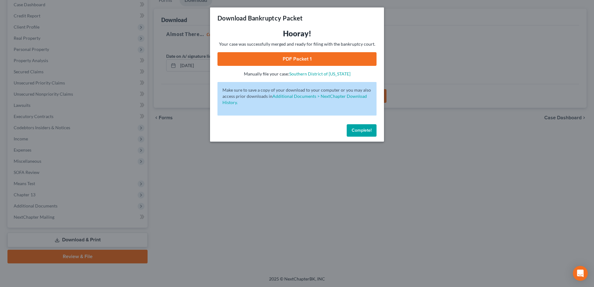
click at [280, 58] on link "PDF Packet 1" at bounding box center [297, 59] width 159 height 14
click at [359, 131] on span "Complete!" at bounding box center [362, 130] width 20 height 5
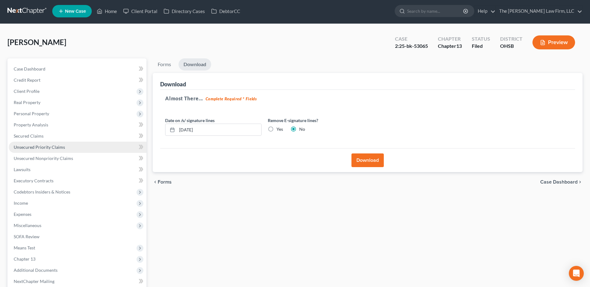
scroll to position [0, 0]
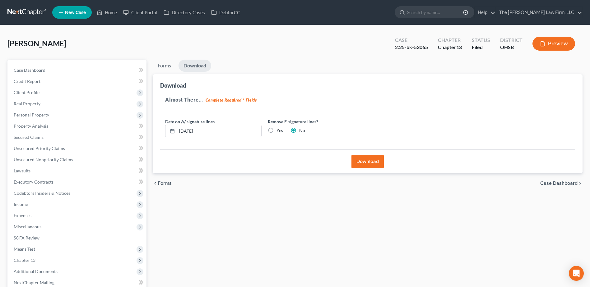
click at [20, 11] on link at bounding box center [27, 12] width 40 height 11
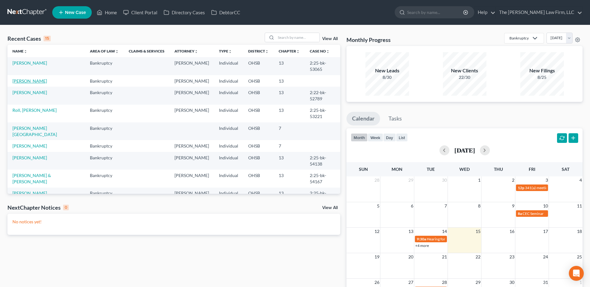
click at [27, 78] on link "[PERSON_NAME]" at bounding box center [29, 80] width 35 height 5
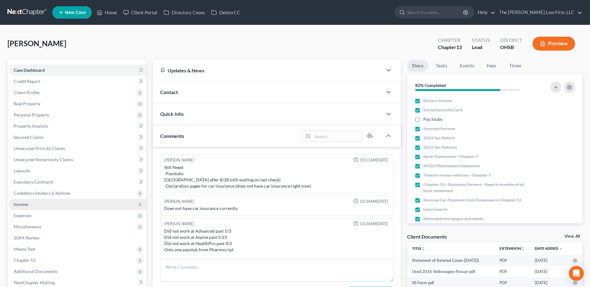
scroll to position [48, 0]
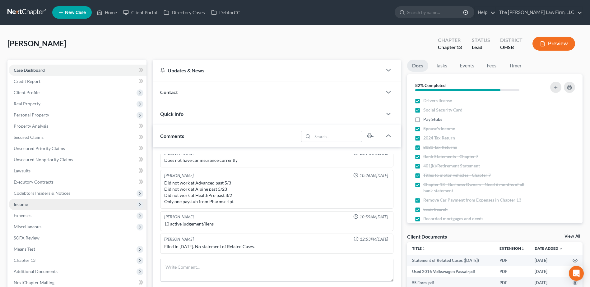
click at [36, 203] on span "Income" at bounding box center [78, 204] width 138 height 11
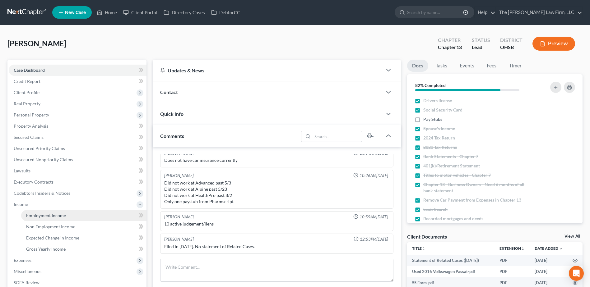
click at [39, 213] on span "Employment Income" at bounding box center [46, 215] width 40 height 5
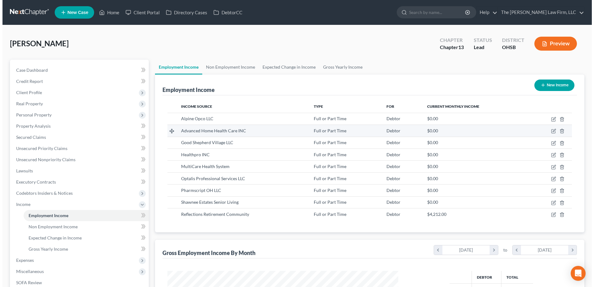
scroll to position [115, 243]
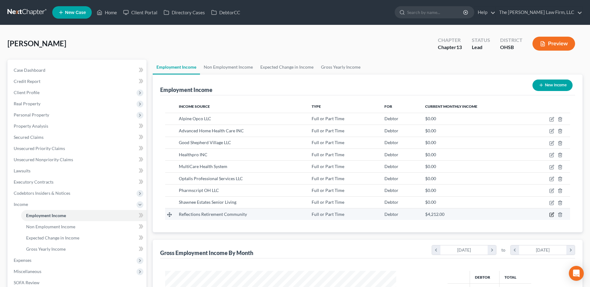
click at [553, 216] on icon "button" at bounding box center [551, 214] width 5 height 5
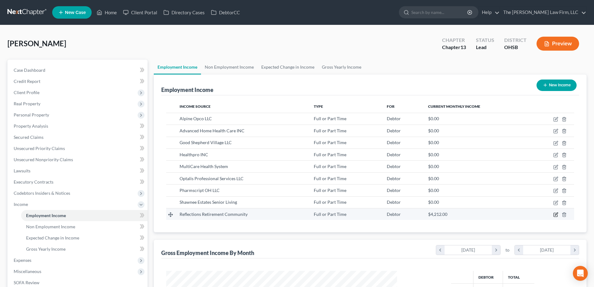
scroll to position [116, 246]
select select "0"
select select "36"
select select "2"
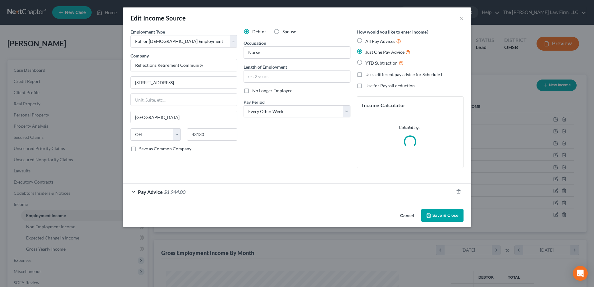
click at [366, 64] on label "YTD Subtraction" at bounding box center [385, 62] width 38 height 7
click at [368, 63] on input "YTD Subtraction" at bounding box center [370, 61] width 4 height 4
radio input "true"
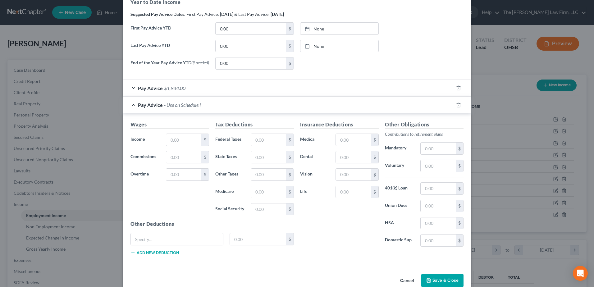
scroll to position [221, 0]
click at [179, 90] on span "$1,944.00" at bounding box center [174, 88] width 21 height 6
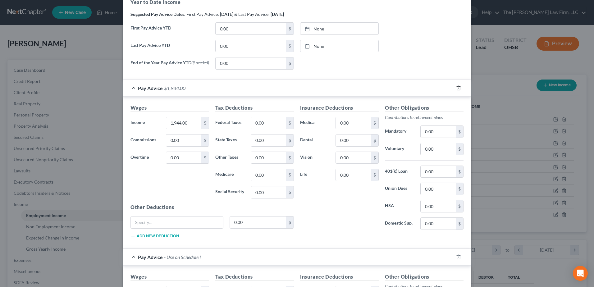
click at [458, 90] on icon "button" at bounding box center [458, 88] width 3 height 4
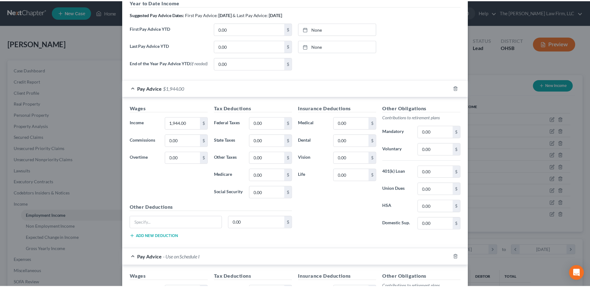
scroll to position [218, 0]
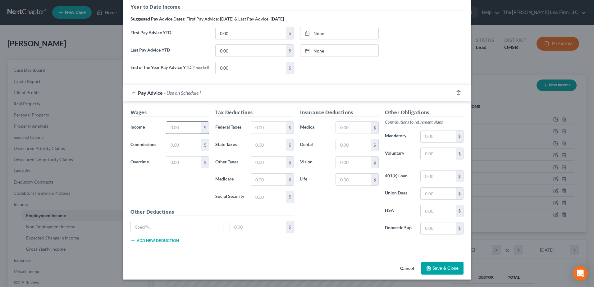
click at [190, 127] on input "text" at bounding box center [183, 128] width 35 height 12
paste input "1,944.00"
type input "1,944.00"
click at [447, 266] on button "Save & Close" at bounding box center [443, 268] width 42 height 13
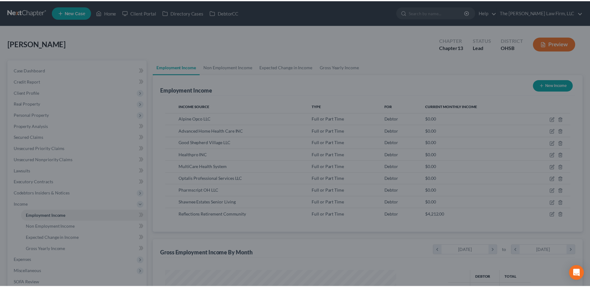
scroll to position [310796, 310668]
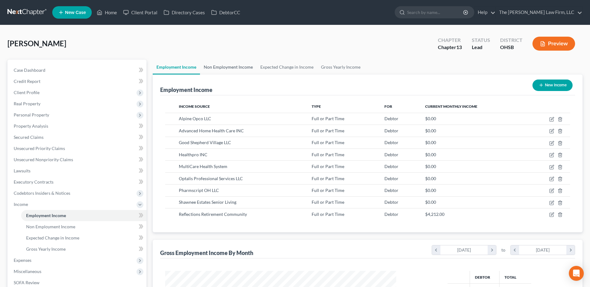
click at [229, 65] on link "Non Employment Income" at bounding box center [228, 67] width 57 height 15
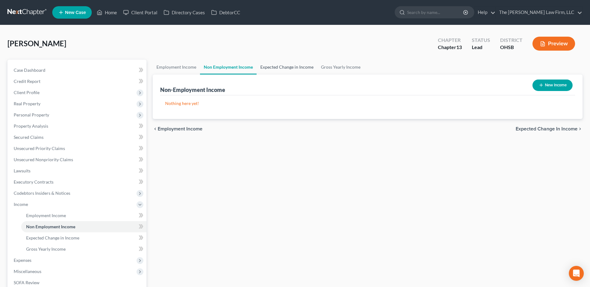
click at [296, 68] on link "Expected Change in Income" at bounding box center [287, 67] width 61 height 15
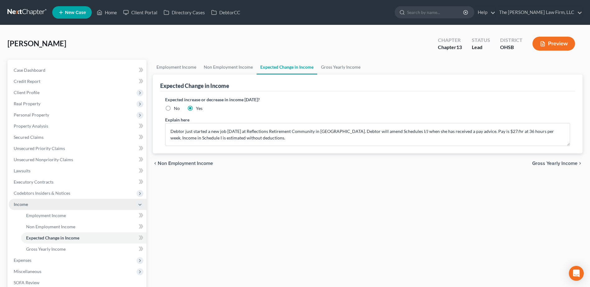
scroll to position [110, 0]
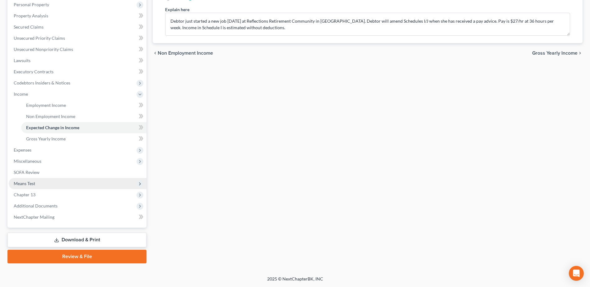
click at [27, 187] on span "Means Test" at bounding box center [78, 183] width 138 height 11
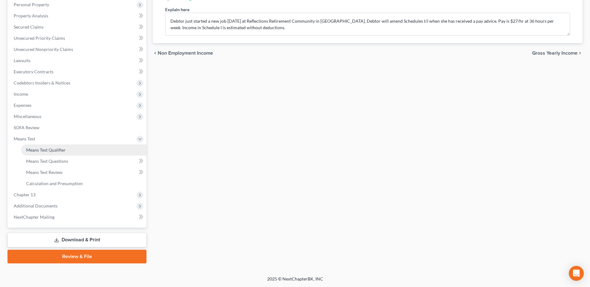
click at [49, 148] on span "Means Test Qualifier" at bounding box center [45, 149] width 39 height 5
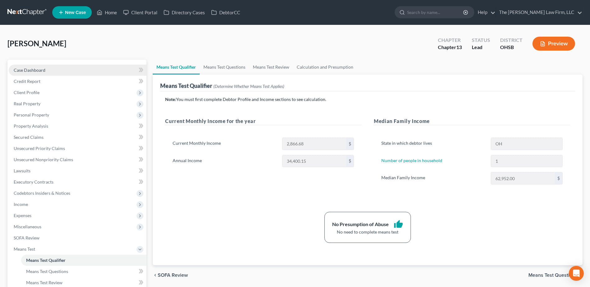
click at [30, 69] on span "Case Dashboard" at bounding box center [30, 69] width 32 height 5
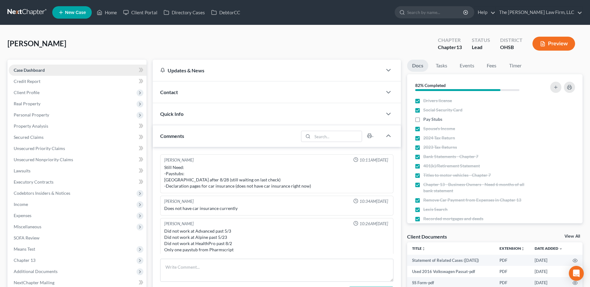
click at [30, 67] on span "Case Dashboard" at bounding box center [29, 69] width 31 height 5
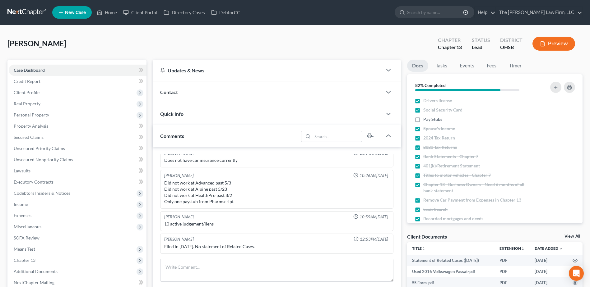
click at [30, 9] on link at bounding box center [27, 12] width 40 height 11
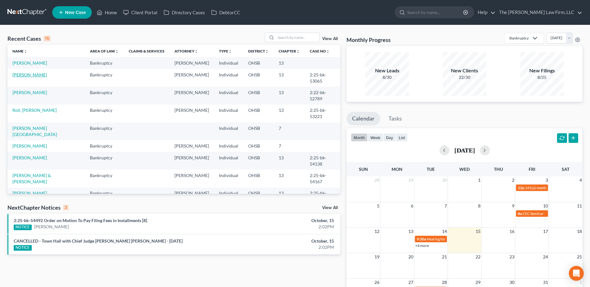
click at [31, 74] on link "[PERSON_NAME]" at bounding box center [29, 74] width 35 height 5
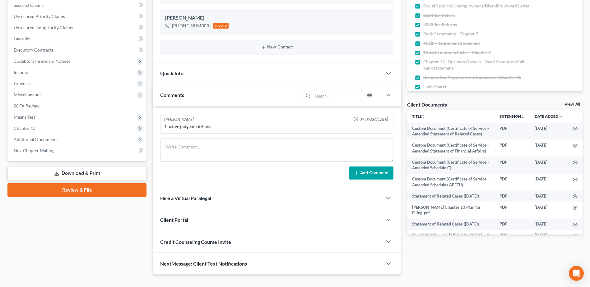
scroll to position [143, 0]
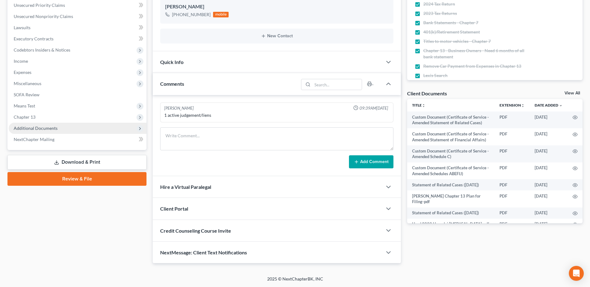
click at [52, 130] on span "Additional Documents" at bounding box center [36, 128] width 44 height 5
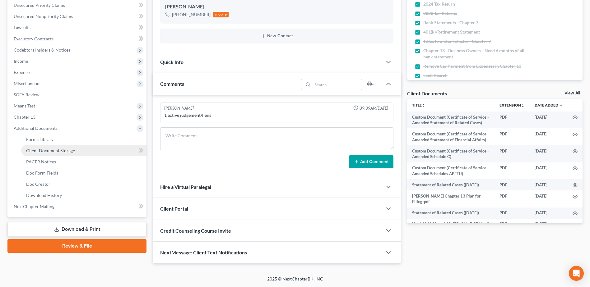
click at [61, 149] on span "Client Document Storage" at bounding box center [50, 150] width 49 height 5
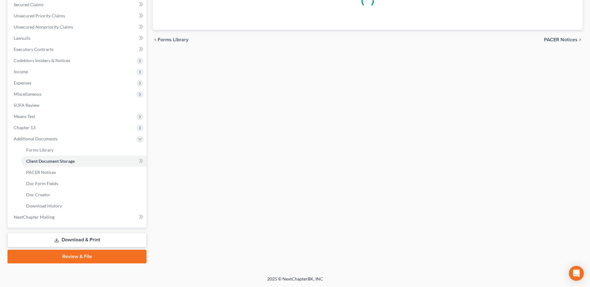
scroll to position [132, 0]
select select "61"
select select "7"
select select "53"
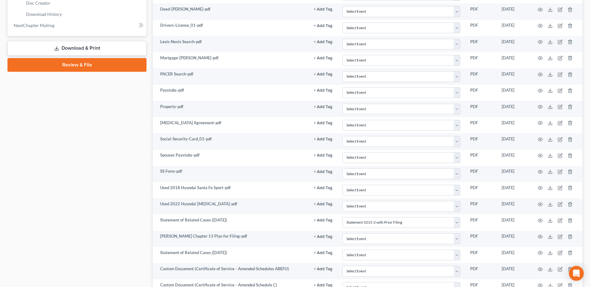
scroll to position [416, 0]
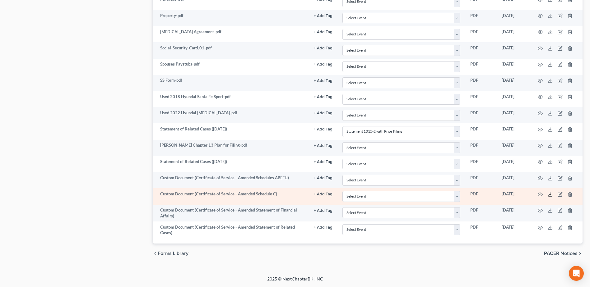
click at [550, 195] on polyline at bounding box center [550, 194] width 2 height 1
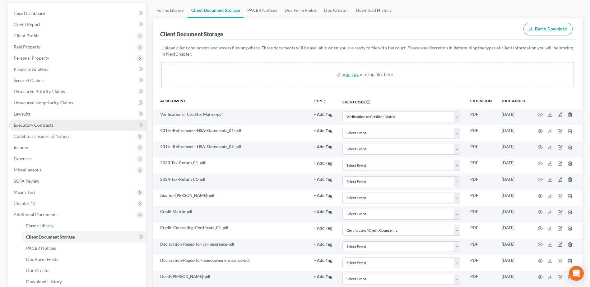
scroll to position [43, 0]
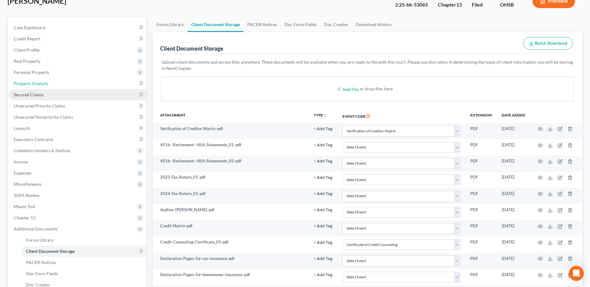
drag, startPoint x: 38, startPoint y: 85, endPoint x: 44, endPoint y: 90, distance: 7.5
click at [38, 85] on span "Property Analysis" at bounding box center [31, 83] width 35 height 5
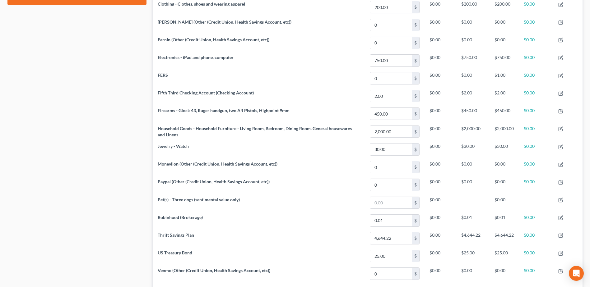
scroll to position [381, 0]
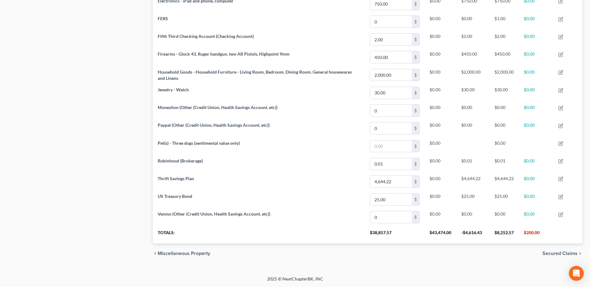
click at [504, 230] on th "$8,252.57" at bounding box center [503, 234] width 29 height 17
copy th "8,252.57"
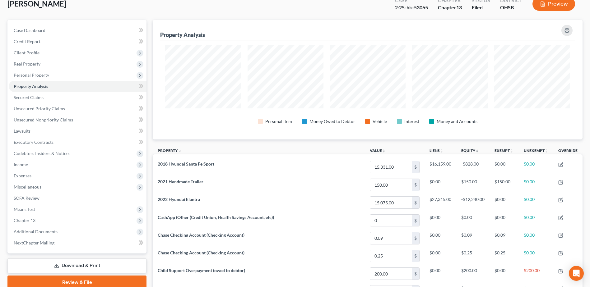
scroll to position [101, 0]
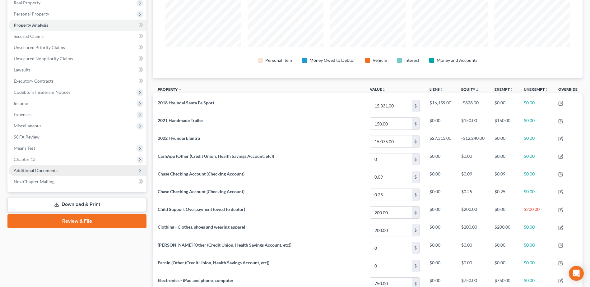
click at [49, 169] on span "Additional Documents" at bounding box center [36, 170] width 44 height 5
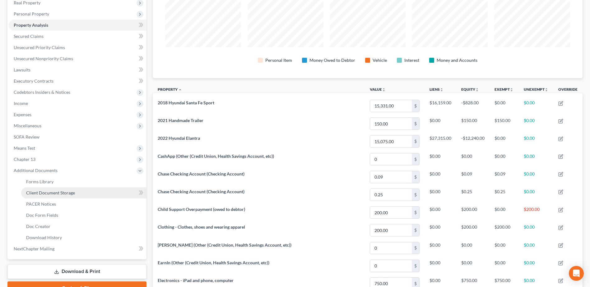
click at [62, 192] on span "Client Document Storage" at bounding box center [50, 192] width 49 height 5
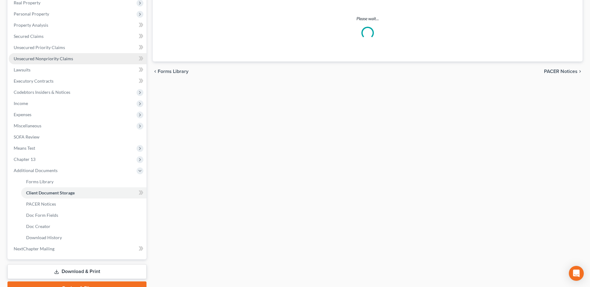
select select "61"
select select "7"
select select "53"
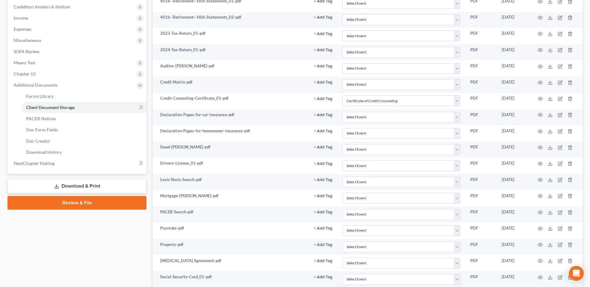
scroll to position [404, 0]
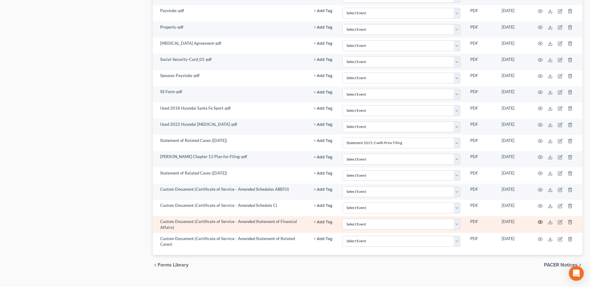
click at [541, 222] on icon "button" at bounding box center [540, 222] width 5 height 5
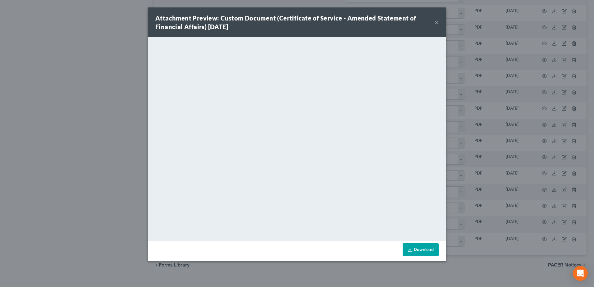
drag, startPoint x: 438, startPoint y: 21, endPoint x: 356, endPoint y: 27, distance: 82.6
click at [438, 21] on button "×" at bounding box center [437, 22] width 4 height 7
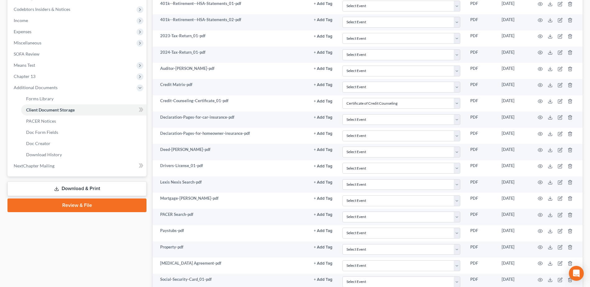
scroll to position [187, 0]
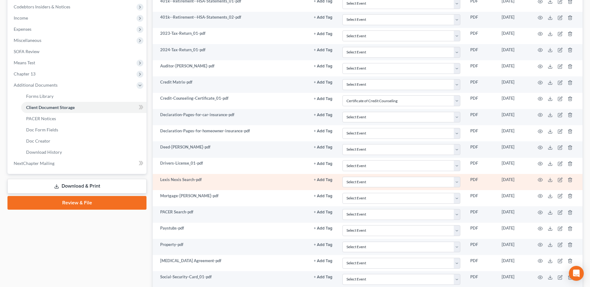
drag, startPoint x: 87, startPoint y: 185, endPoint x: 196, endPoint y: 187, distance: 108.8
click at [87, 185] on link "Download & Print" at bounding box center [76, 186] width 139 height 15
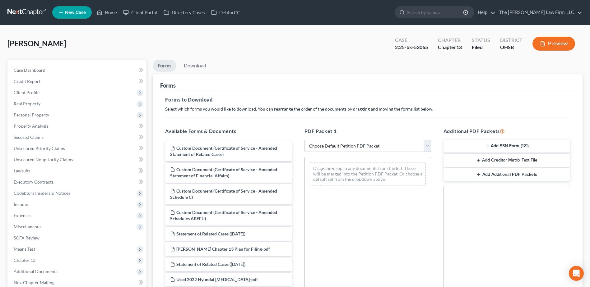
drag, startPoint x: 336, startPoint y: 146, endPoint x: 336, endPoint y: 152, distance: 5.6
click at [336, 146] on select "Choose Default Petition PDF Packet Complete Bankruptcy Petition (all forms and …" at bounding box center [367, 146] width 127 height 12
select select "2"
click at [304, 140] on select "Choose Default Petition PDF Packet Complete Bankruptcy Petition (all forms and …" at bounding box center [367, 146] width 127 height 12
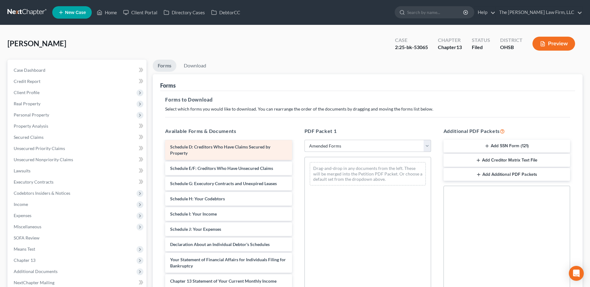
scroll to position [93, 0]
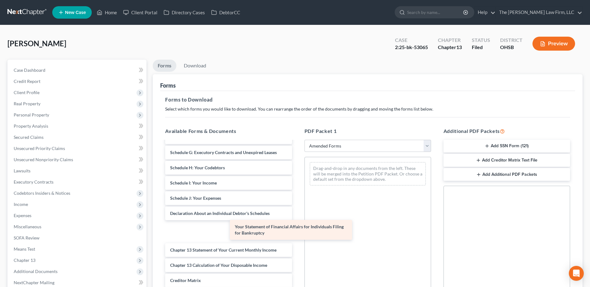
drag, startPoint x: 215, startPoint y: 236, endPoint x: 330, endPoint y: 203, distance: 119.8
click at [297, 203] on div "Your Statement of Financial Affairs for Individuals Filing for Bankruptcy Volun…" at bounding box center [228, 193] width 136 height 291
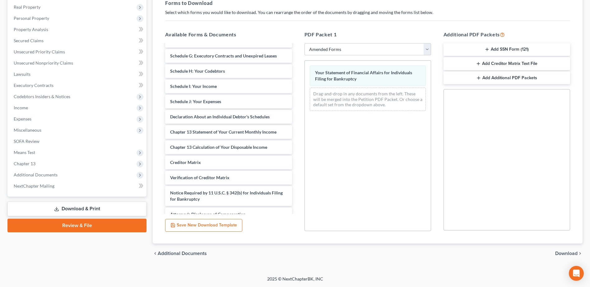
click at [562, 255] on span "Download" at bounding box center [566, 253] width 22 height 5
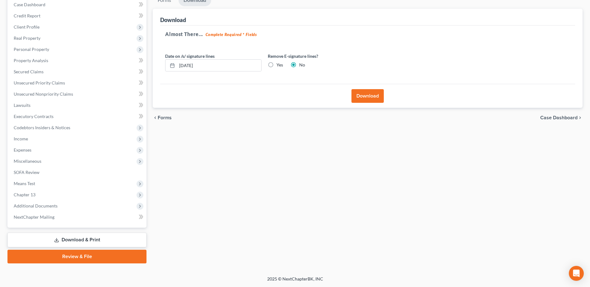
click at [364, 94] on button "Download" at bounding box center [367, 96] width 32 height 14
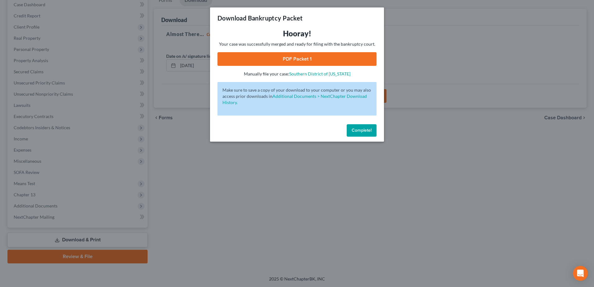
click at [247, 62] on link "PDF Packet 1" at bounding box center [297, 59] width 159 height 14
click at [353, 131] on span "Complete!" at bounding box center [362, 130] width 20 height 5
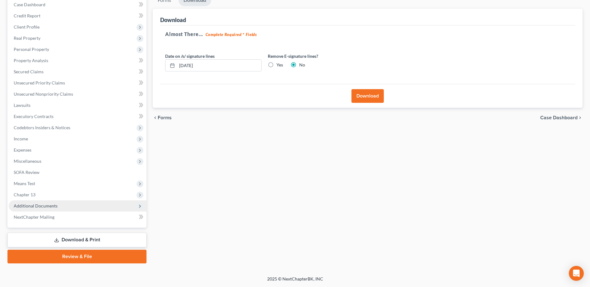
click at [30, 209] on span "Additional Documents" at bounding box center [78, 206] width 138 height 11
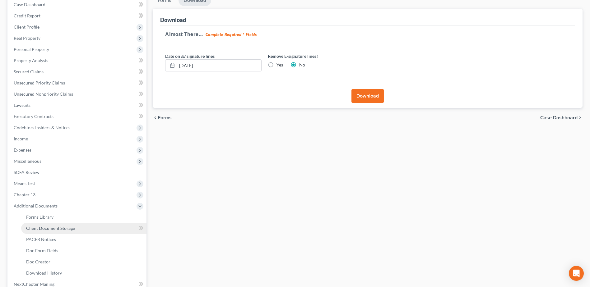
click at [50, 229] on span "Client Document Storage" at bounding box center [50, 228] width 49 height 5
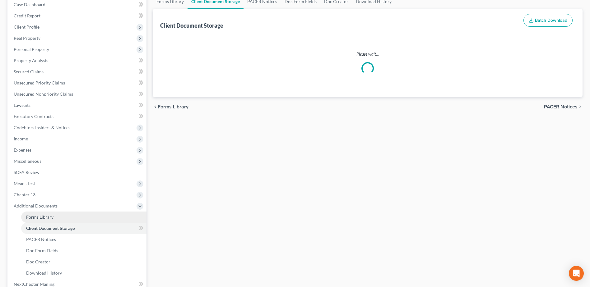
scroll to position [57, 0]
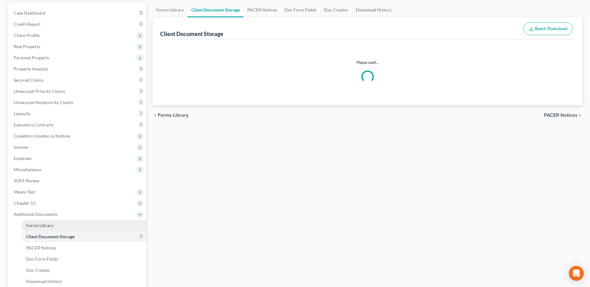
select select "61"
select select "7"
select select "53"
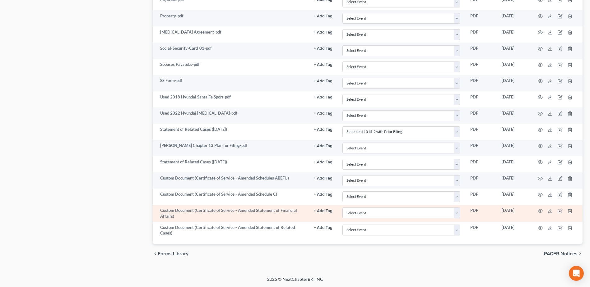
scroll to position [416, 0]
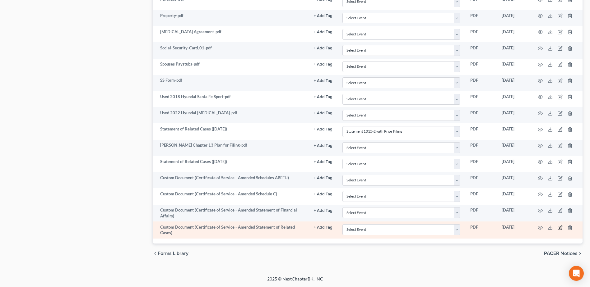
click at [560, 229] on icon "button" at bounding box center [560, 227] width 3 height 3
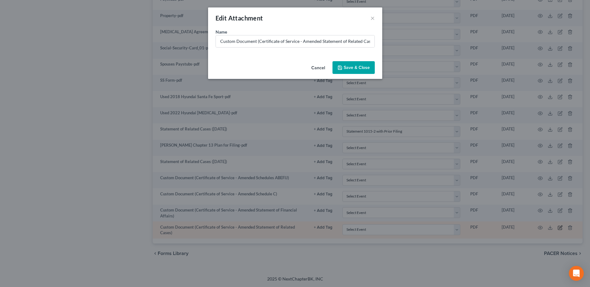
scroll to position [415, 0]
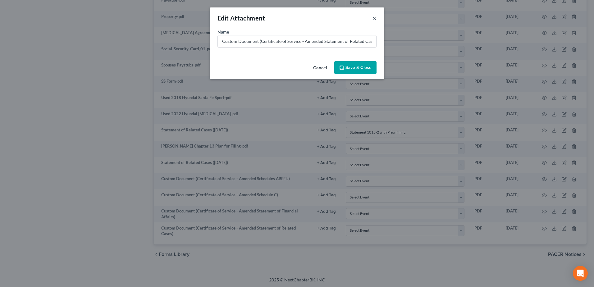
click at [375, 18] on button "×" at bounding box center [374, 17] width 4 height 7
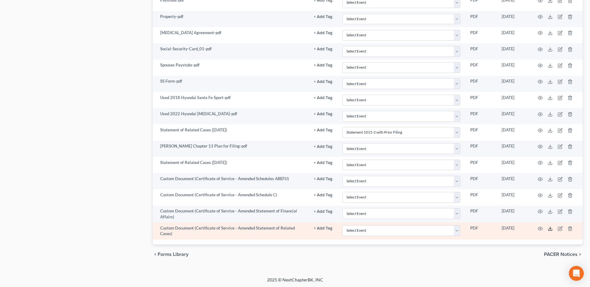
click at [551, 230] on icon at bounding box center [550, 229] width 4 height 1
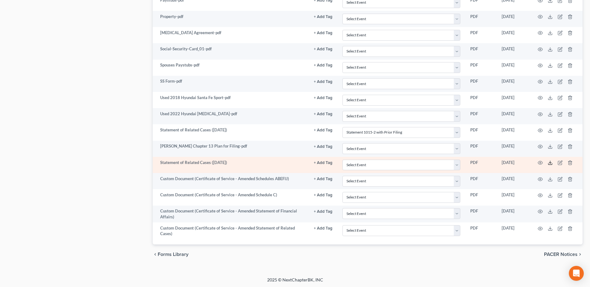
click at [550, 163] on polyline at bounding box center [550, 163] width 2 height 1
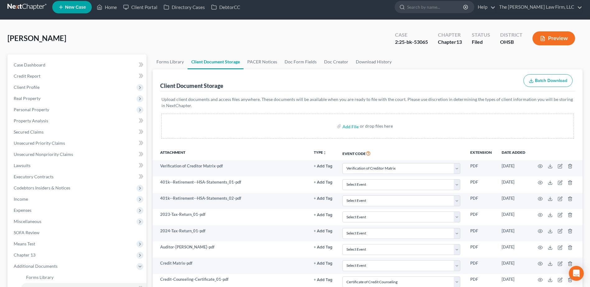
scroll to position [0, 0]
